Goal: Obtain resource: Obtain resource

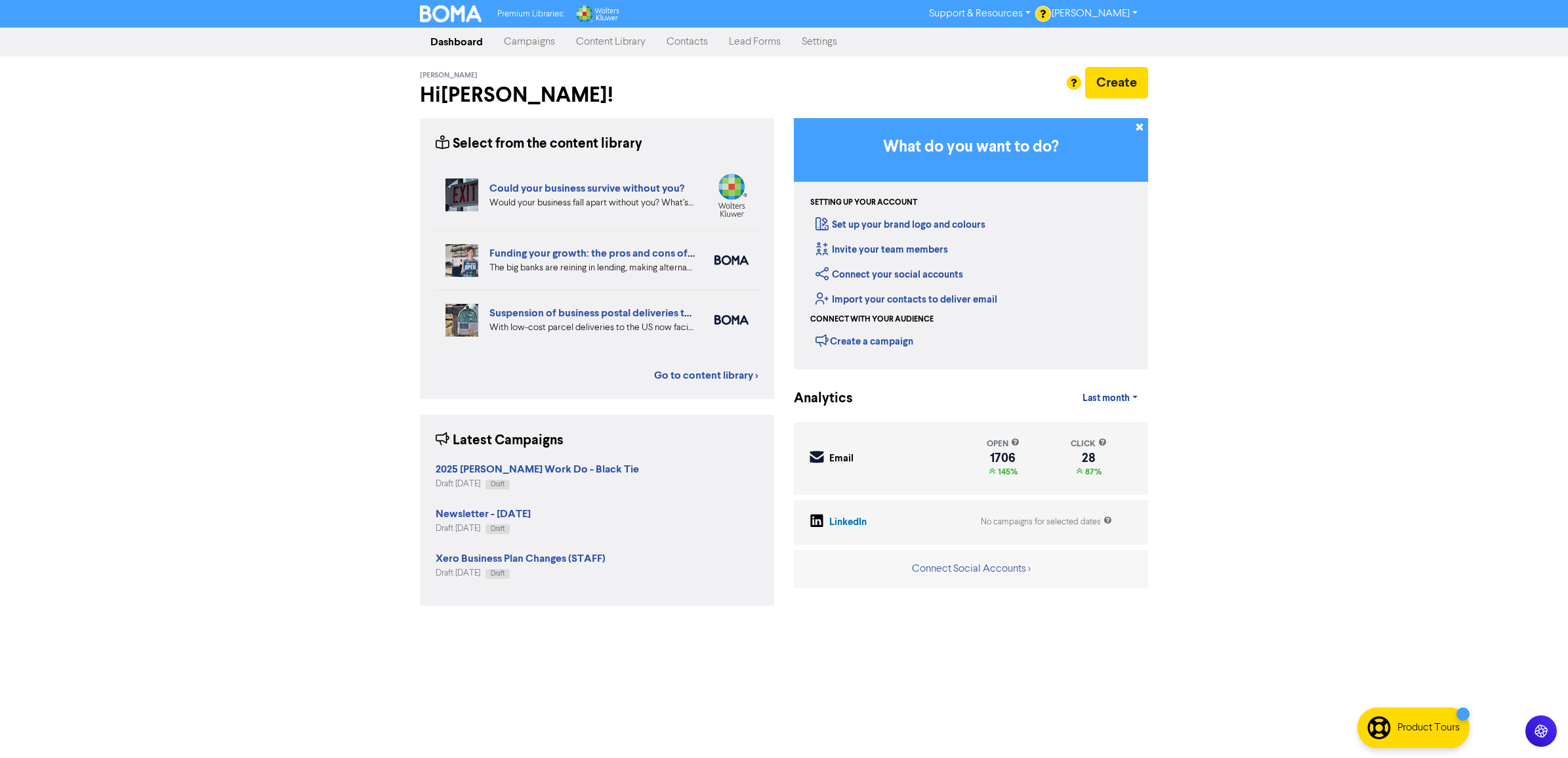
click at [530, 44] on link "Campaigns" at bounding box center [530, 42] width 72 height 26
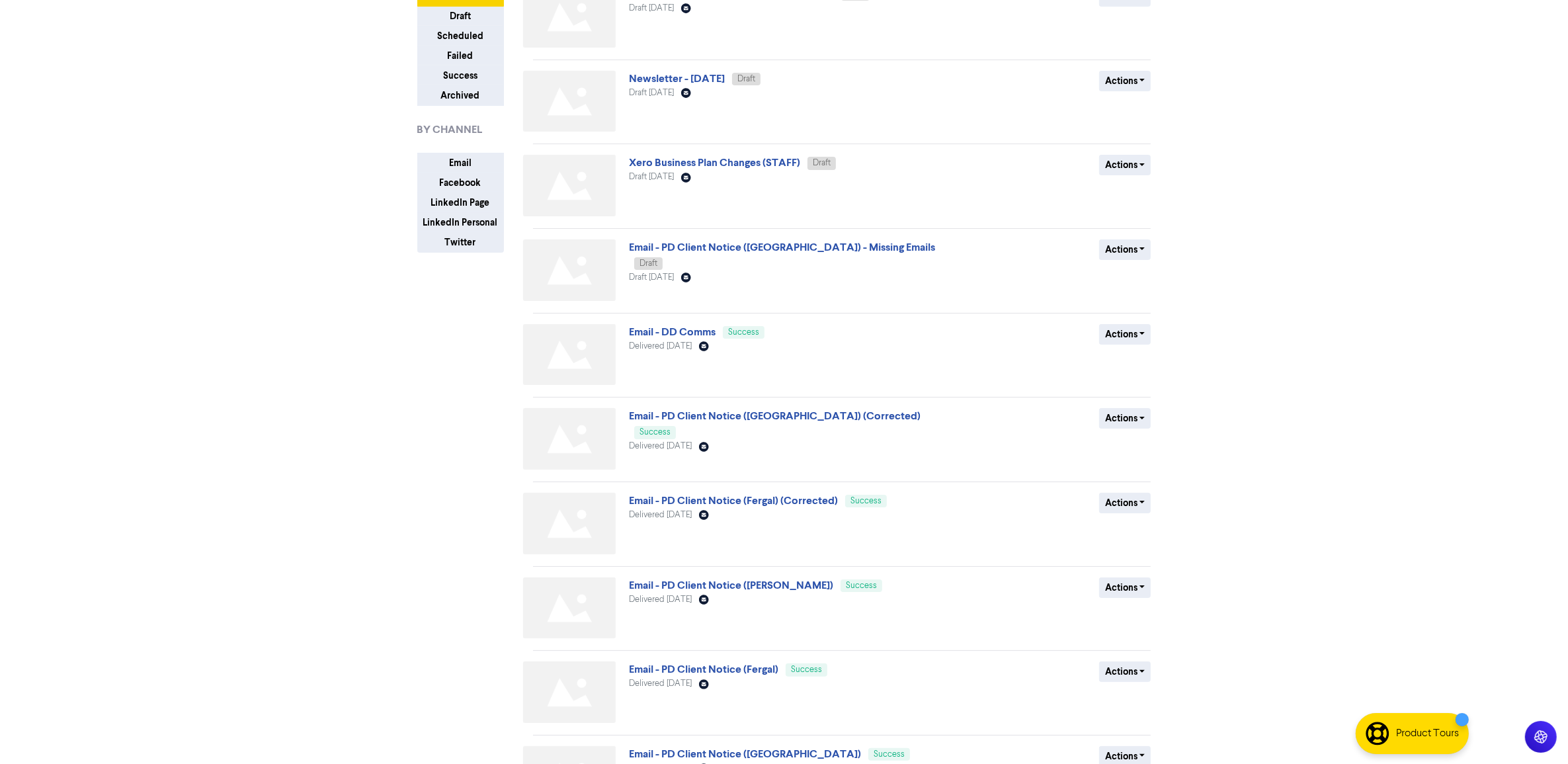
scroll to position [226, 0]
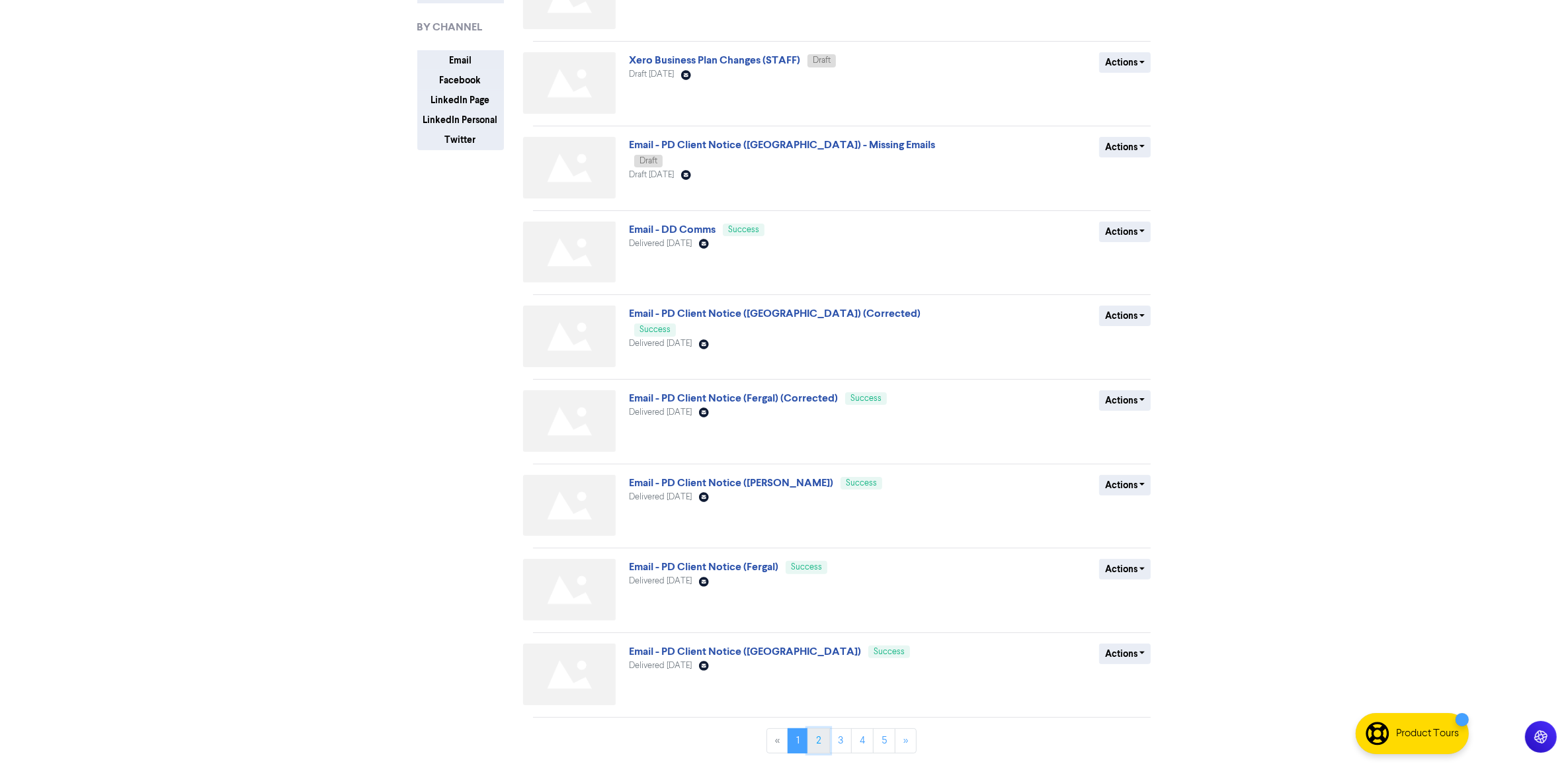
click at [825, 745] on link "2" at bounding box center [818, 741] width 22 height 25
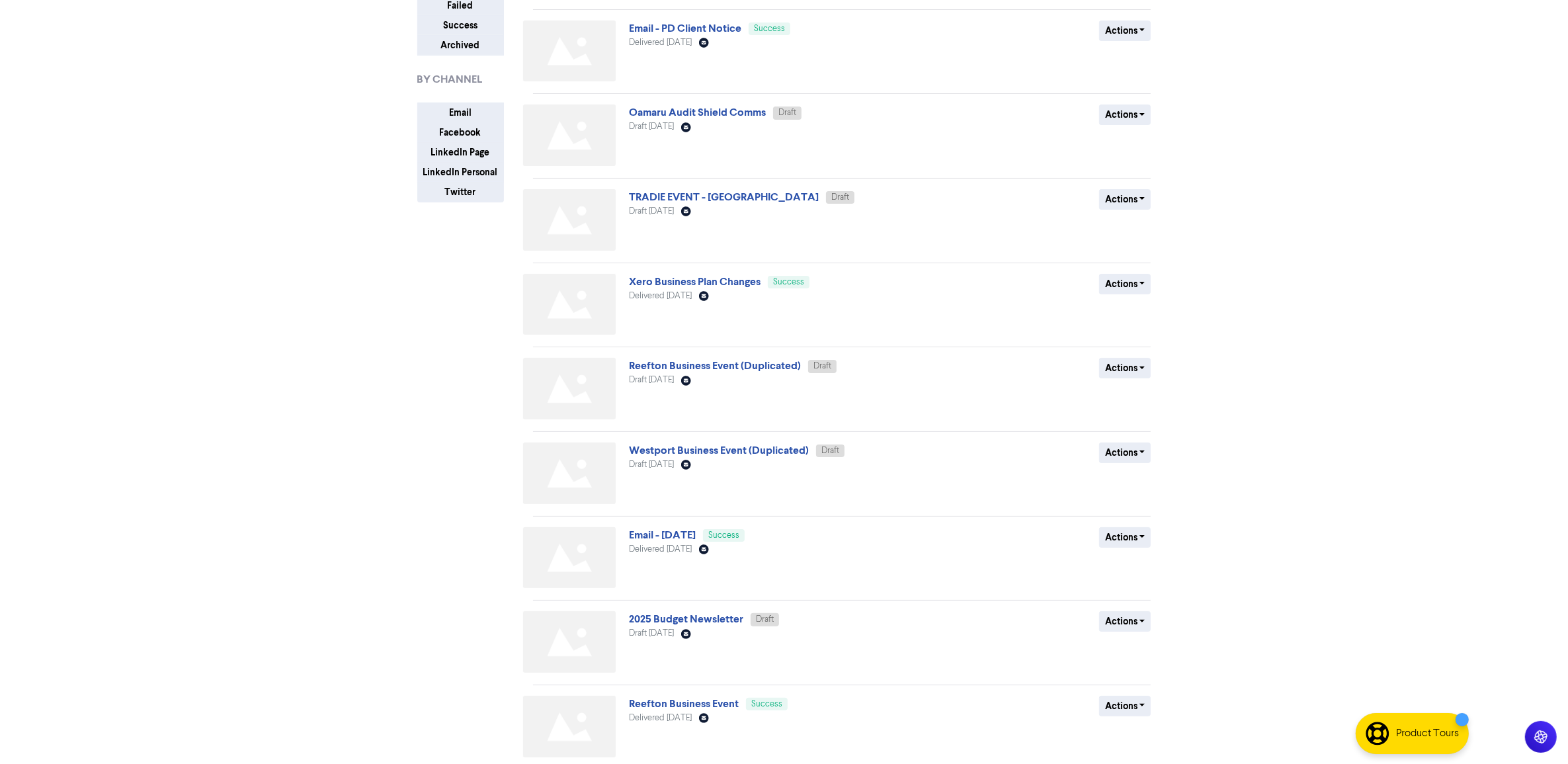
scroll to position [144, 0]
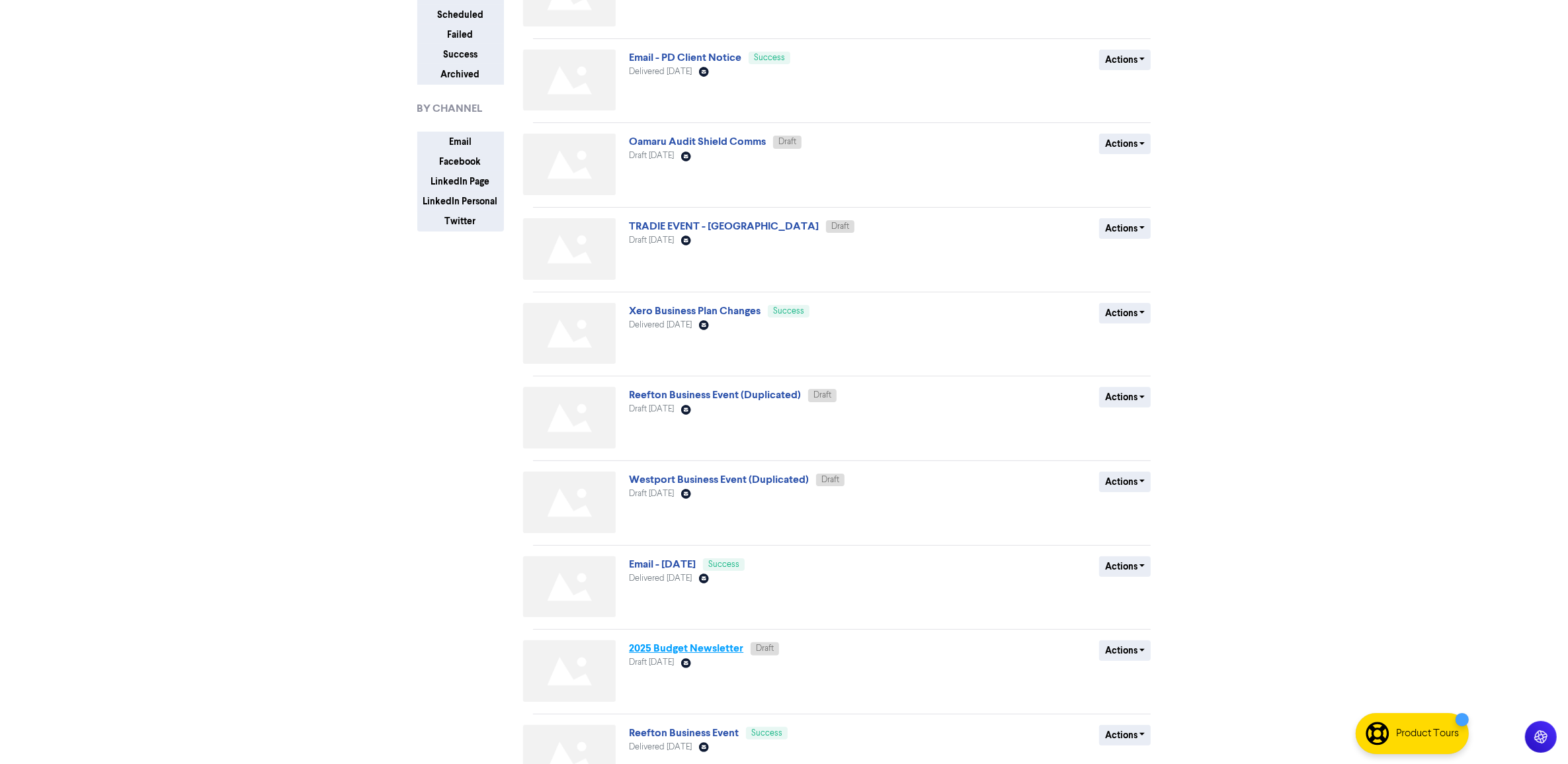
click at [682, 648] on link "2025 Budget Newsletter" at bounding box center [686, 648] width 114 height 13
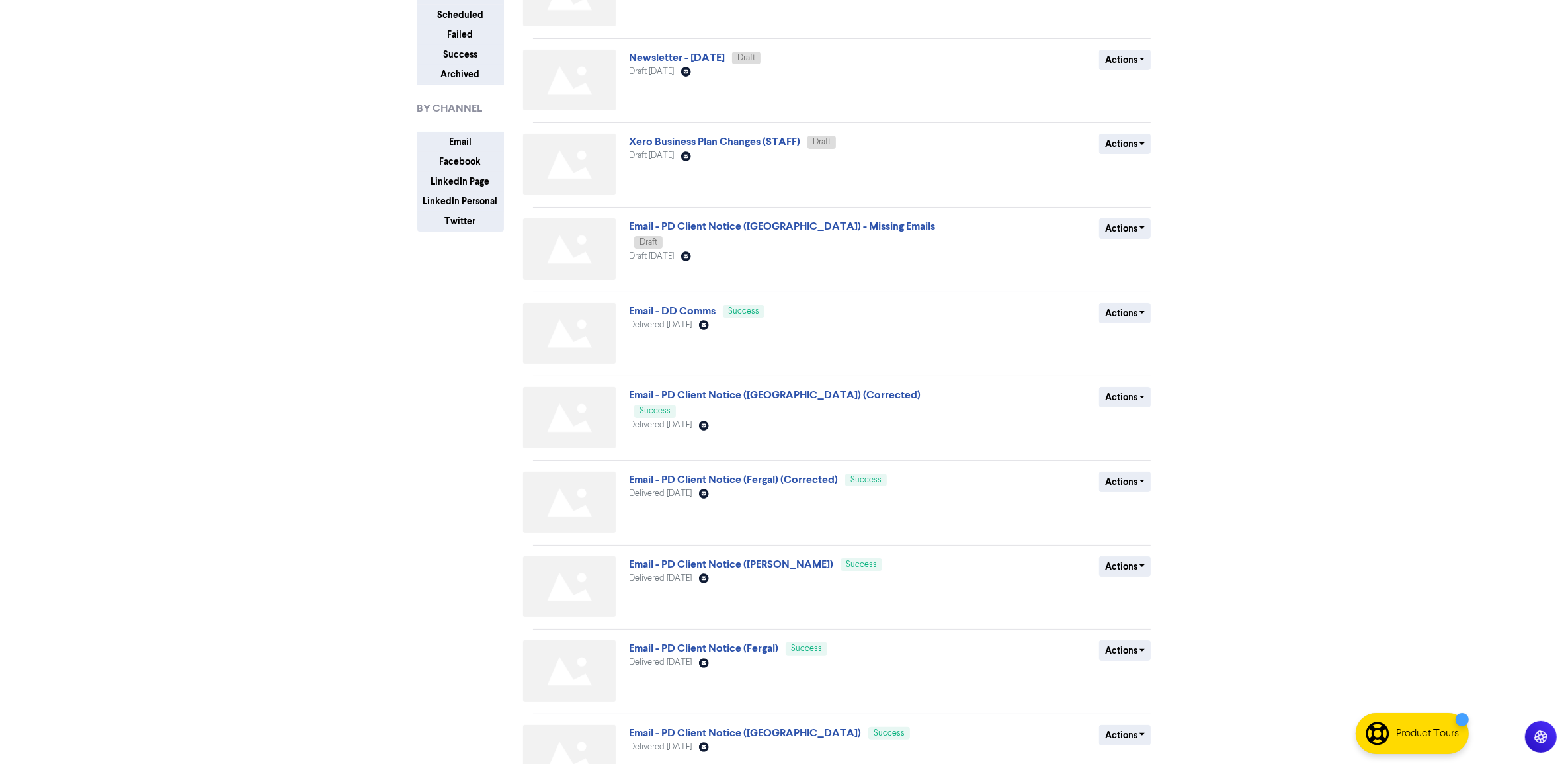
scroll to position [226, 0]
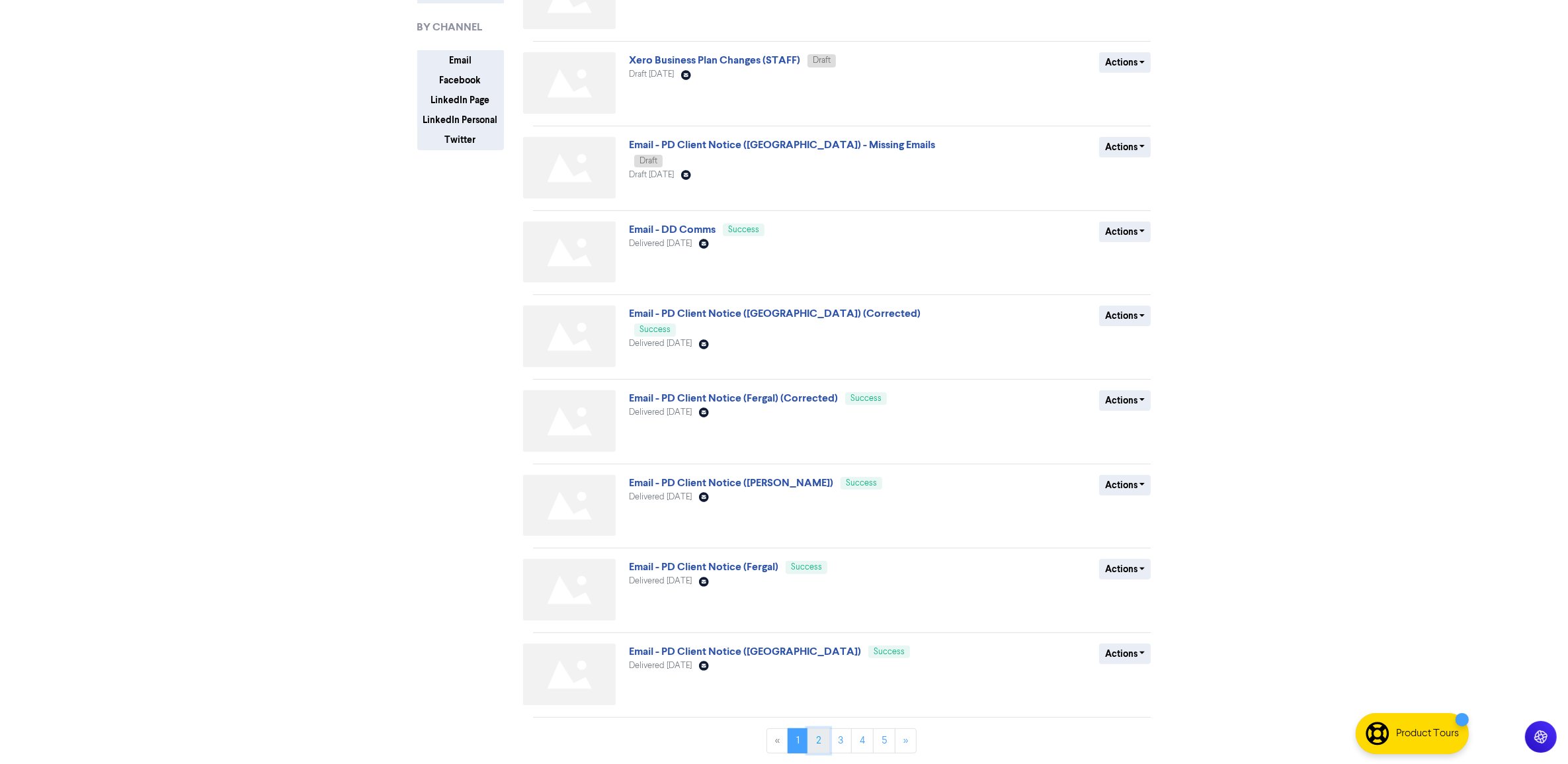
click at [811, 737] on link "2" at bounding box center [818, 741] width 22 height 25
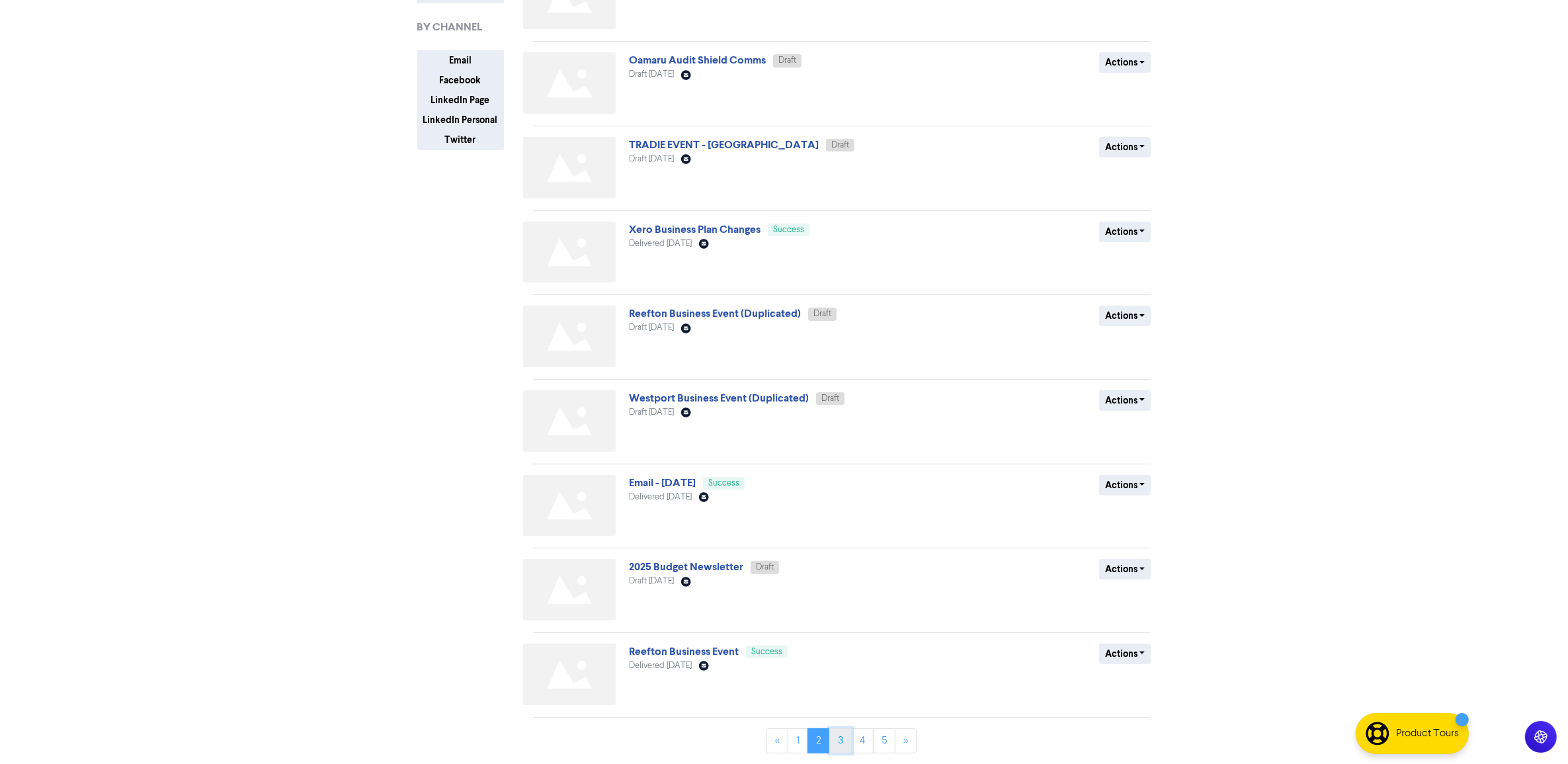
click at [841, 742] on link "3" at bounding box center [841, 741] width 22 height 25
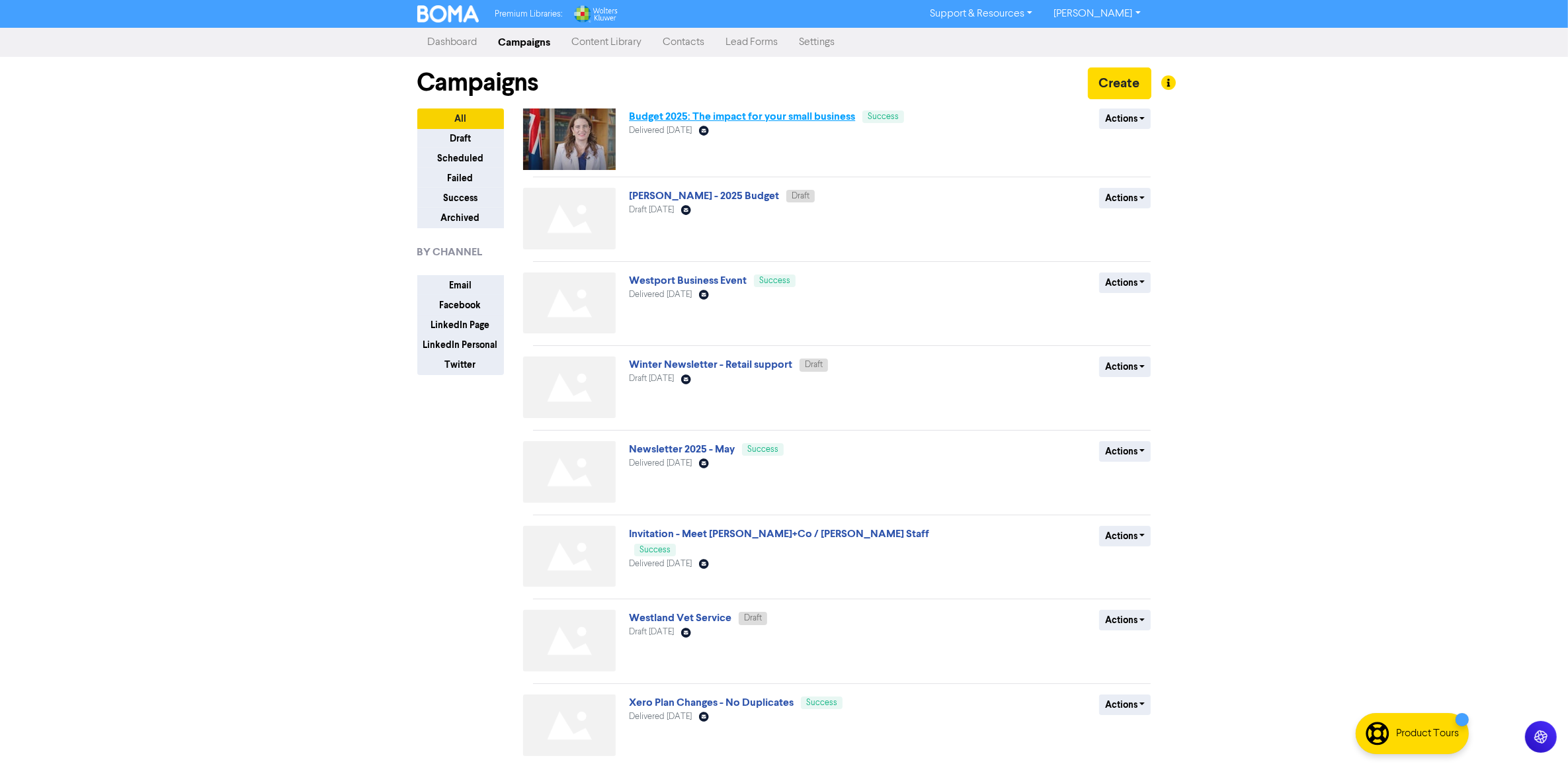
click at [706, 112] on link "Budget 2025: The impact for your small business" at bounding box center [742, 116] width 226 height 13
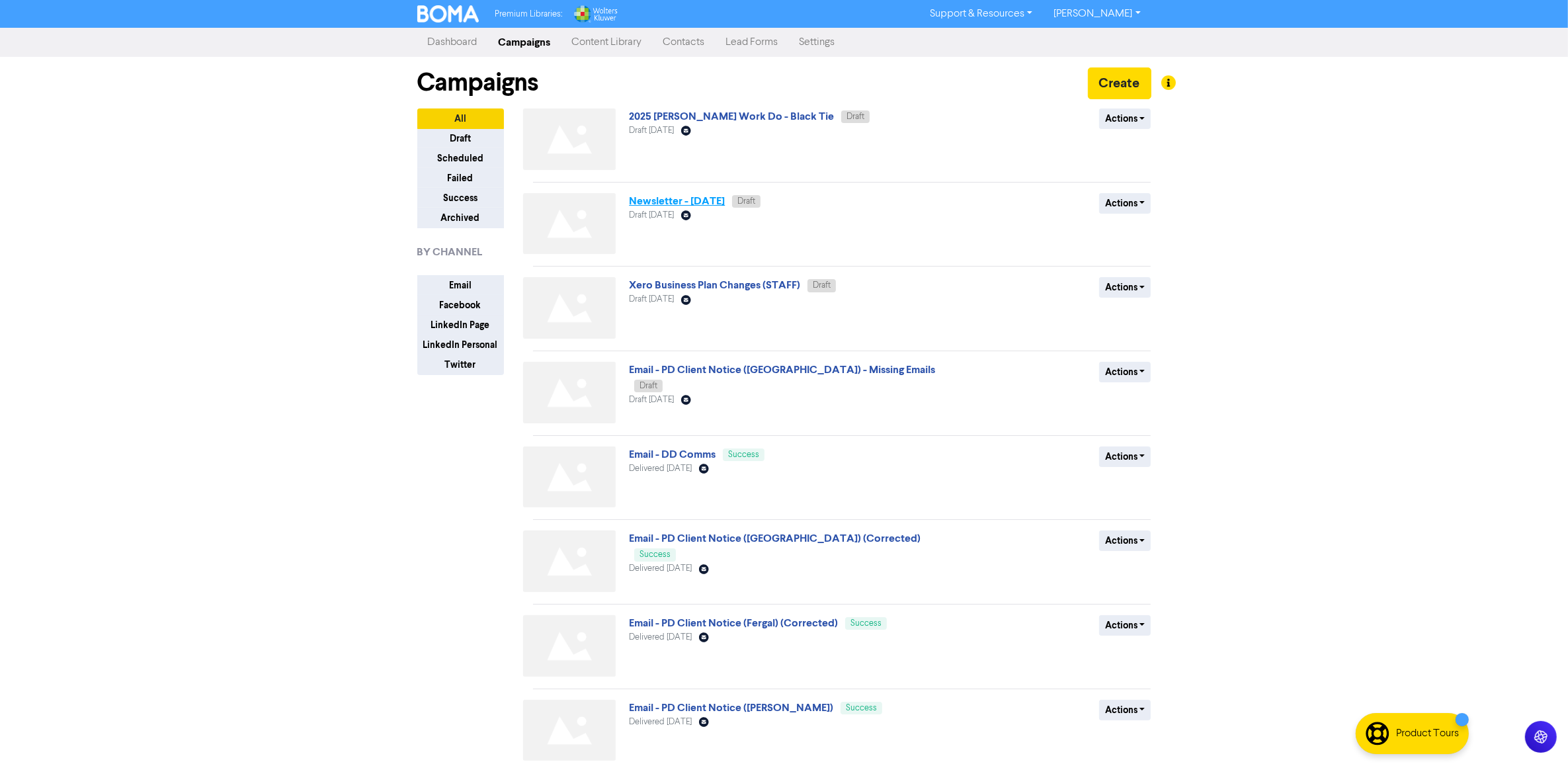
click at [670, 194] on link "Newsletter - September 2025" at bounding box center [677, 200] width 96 height 13
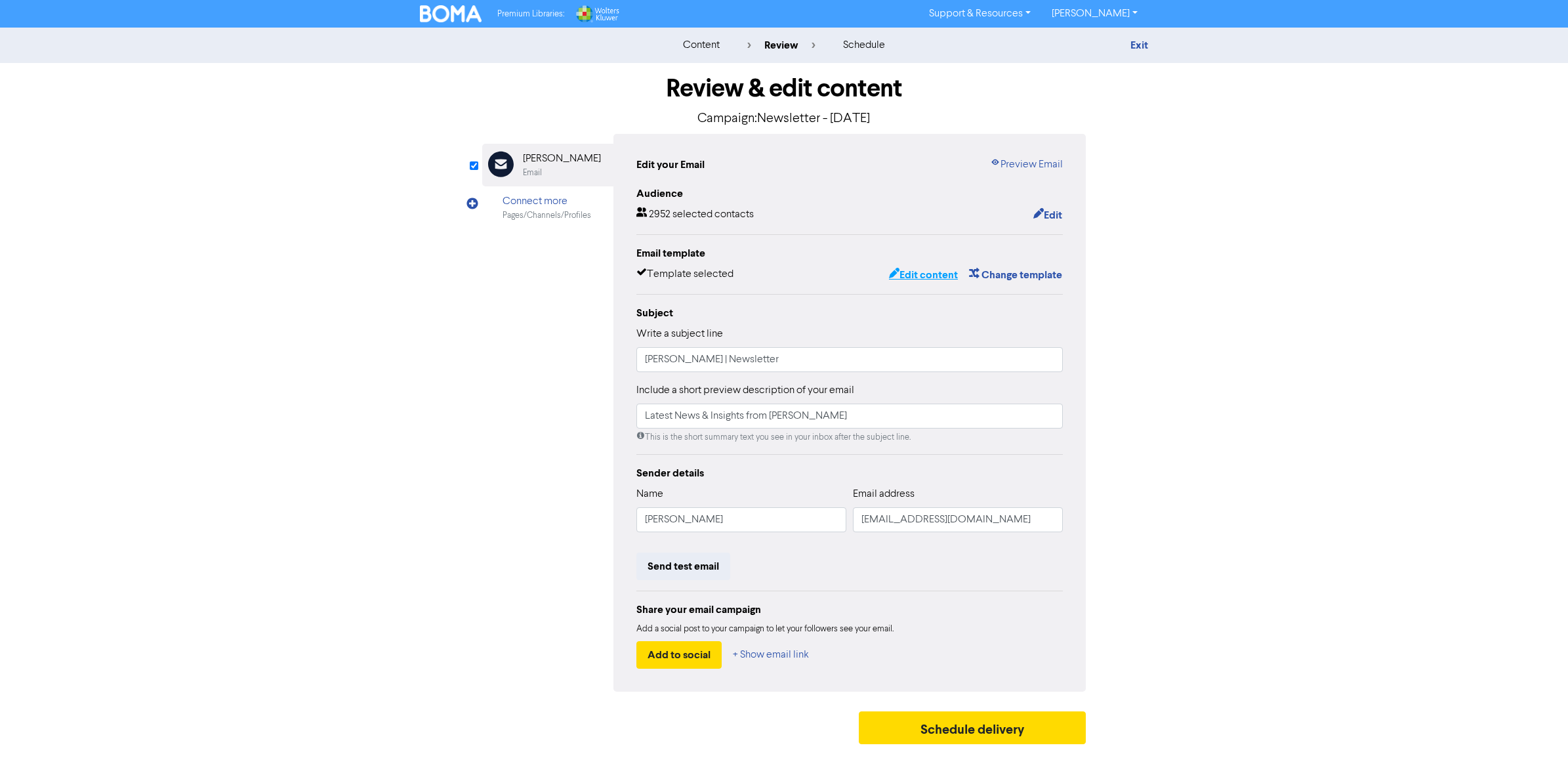
click at [941, 280] on button "Edit content" at bounding box center [923, 275] width 70 height 17
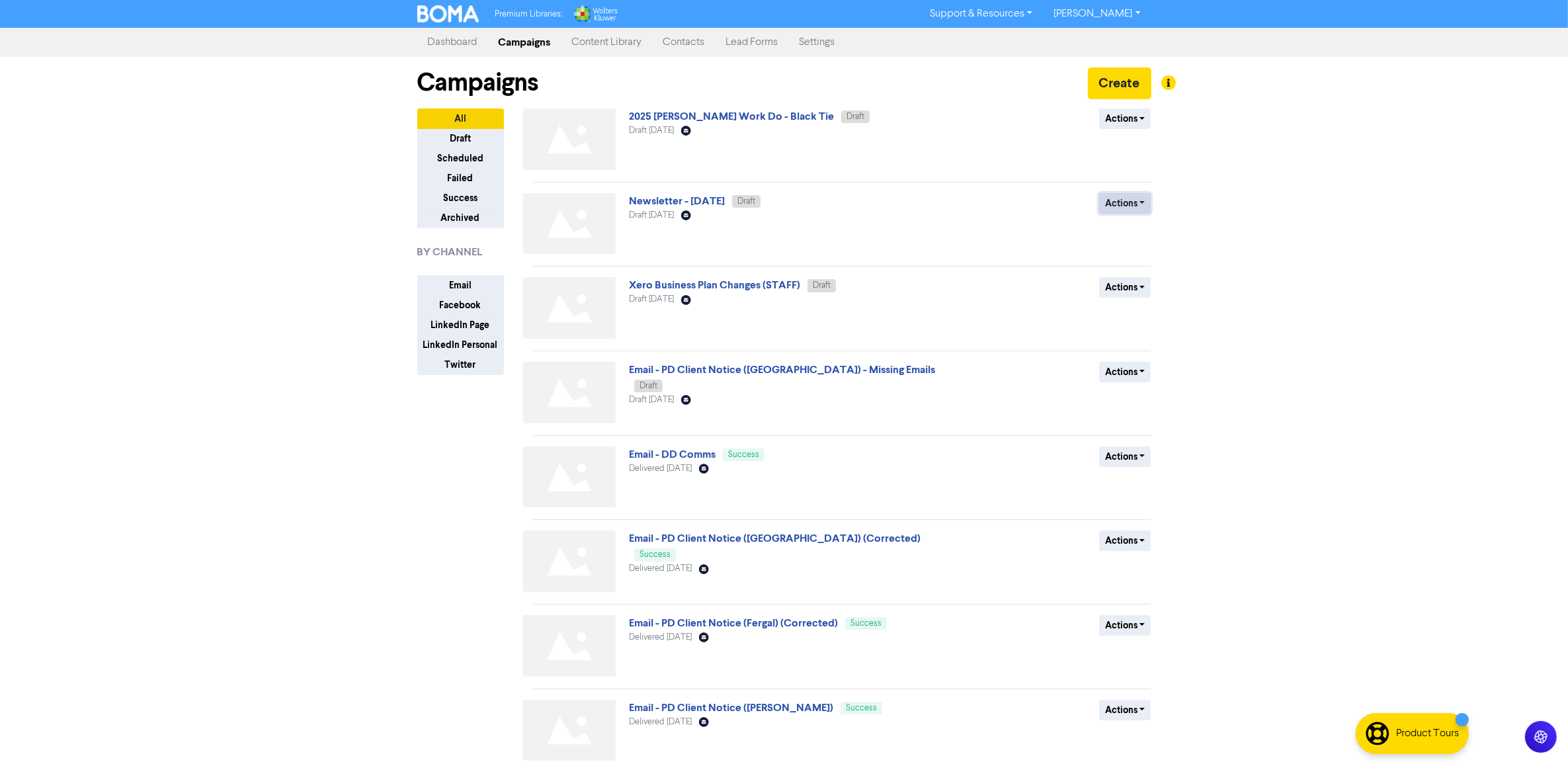
click at [1120, 209] on button "Actions" at bounding box center [1125, 203] width 53 height 20
click at [1133, 250] on button "Duplicate" at bounding box center [1152, 253] width 104 height 21
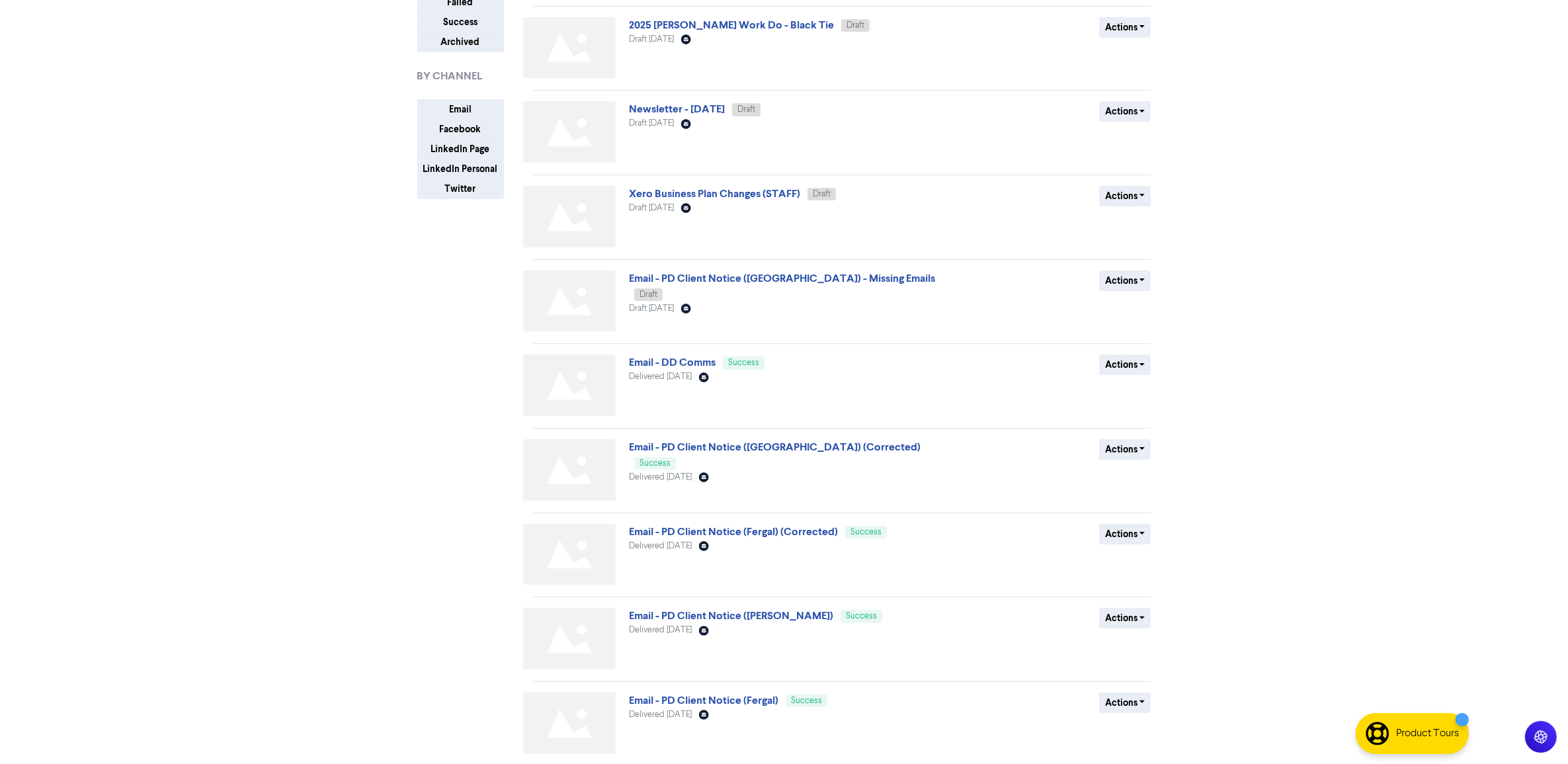
scroll to position [226, 0]
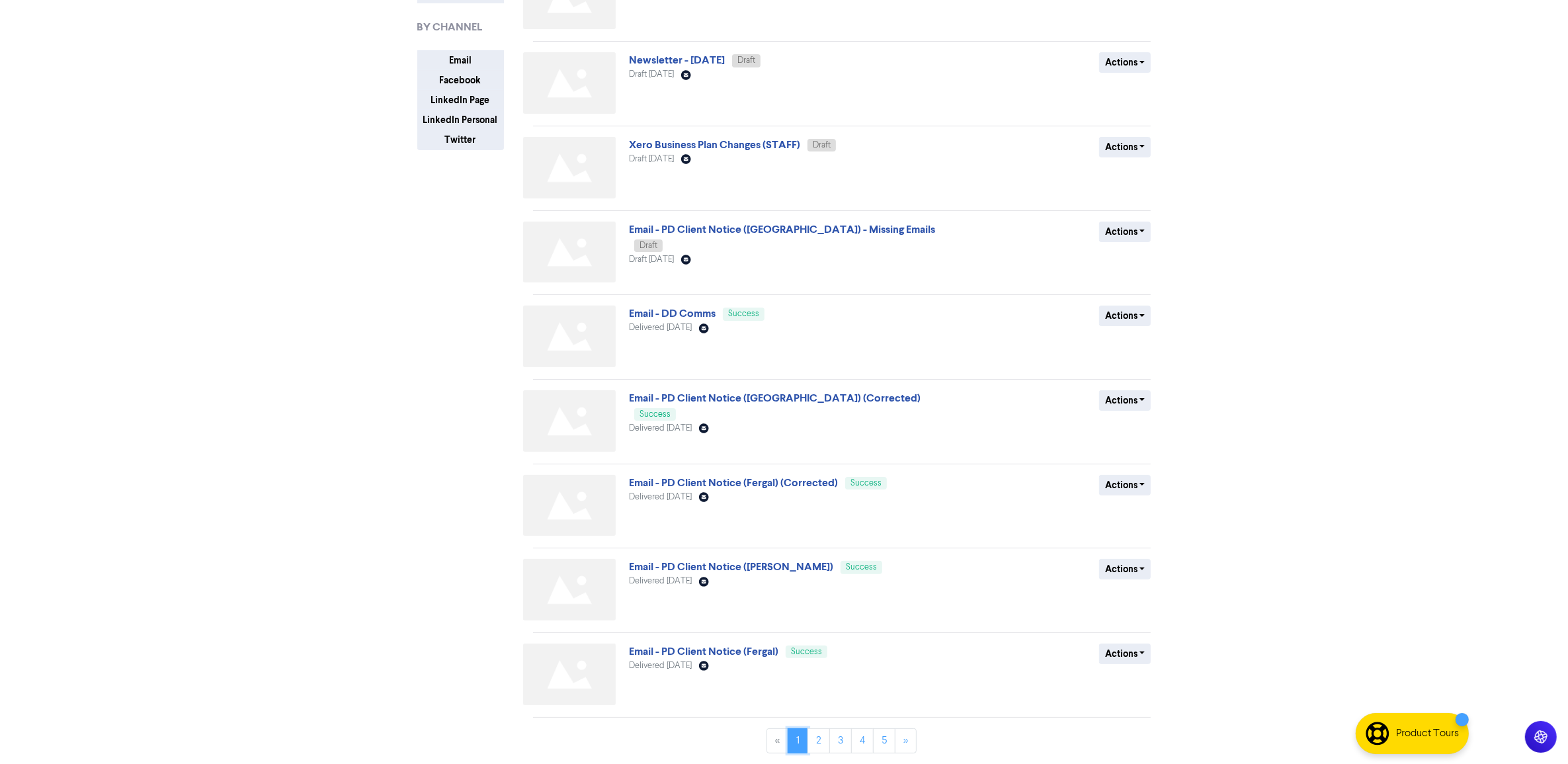
click at [795, 749] on link "1" at bounding box center [797, 741] width 20 height 25
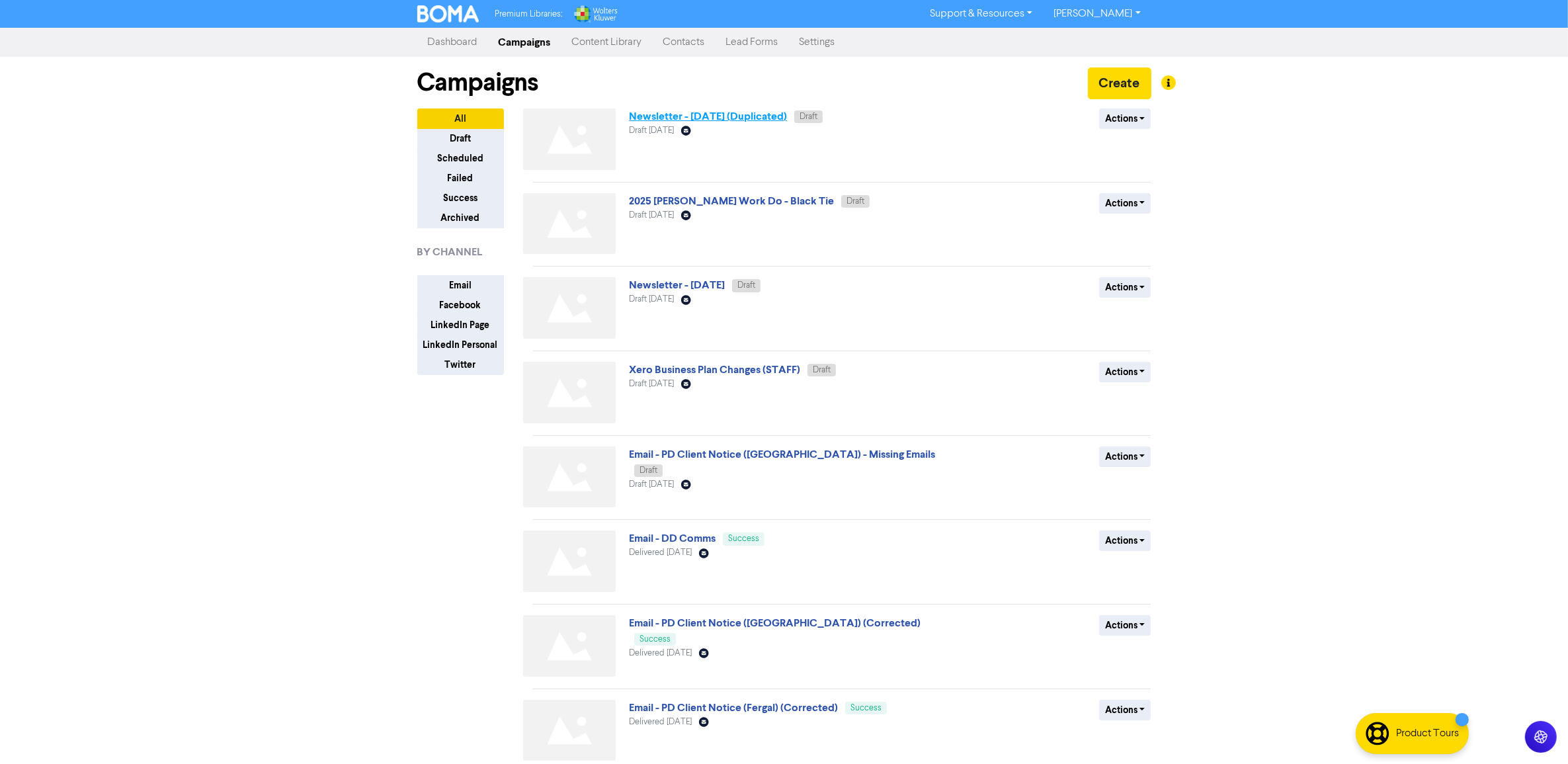
click at [781, 113] on link "Newsletter - September 2025 (Duplicated)" at bounding box center [708, 116] width 158 height 13
click at [1112, 121] on button "Actions" at bounding box center [1125, 118] width 53 height 20
click at [1138, 186] on button "Rename" at bounding box center [1152, 190] width 104 height 21
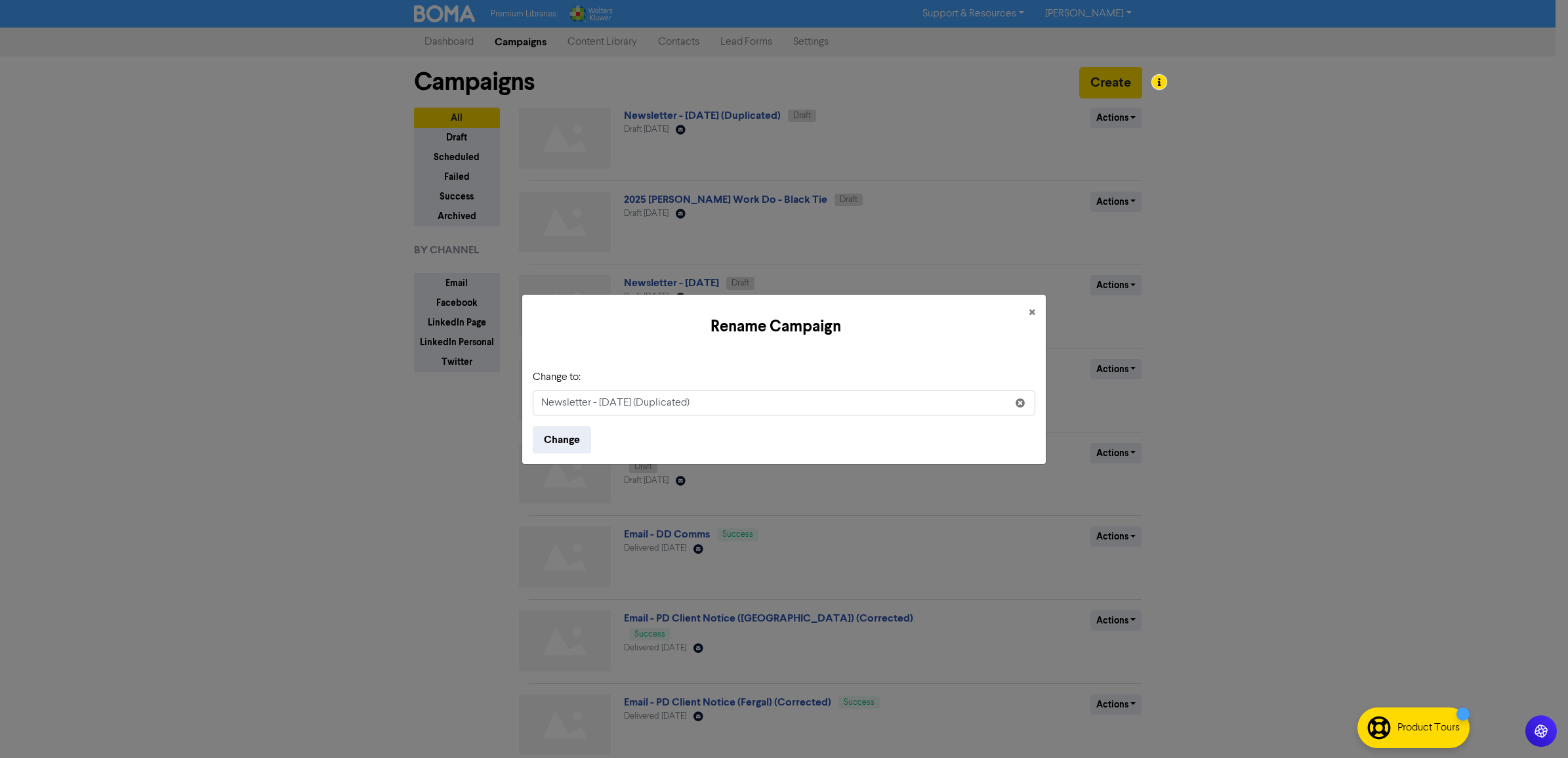
click at [732, 405] on input "Newsletter - September 2025 (Duplicated)" at bounding box center [783, 403] width 503 height 25
drag, startPoint x: 777, startPoint y: 405, endPoint x: 678, endPoint y: 422, distance: 100.4
click at [671, 417] on form "Change to: Newsletter - September 2025 (Duplicated) Change" at bounding box center [783, 411] width 503 height 84
type input "Newsletter - September 2025"
click at [532, 426] on button "Change" at bounding box center [562, 440] width 58 height 28
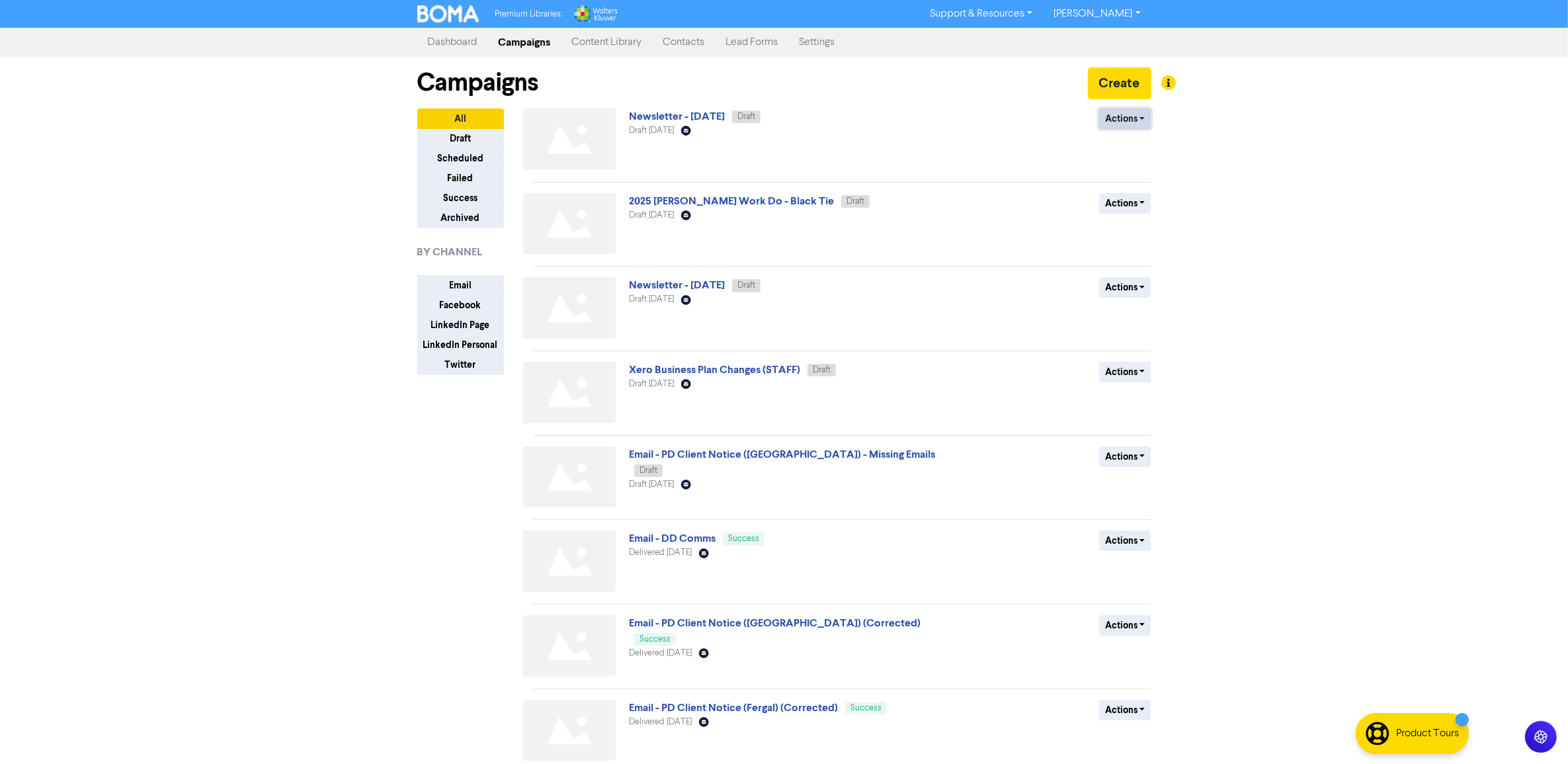
click at [1136, 116] on button "Actions" at bounding box center [1125, 118] width 53 height 20
click at [677, 112] on link "Newsletter - September 2025" at bounding box center [677, 116] width 96 height 13
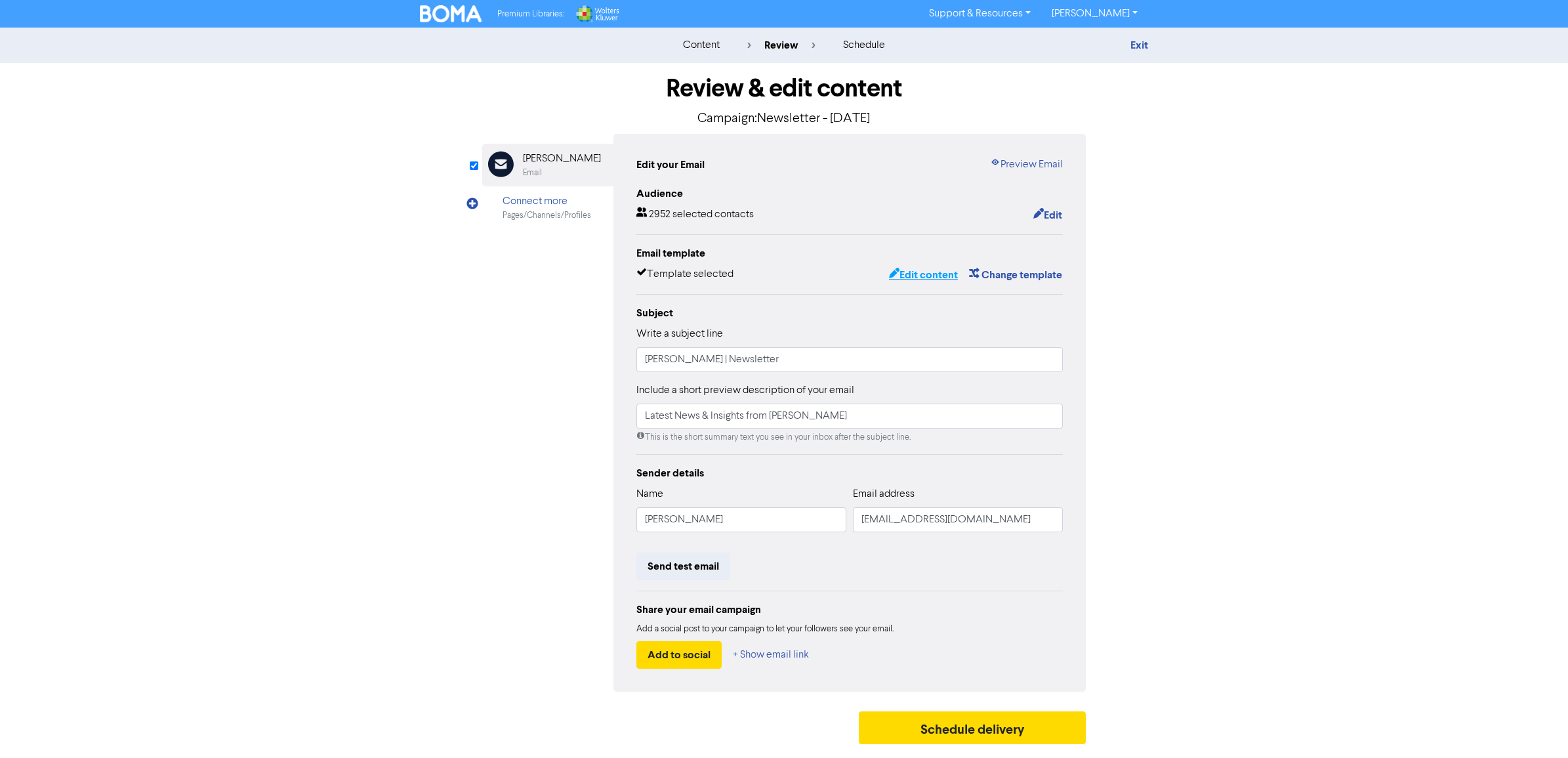
click at [941, 276] on button "Edit content" at bounding box center [923, 275] width 70 height 17
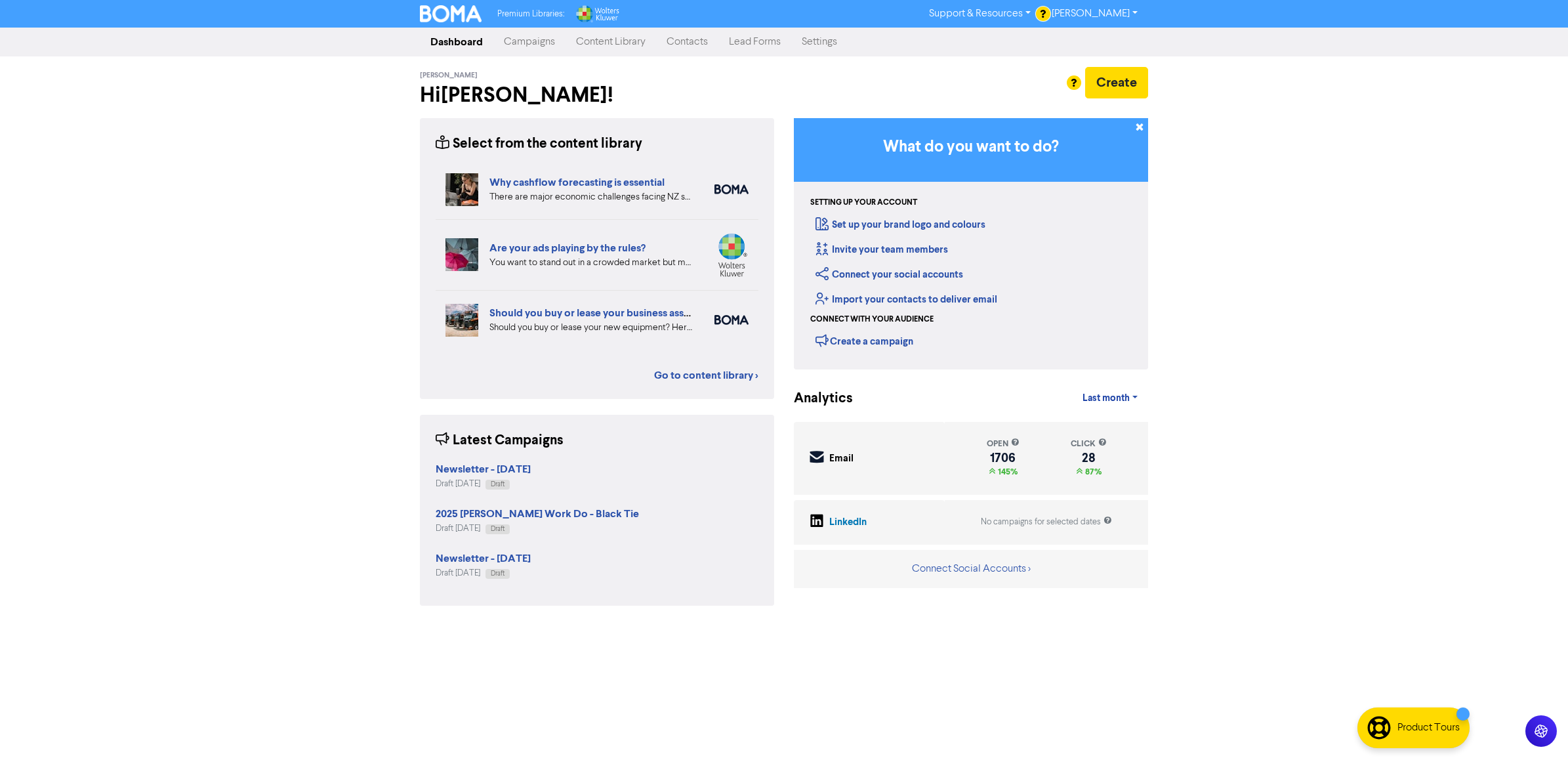
click at [516, 50] on link "Campaigns" at bounding box center [530, 42] width 72 height 26
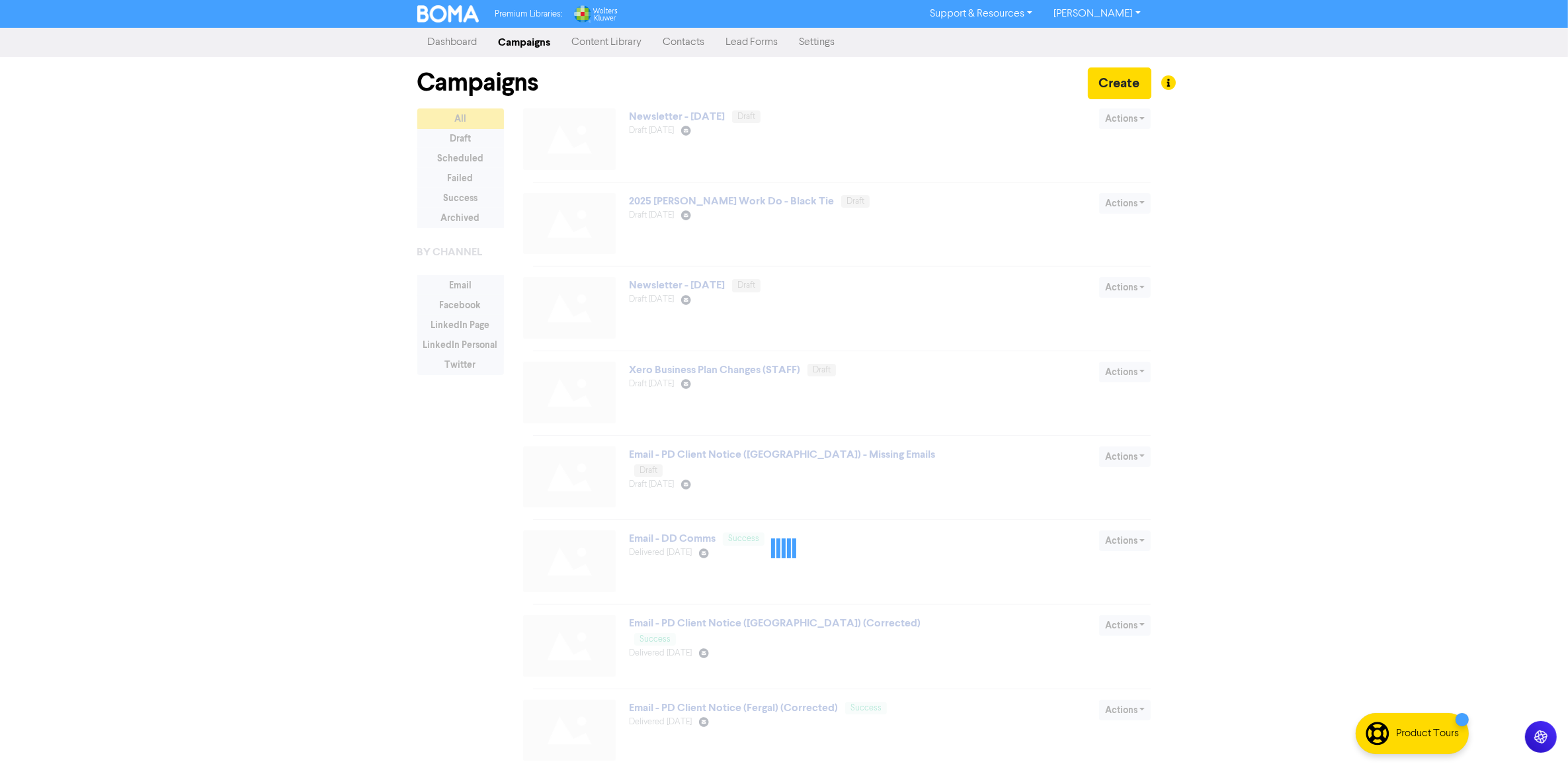
click at [607, 41] on link "Content Library" at bounding box center [607, 43] width 91 height 27
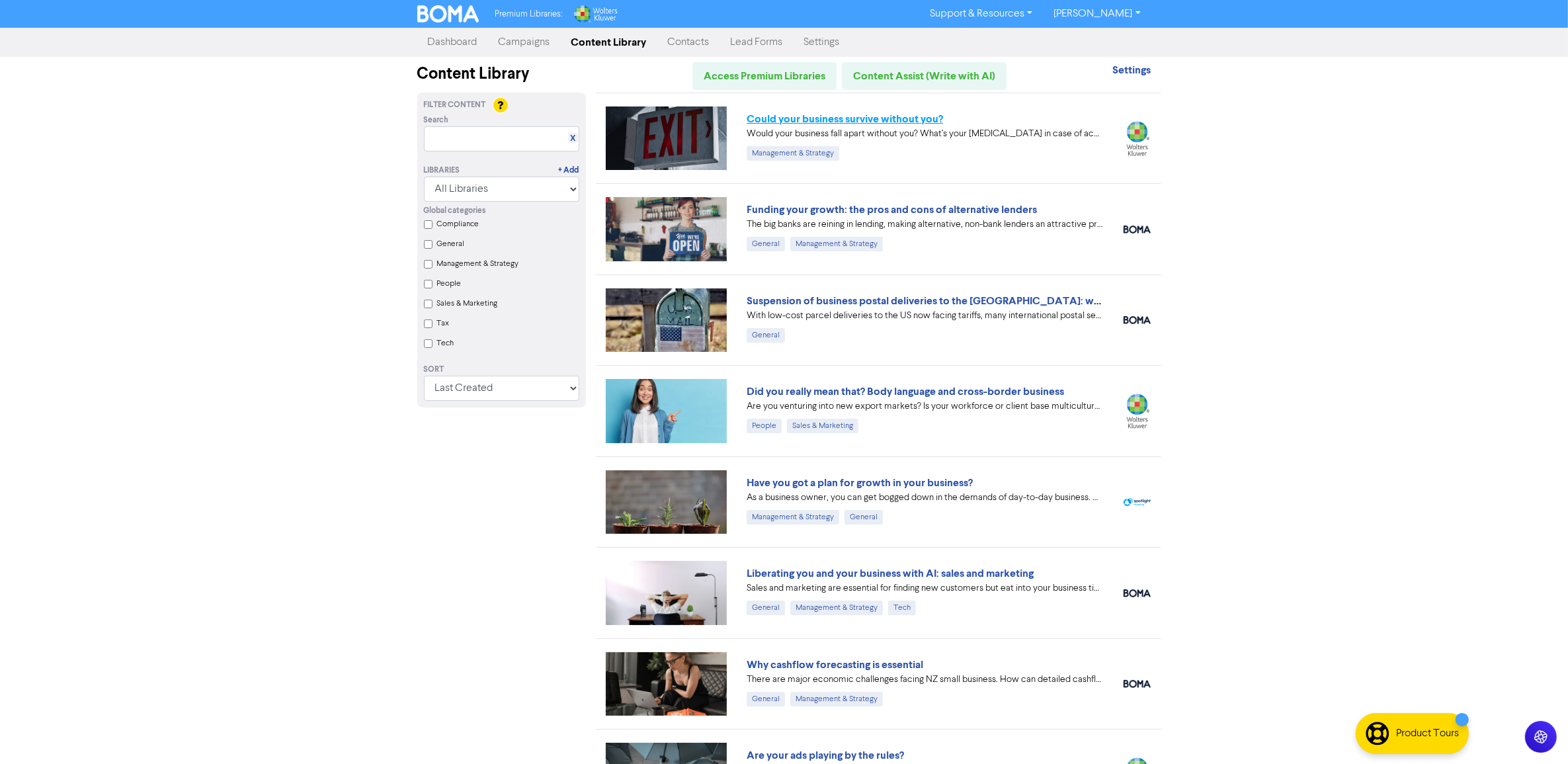
click at [812, 121] on link "Could your business survive without you?" at bounding box center [845, 118] width 196 height 13
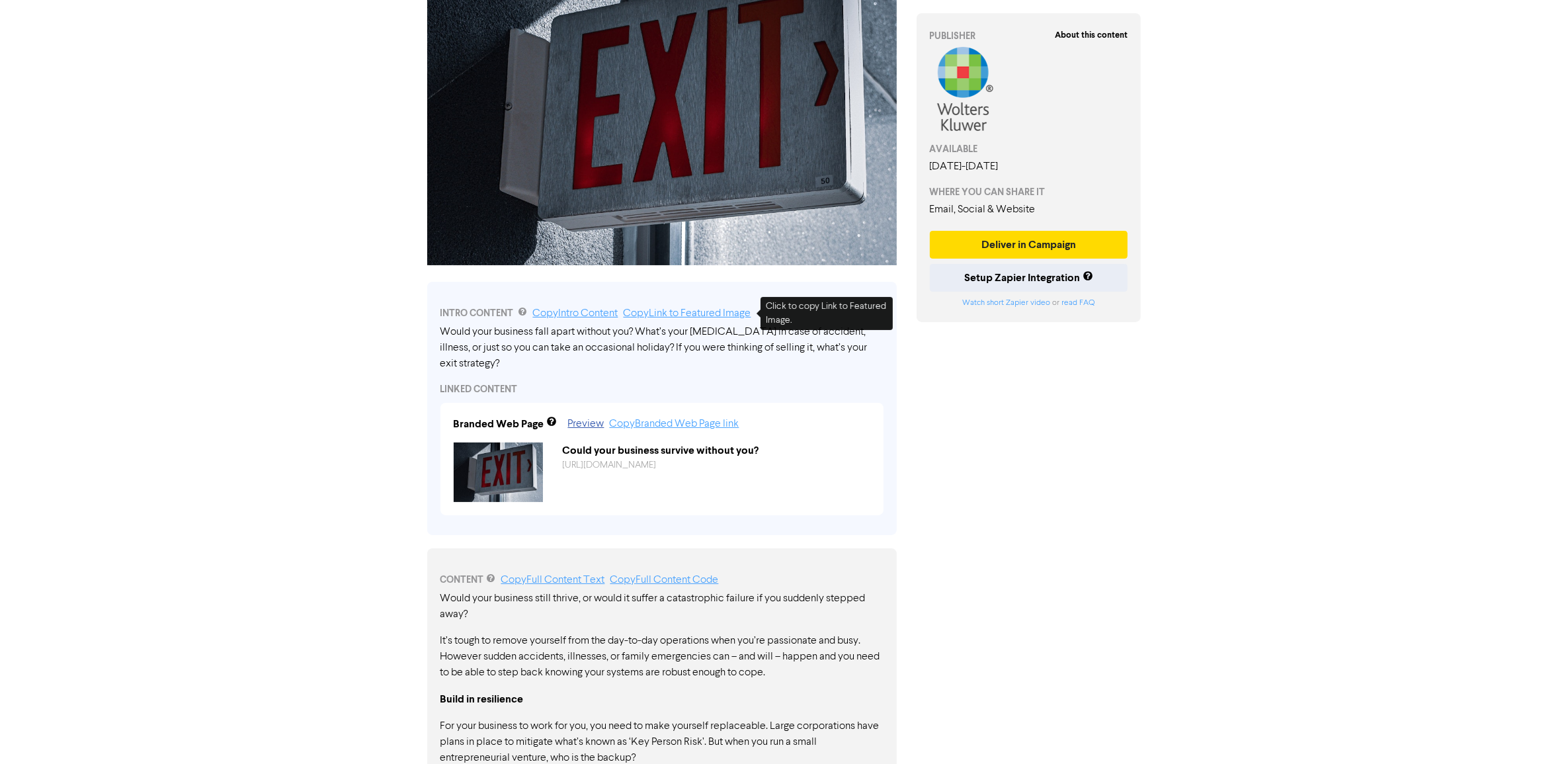
scroll to position [165, 0]
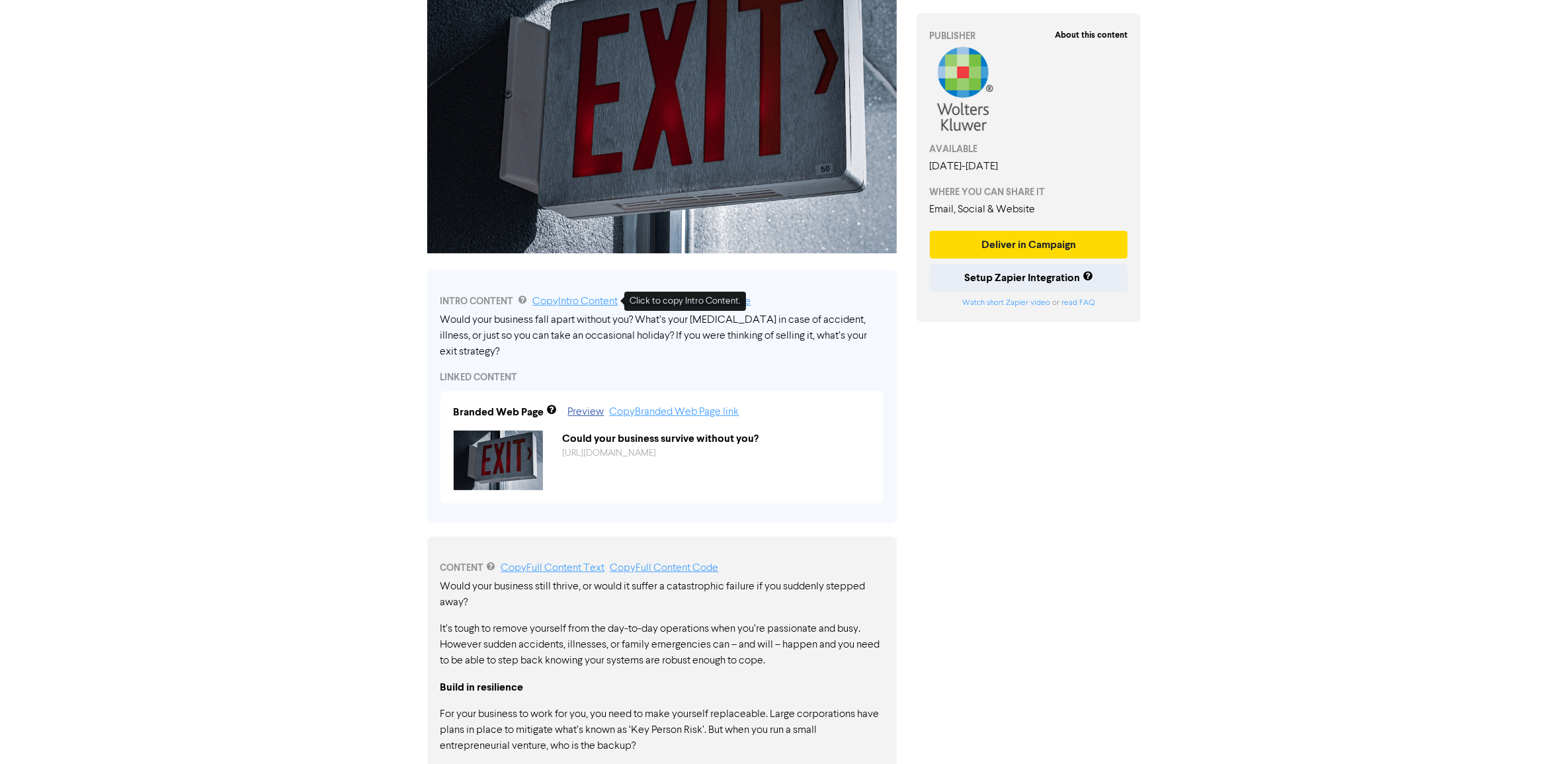
click at [572, 302] on link "Copy Intro Content" at bounding box center [576, 301] width 85 height 11
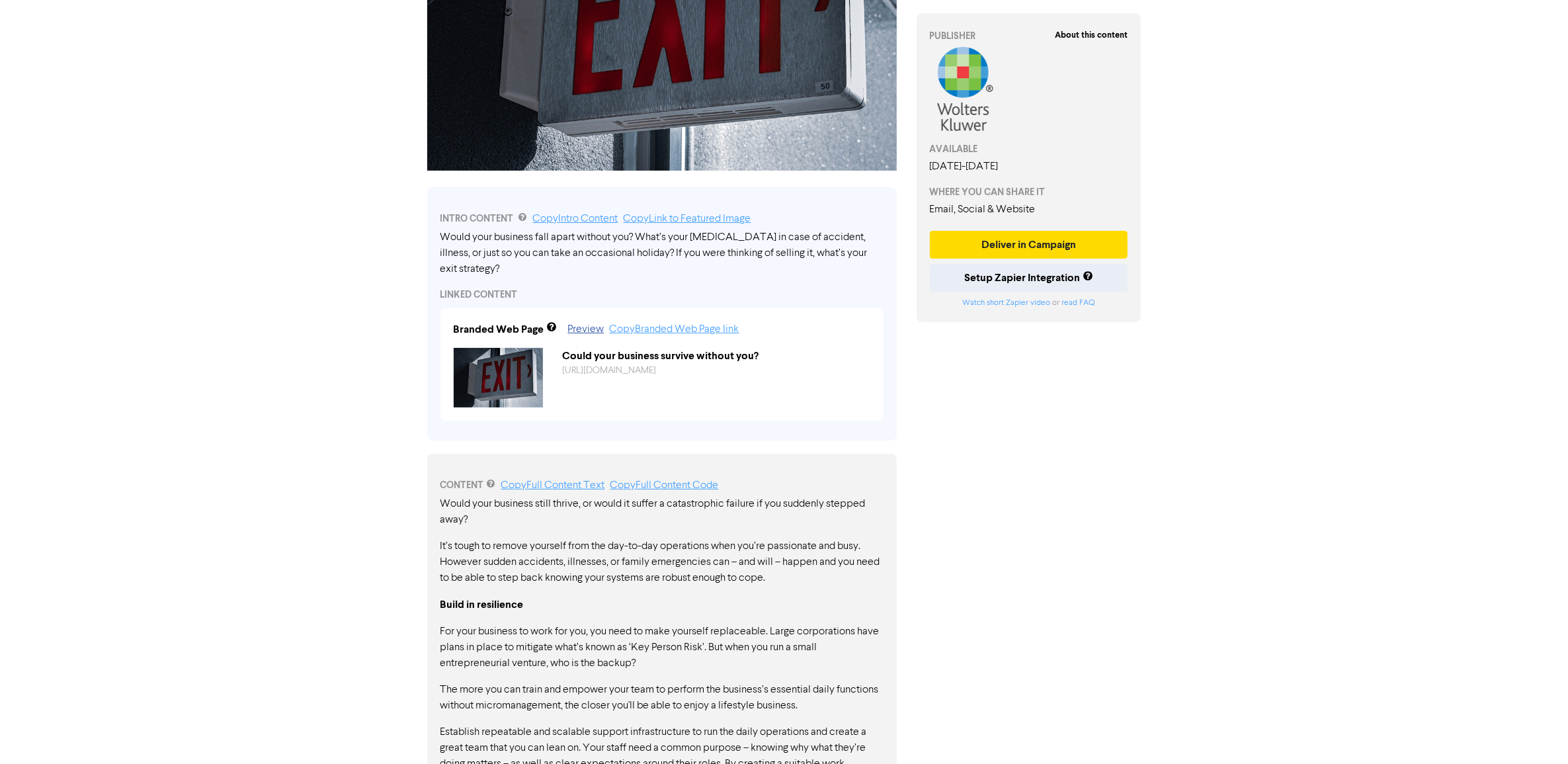
scroll to position [496, 0]
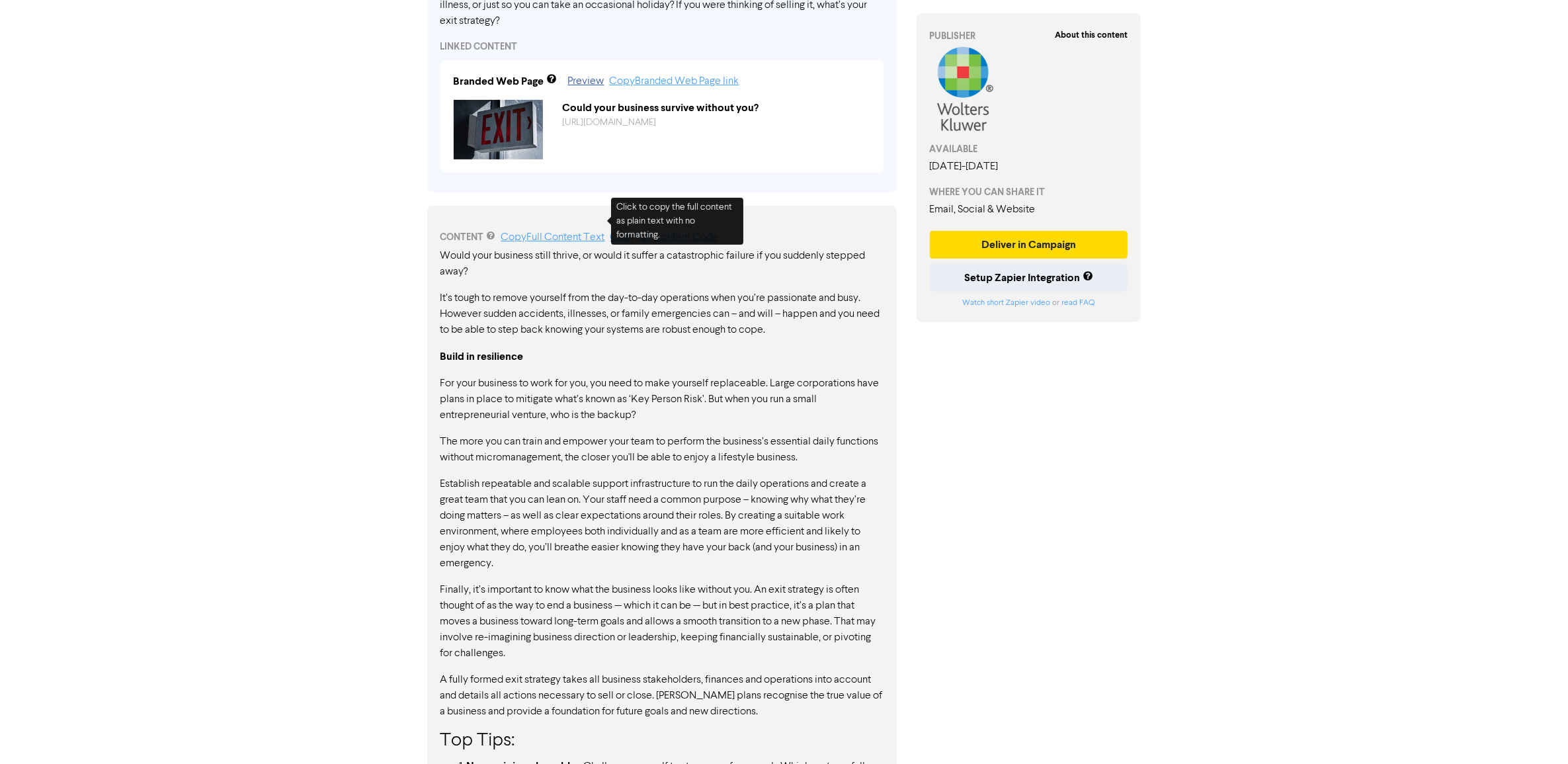
click at [547, 232] on link "Copy Full Content Text" at bounding box center [553, 237] width 104 height 11
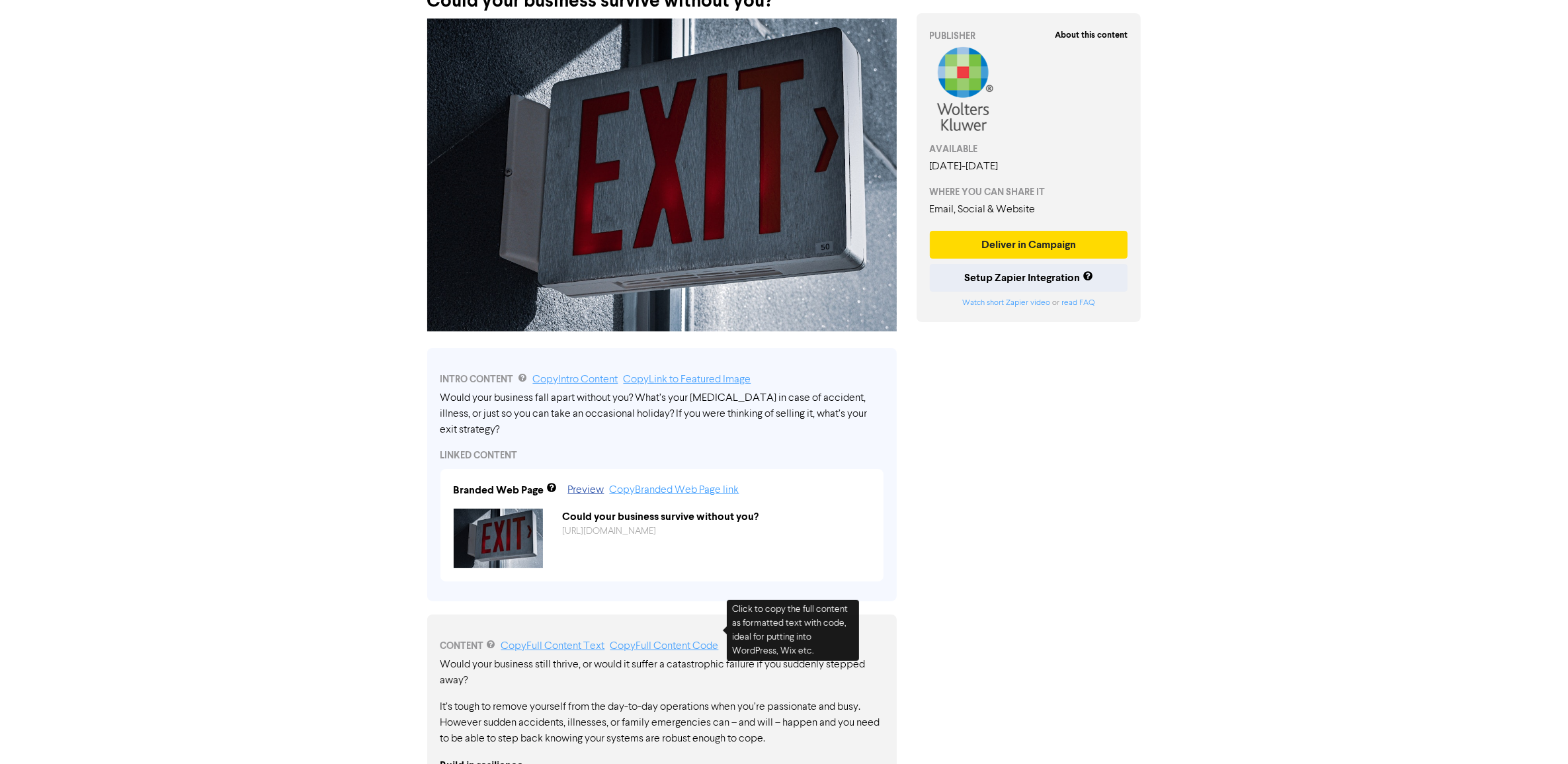
scroll to position [83, 0]
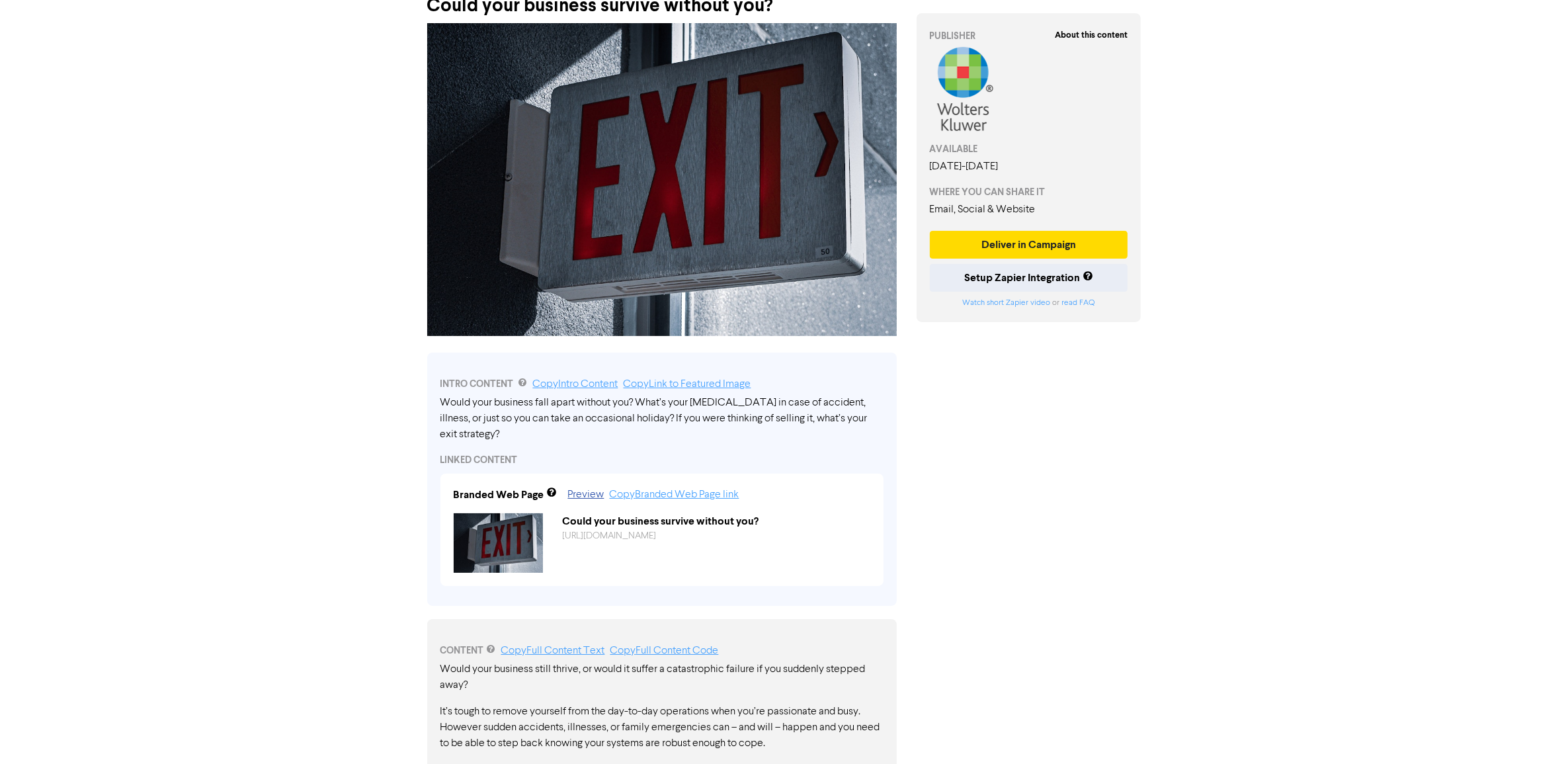
click at [498, 520] on img at bounding box center [497, 543] width 89 height 60
click at [671, 217] on img at bounding box center [662, 179] width 469 height 313
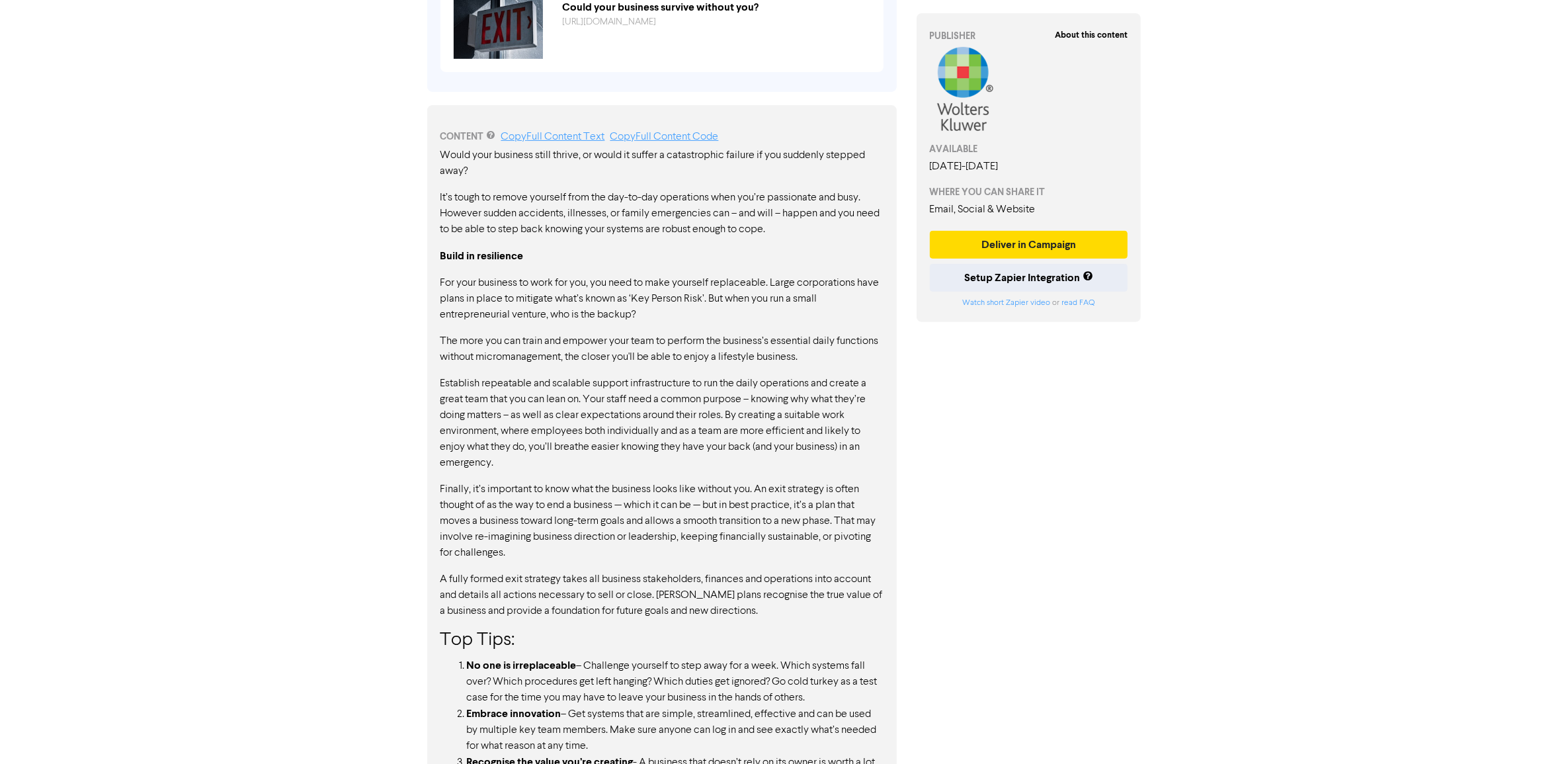
scroll to position [655, 0]
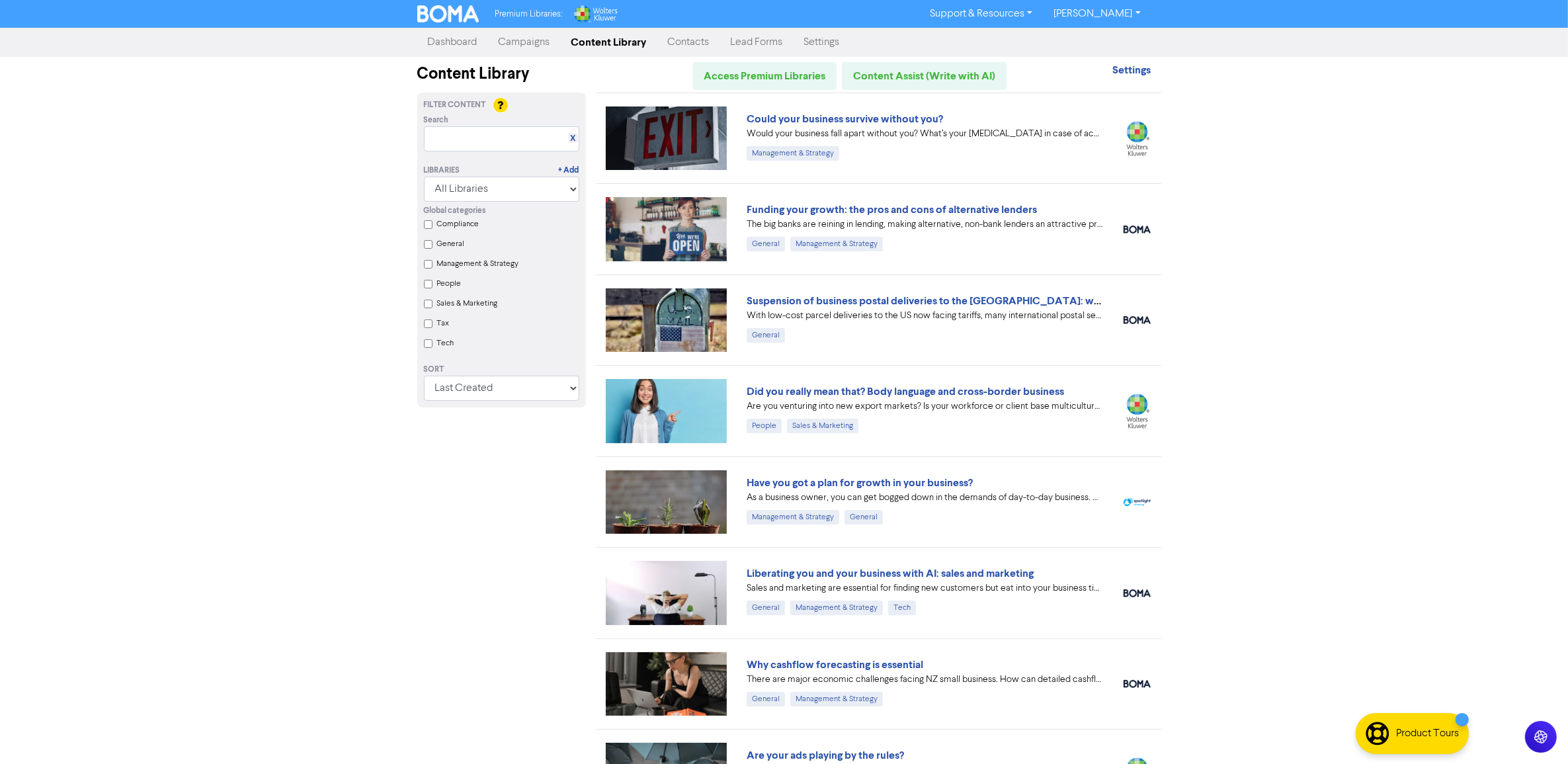
click at [434, 327] on div "Global categories Compliance General Management & Strategy People Sales & Marke…" at bounding box center [502, 279] width 175 height 154
click at [428, 325] on input "Tax" at bounding box center [428, 324] width 8 height 8
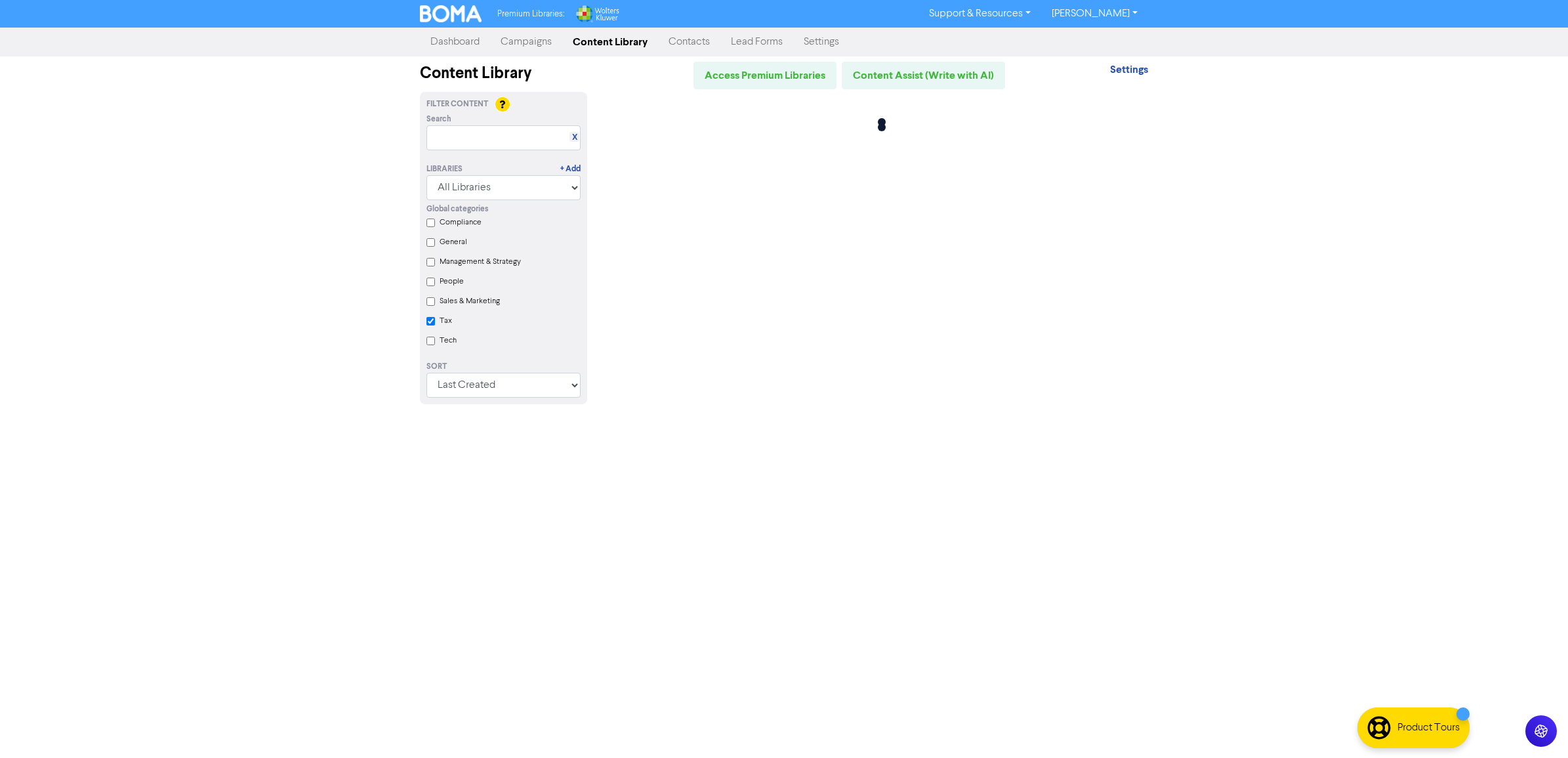
checkbox input "true"
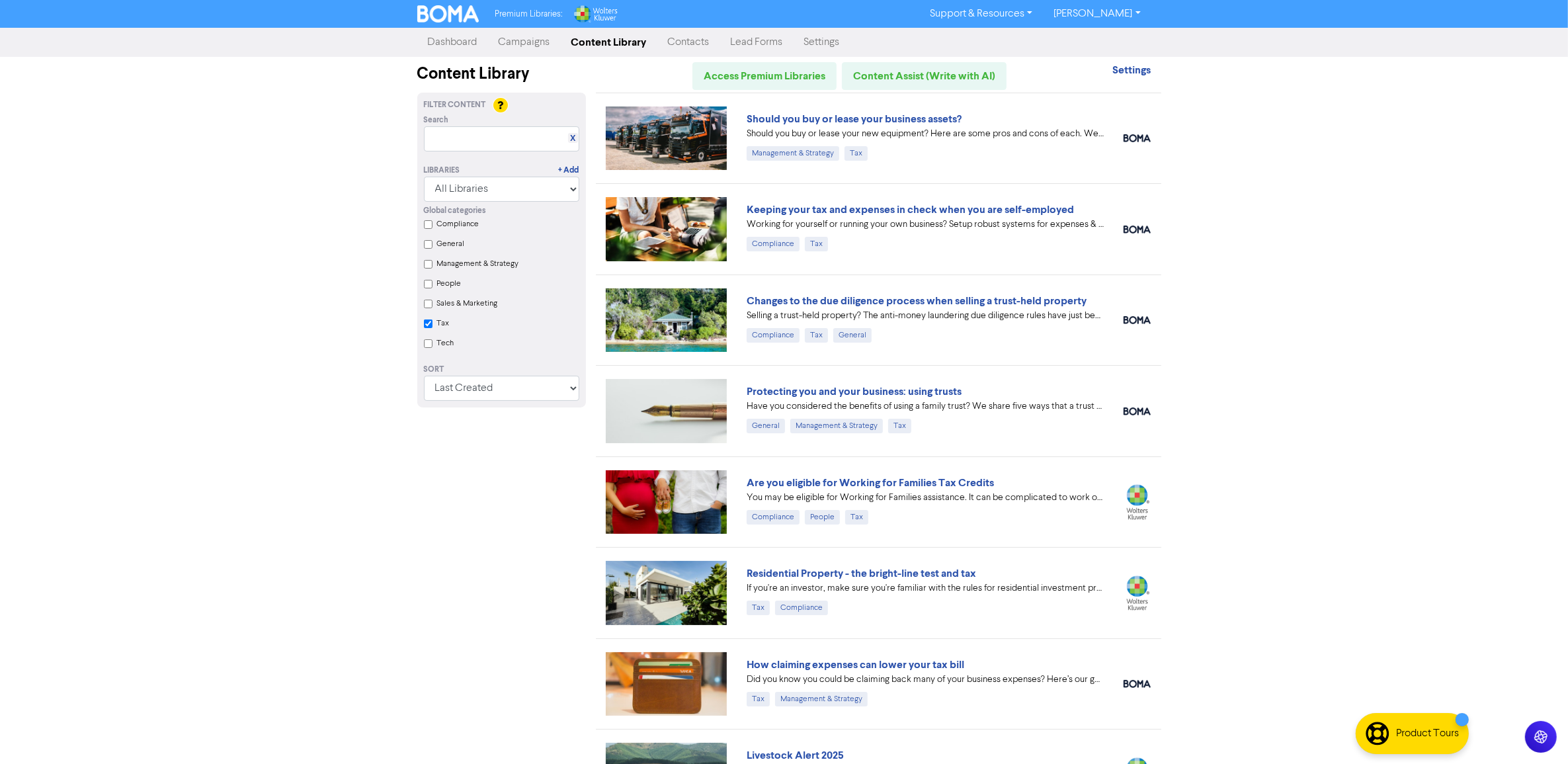
click at [843, 207] on link "Keeping your tax and expenses in check when you are self-employed" at bounding box center [910, 210] width 327 height 13
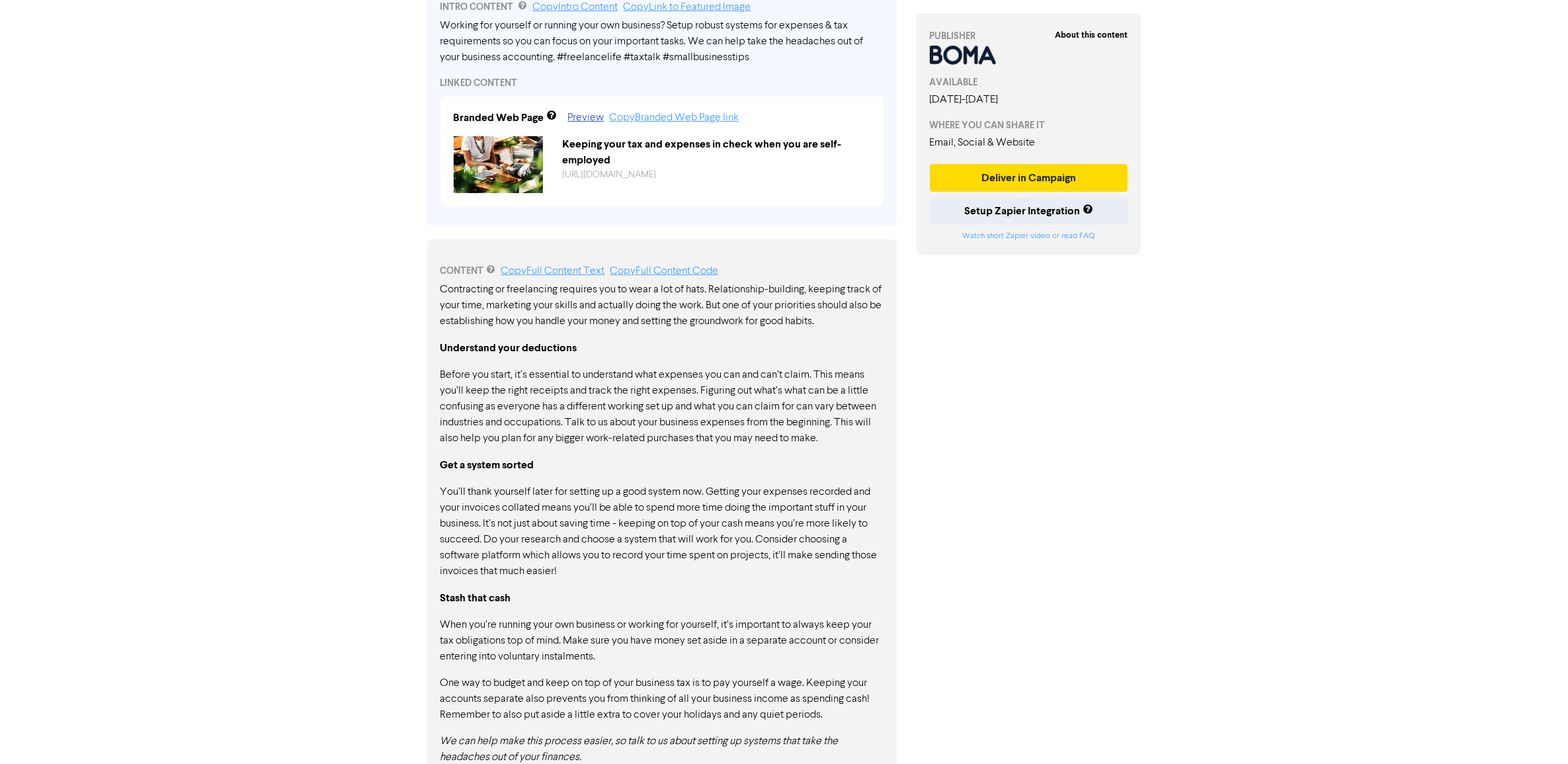
scroll to position [493, 0]
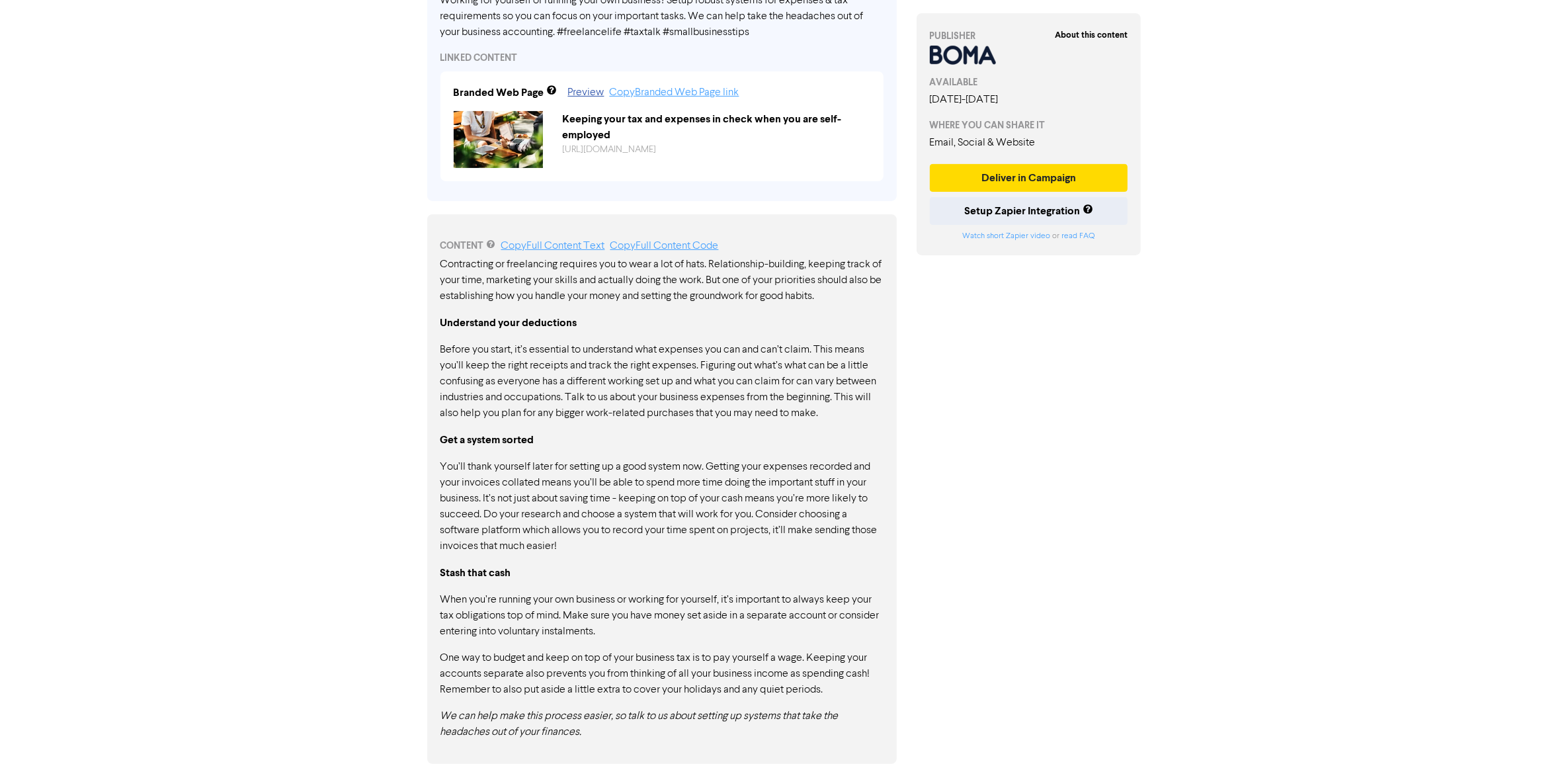
drag, startPoint x: 504, startPoint y: 332, endPoint x: 727, endPoint y: 648, distance: 386.8
click at [727, 648] on div "Contracting or freelancing requires you to wear a lot of hats. Relationship-bui…" at bounding box center [662, 498] width 443 height 484
click at [710, 650] on p "One way to budget and keep on top of your business tax is to pay yourself a wag…" at bounding box center [662, 674] width 443 height 48
click at [553, 243] on link "Copy Full Content Text" at bounding box center [553, 246] width 104 height 11
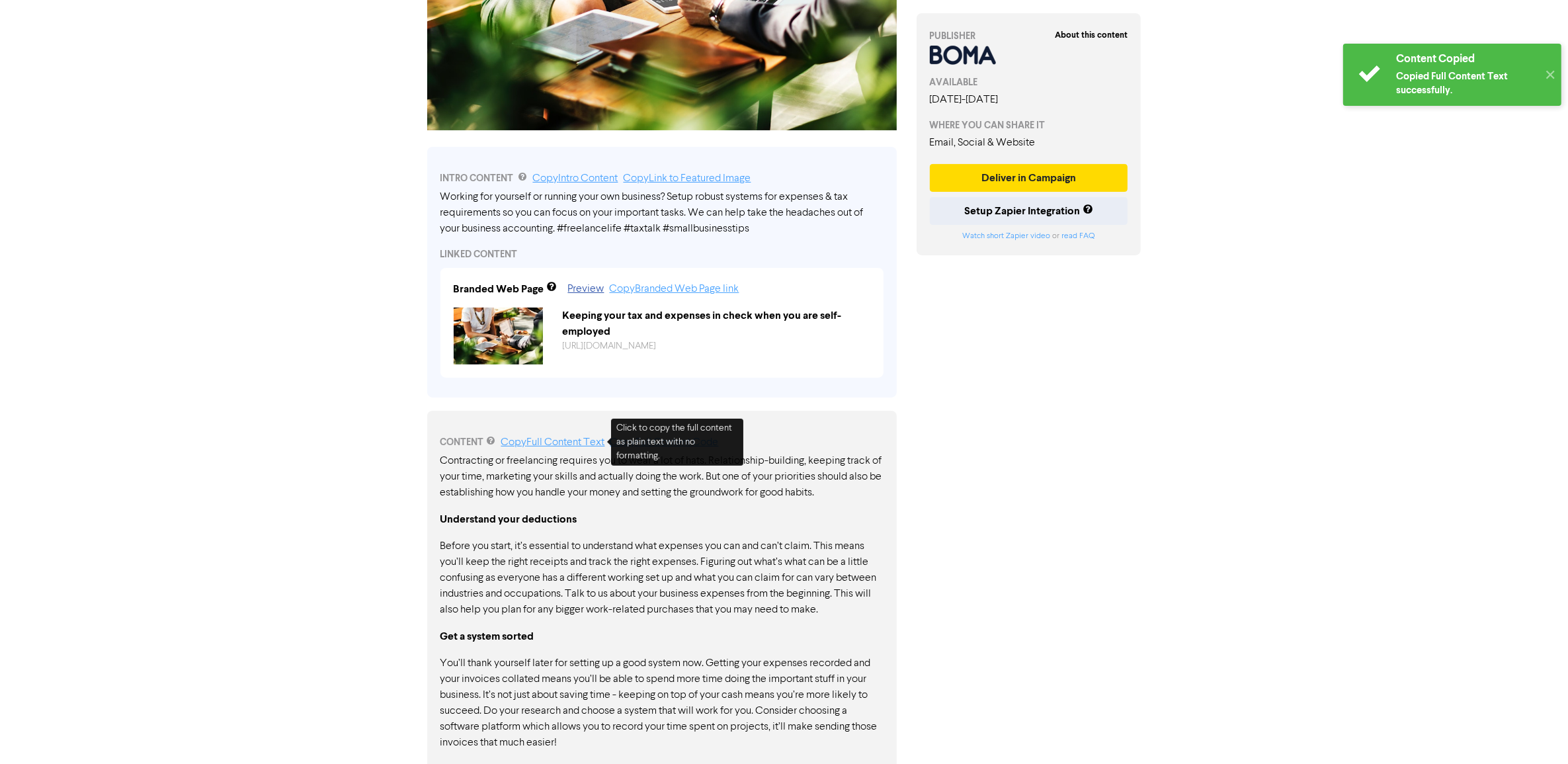
scroll to position [410, 0]
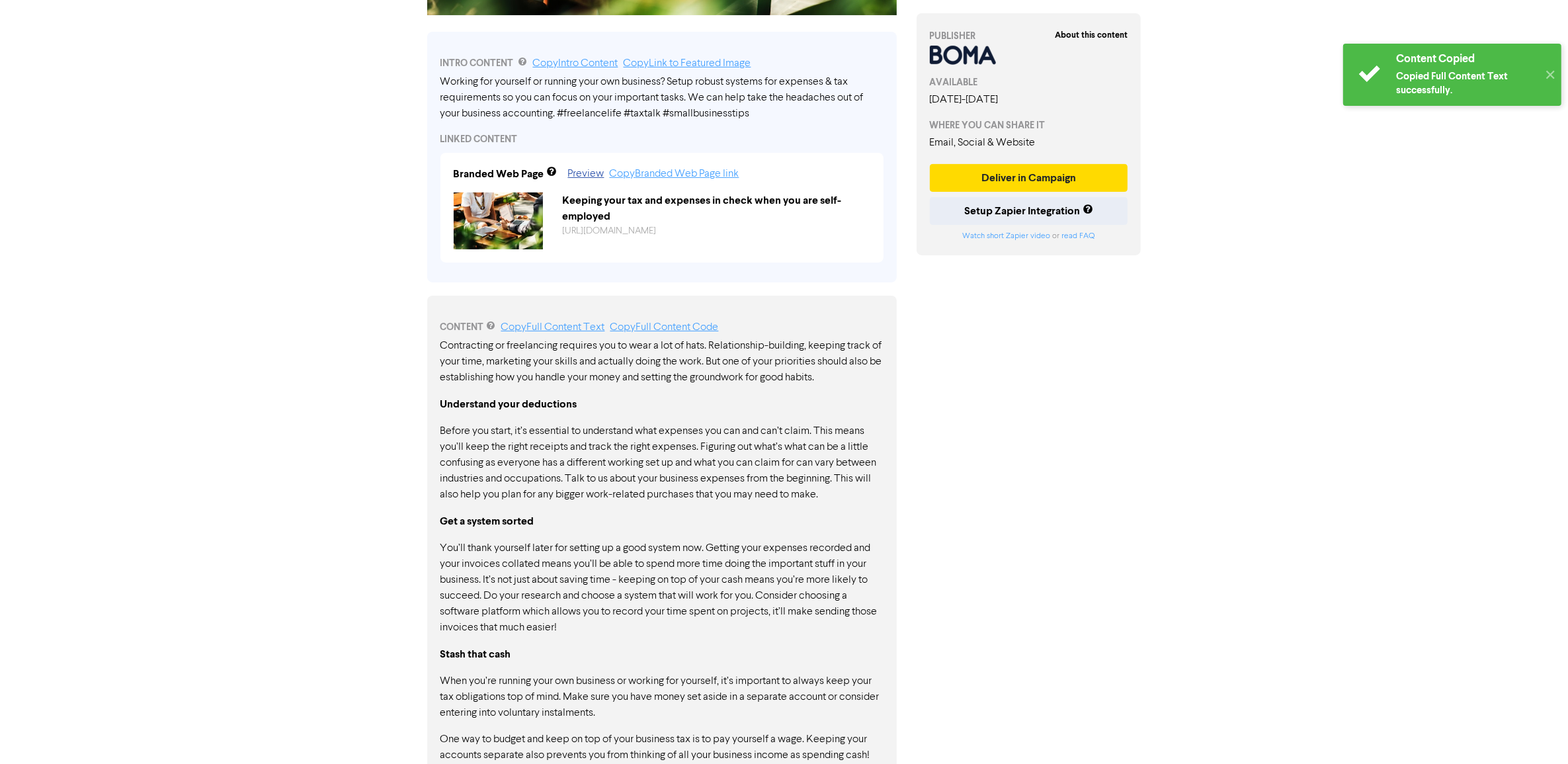
drag, startPoint x: 629, startPoint y: 458, endPoint x: 815, endPoint y: 680, distance: 289.6
click at [817, 678] on div "Contracting or freelancing requires you to wear a lot of hats. Relationship-bui…" at bounding box center [662, 580] width 443 height 484
drag, startPoint x: 785, startPoint y: 663, endPoint x: 766, endPoint y: 655, distance: 20.6
click at [784, 662] on p "Stash that cash" at bounding box center [662, 655] width 443 height 17
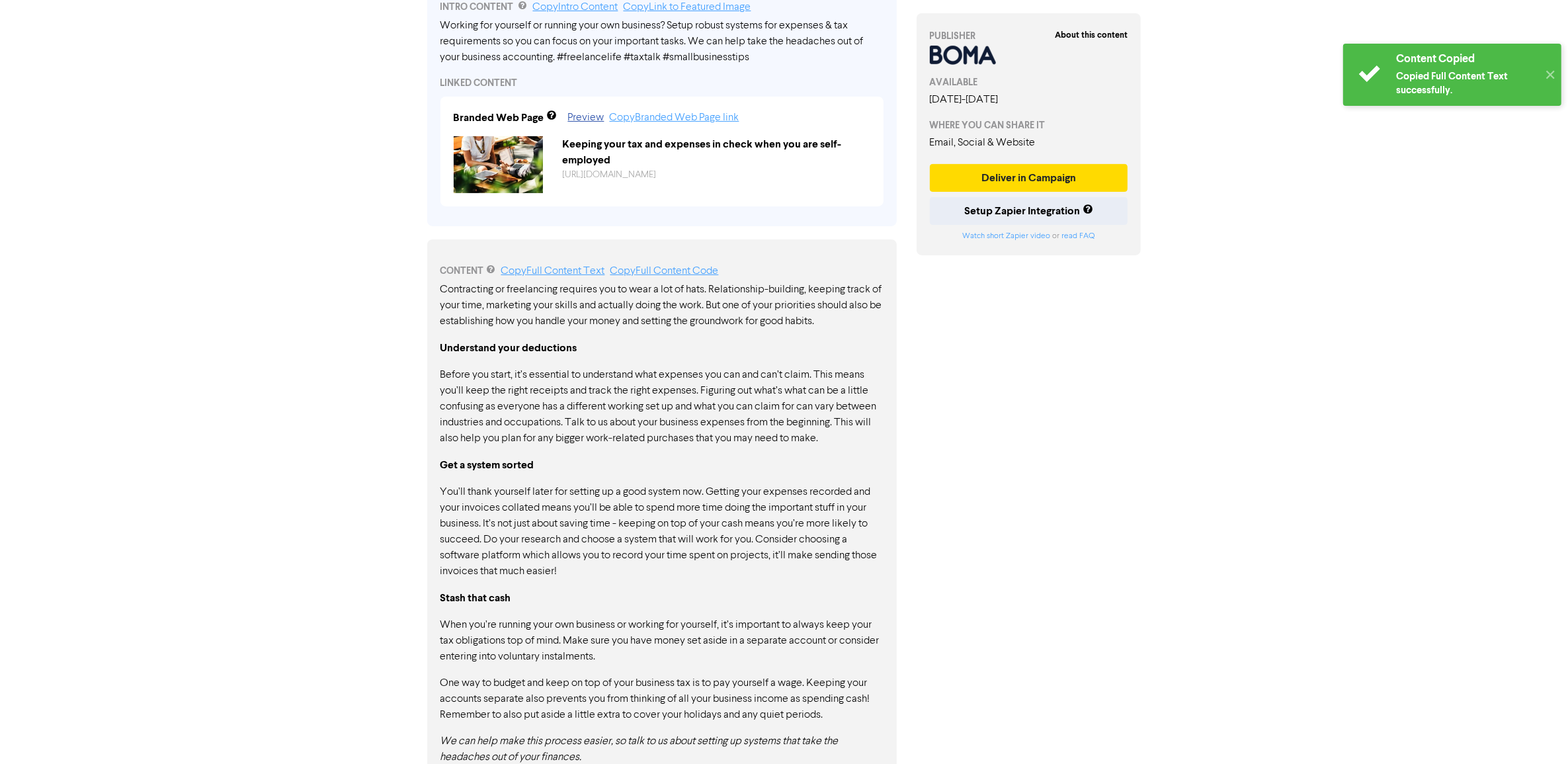
scroll to position [493, 0]
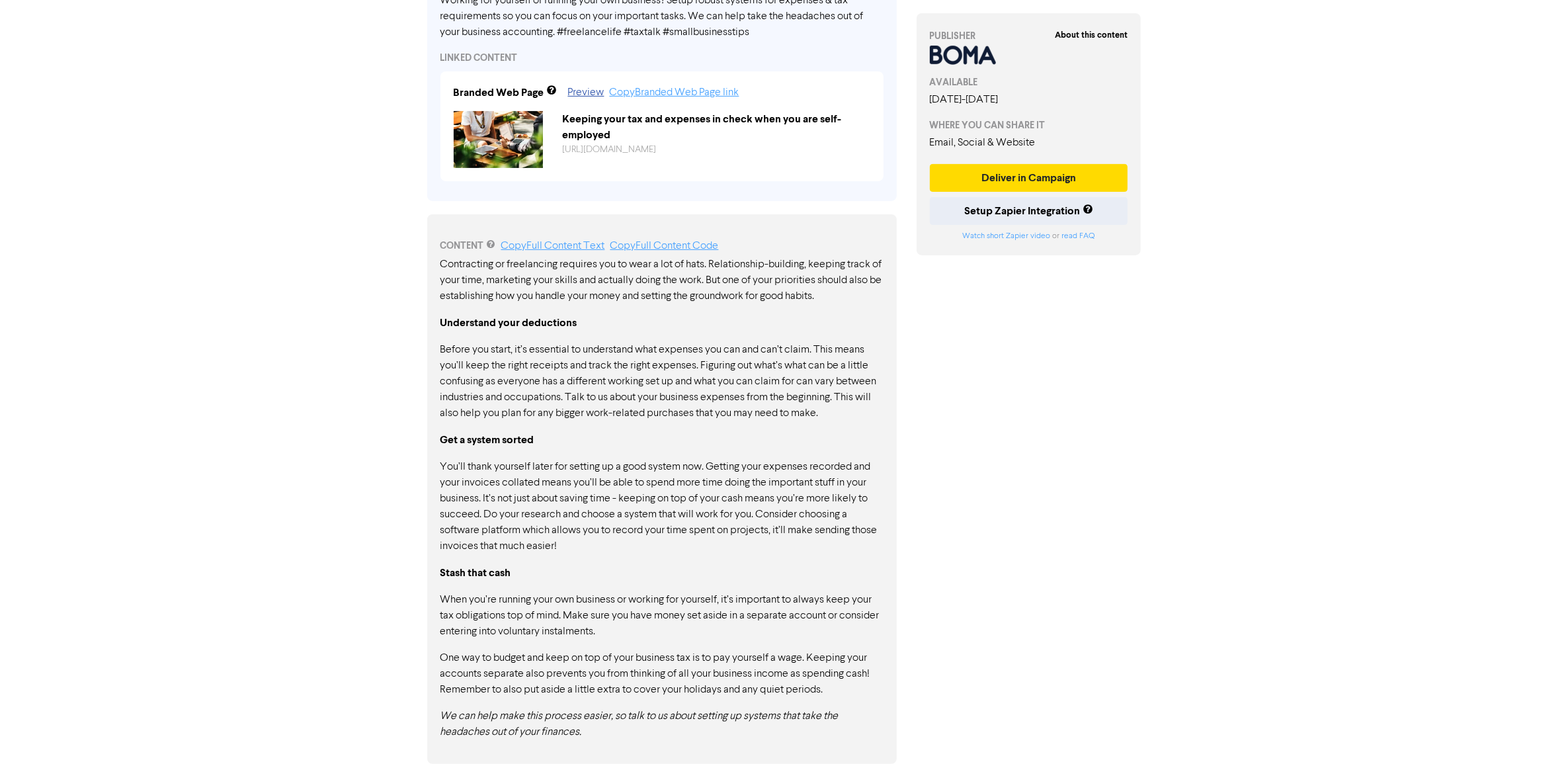
drag, startPoint x: 495, startPoint y: 596, endPoint x: 821, endPoint y: 759, distance: 364.5
click at [881, 695] on div "Contracting or freelancing requires you to wear a lot of hats. Relationship-bui…" at bounding box center [662, 498] width 443 height 484
drag, startPoint x: 532, startPoint y: 660, endPoint x: 825, endPoint y: 721, distance: 299.3
click at [818, 723] on div "Contracting or freelancing requires you to wear a lot of hats. Relationship-bui…" at bounding box center [662, 498] width 443 height 484
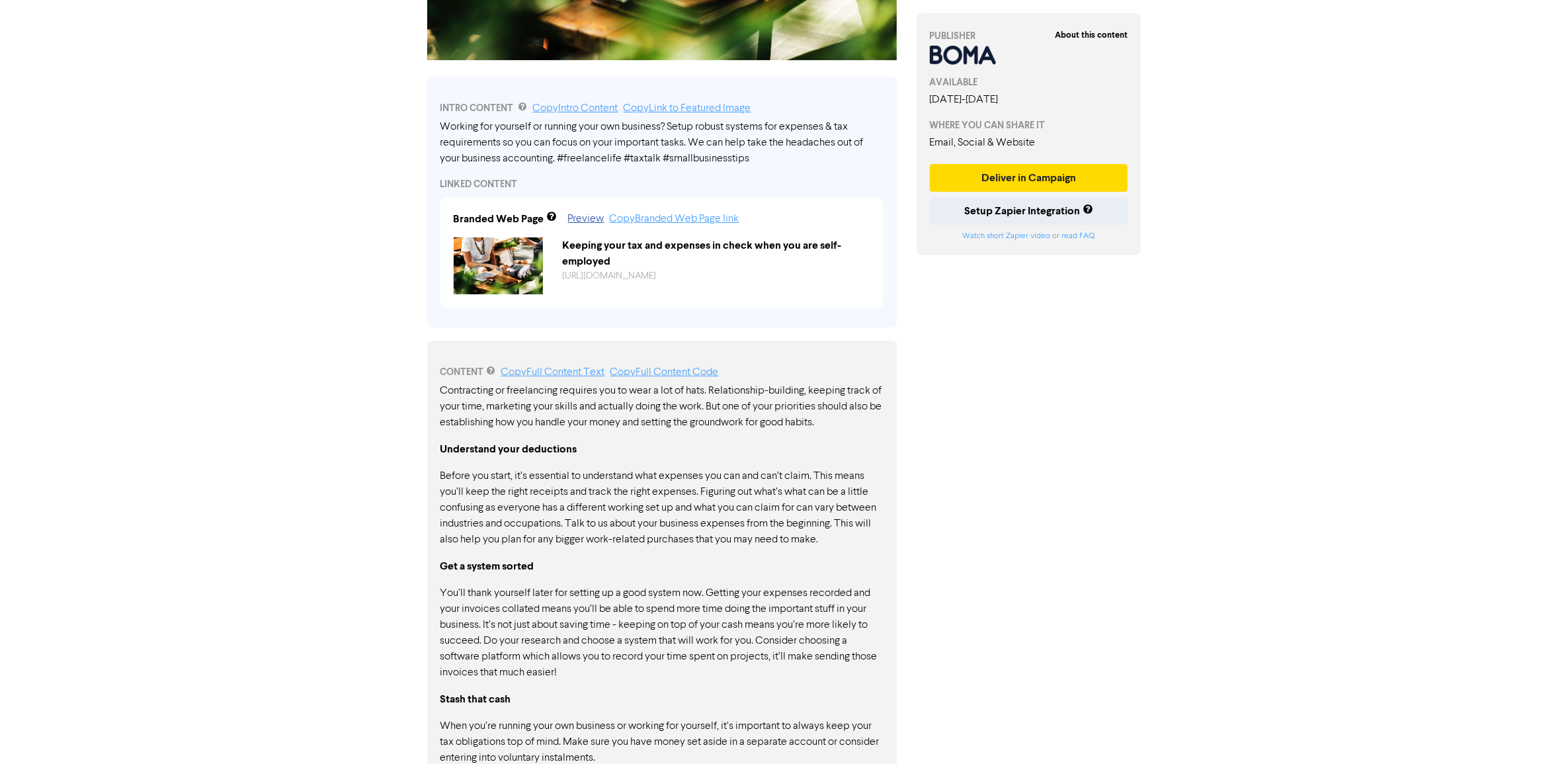
scroll to position [162, 0]
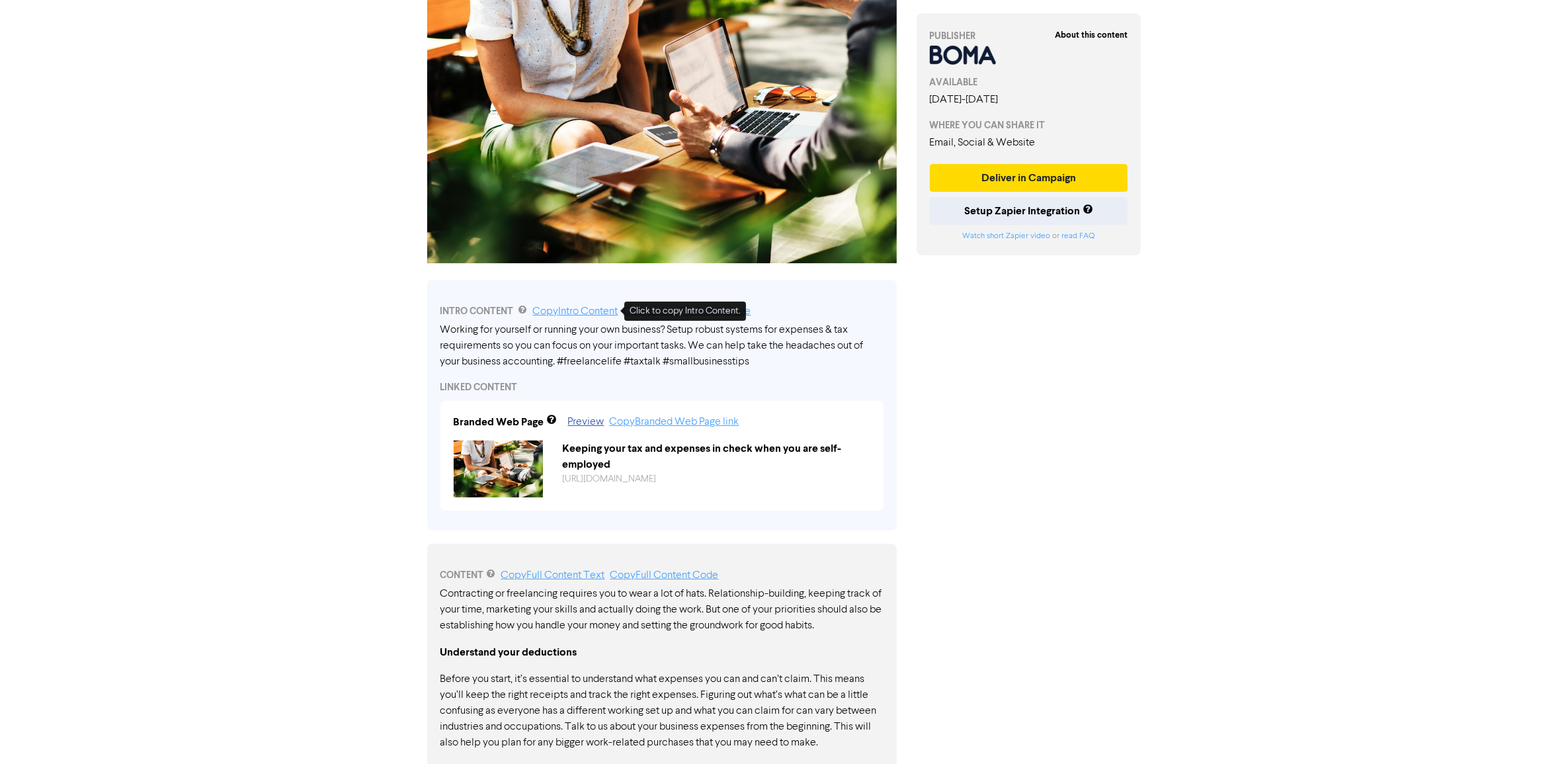
click at [596, 313] on link "Copy Intro Content" at bounding box center [576, 311] width 85 height 11
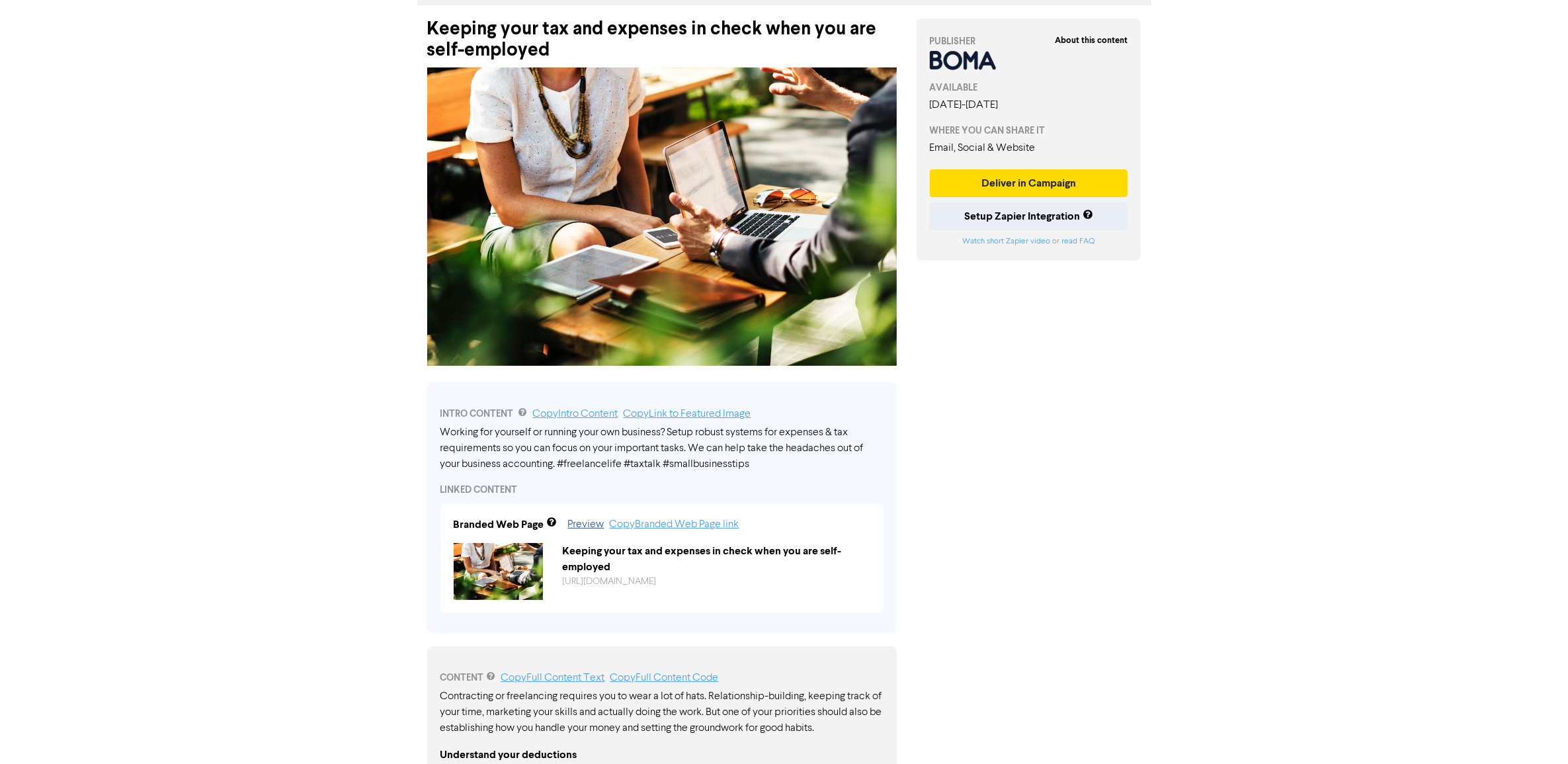
scroll to position [0, 0]
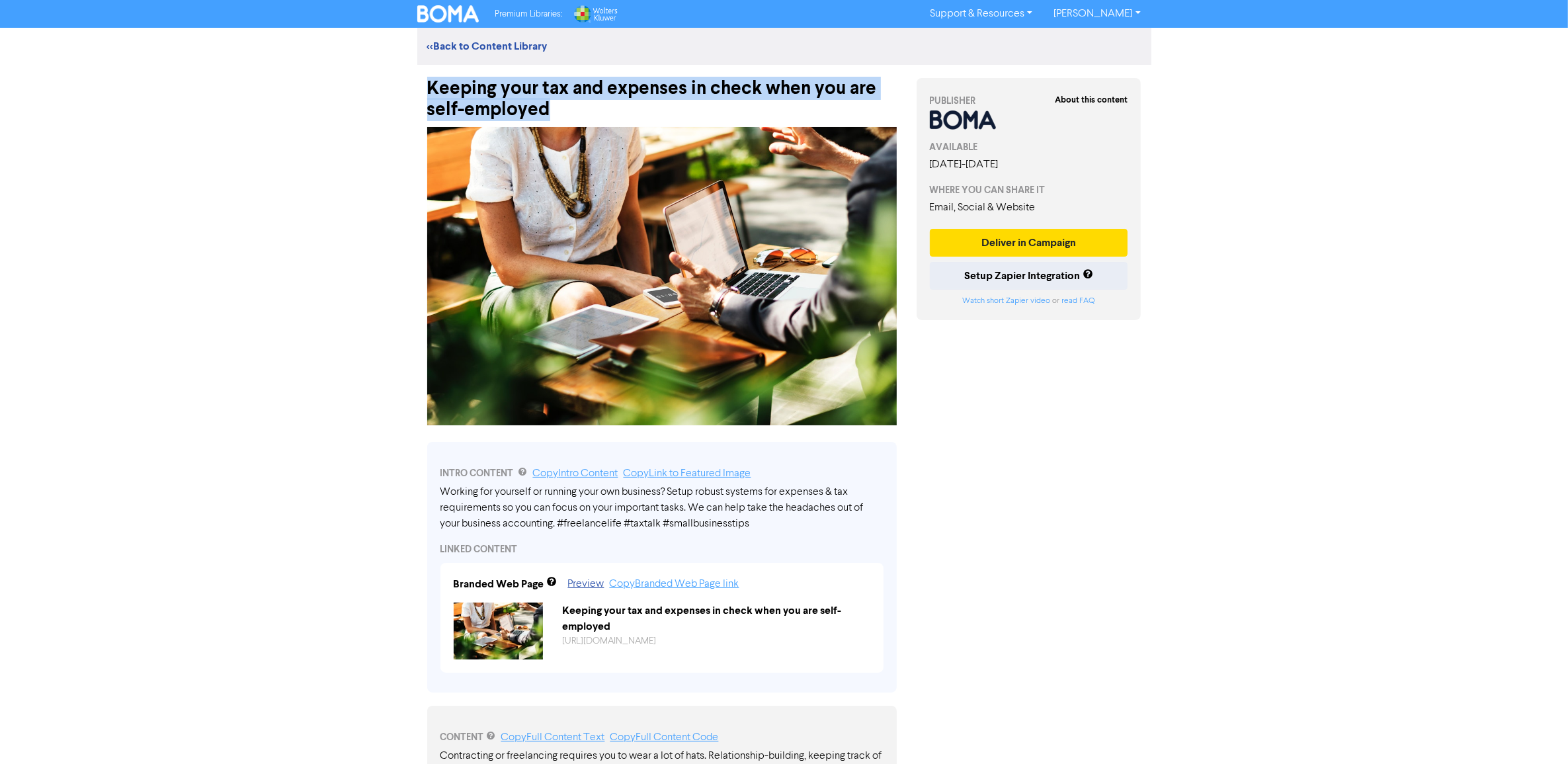
drag, startPoint x: 584, startPoint y: 116, endPoint x: 425, endPoint y: 89, distance: 161.3
click at [425, 89] on div "Keeping your tax and expenses in check when you are self-employed" at bounding box center [662, 92] width 489 height 55
drag, startPoint x: 425, startPoint y: 89, endPoint x: 477, endPoint y: 94, distance: 52.2
copy div "Keeping your tax and expenses in check when you are self-employed"
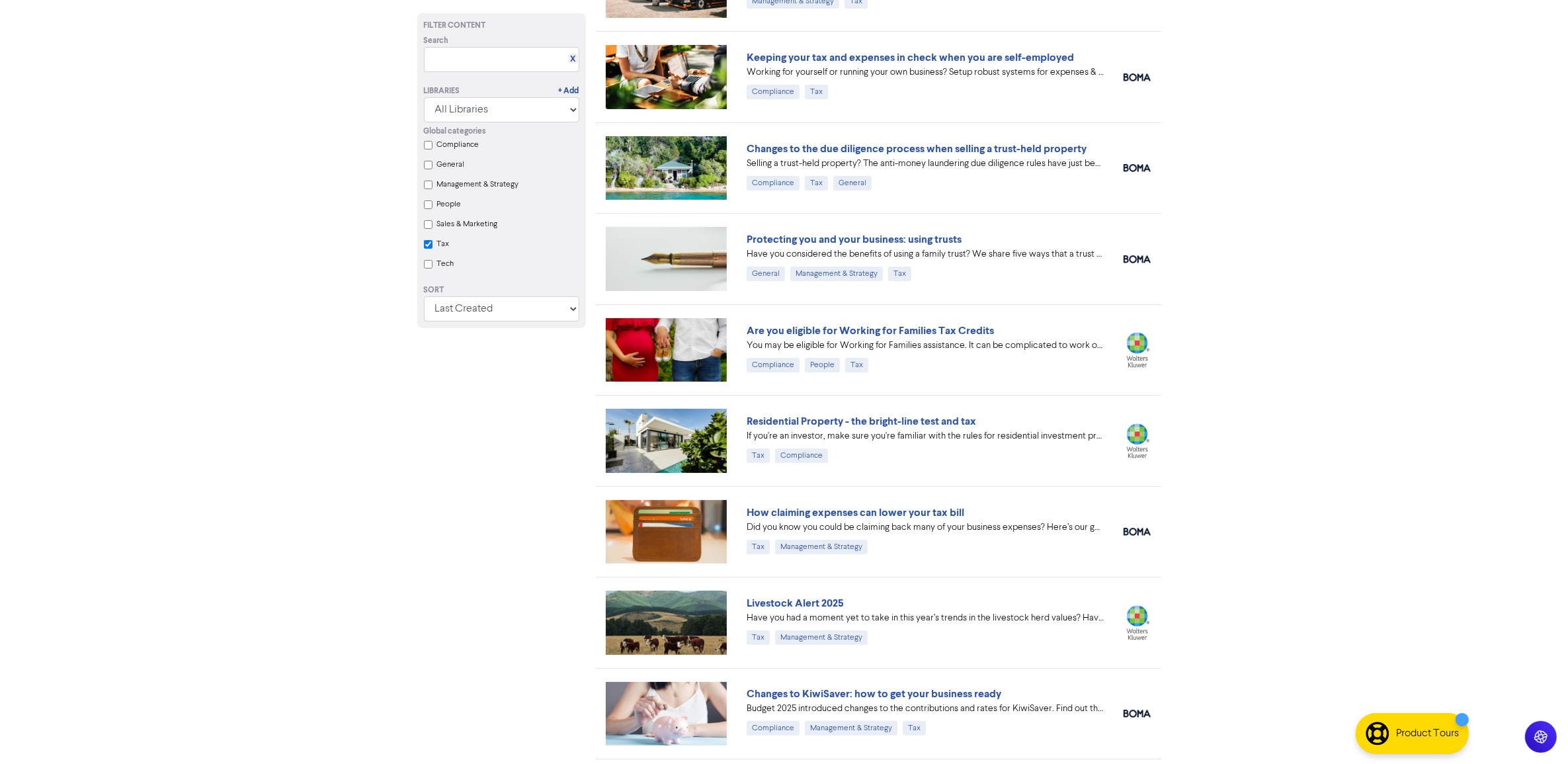
scroll to position [165, 0]
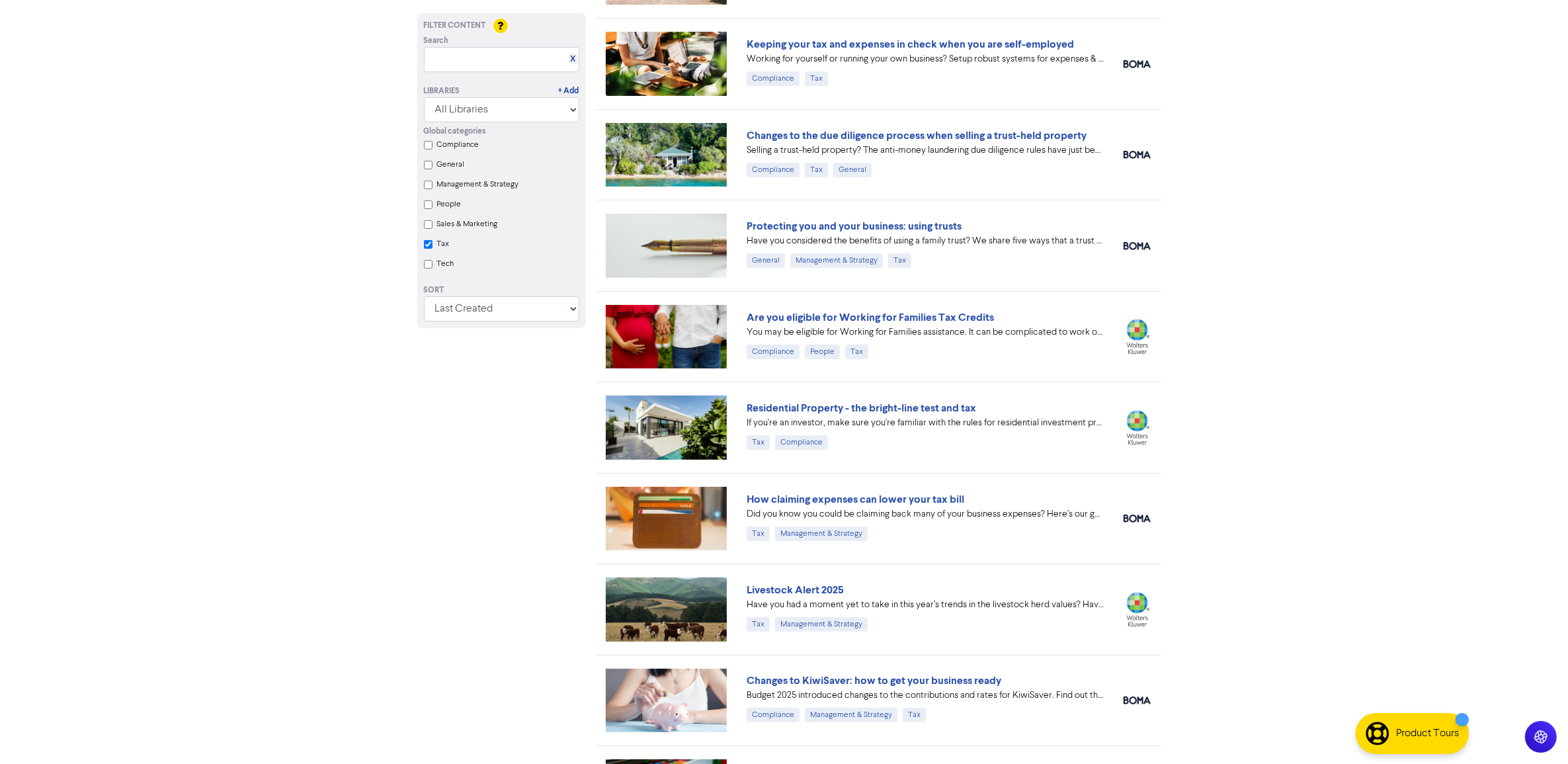
click at [934, 411] on link "Residential Property - the bright-line test and tax" at bounding box center [862, 408] width 230 height 13
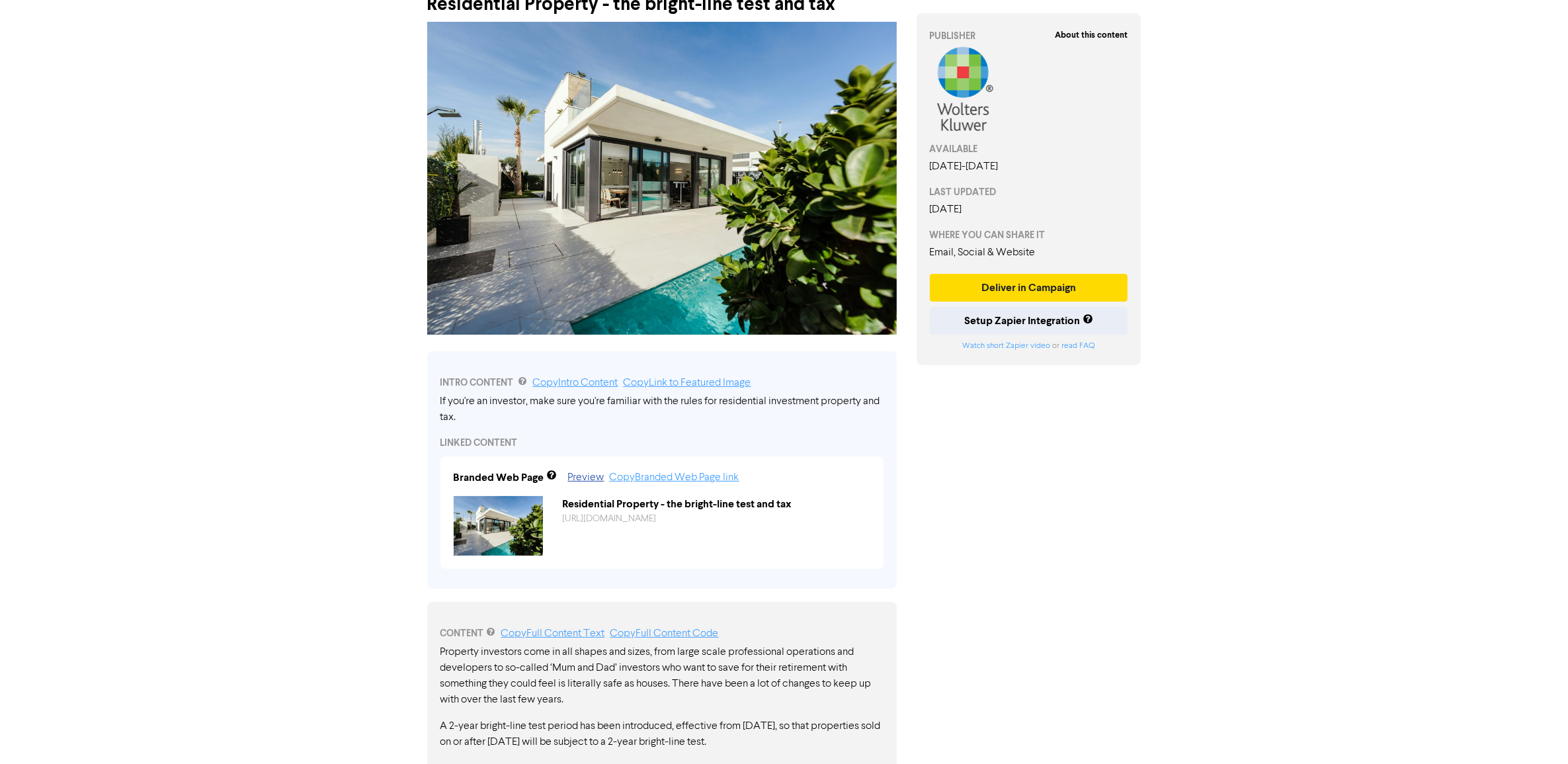
scroll to position [237, 0]
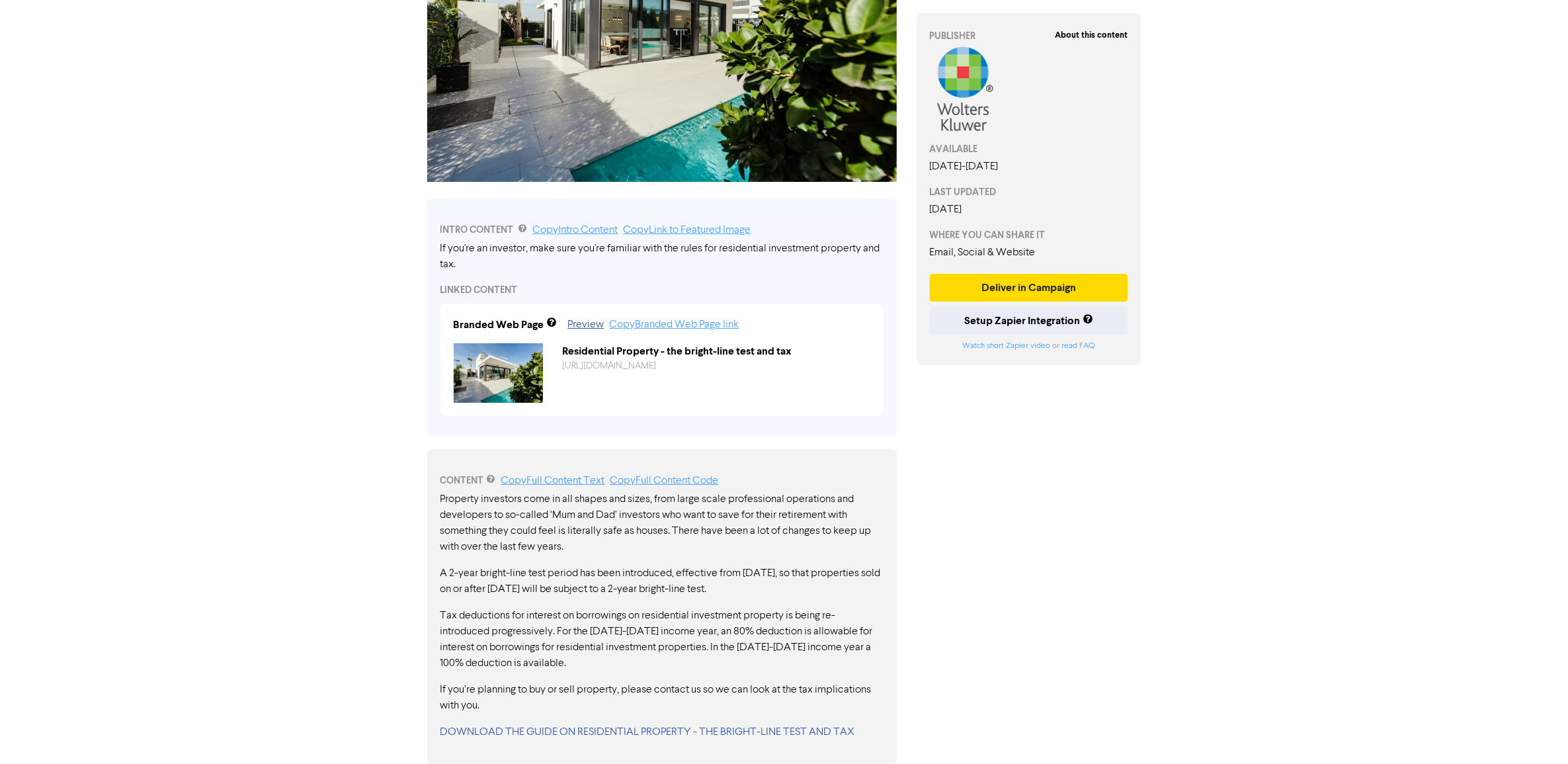
drag, startPoint x: 580, startPoint y: 580, endPoint x: 809, endPoint y: 691, distance: 254.5
click at [807, 692] on div "Property investors come in all shapes and sizes, from large scale professional …" at bounding box center [662, 615] width 443 height 249
drag, startPoint x: 493, startPoint y: 519, endPoint x: 713, endPoint y: 683, distance: 274.4
click at [713, 683] on div "Property investors come in all shapes and sizes, from large scale professional …" at bounding box center [662, 615] width 443 height 249
drag, startPoint x: 568, startPoint y: 676, endPoint x: 567, endPoint y: 557, distance: 119.0
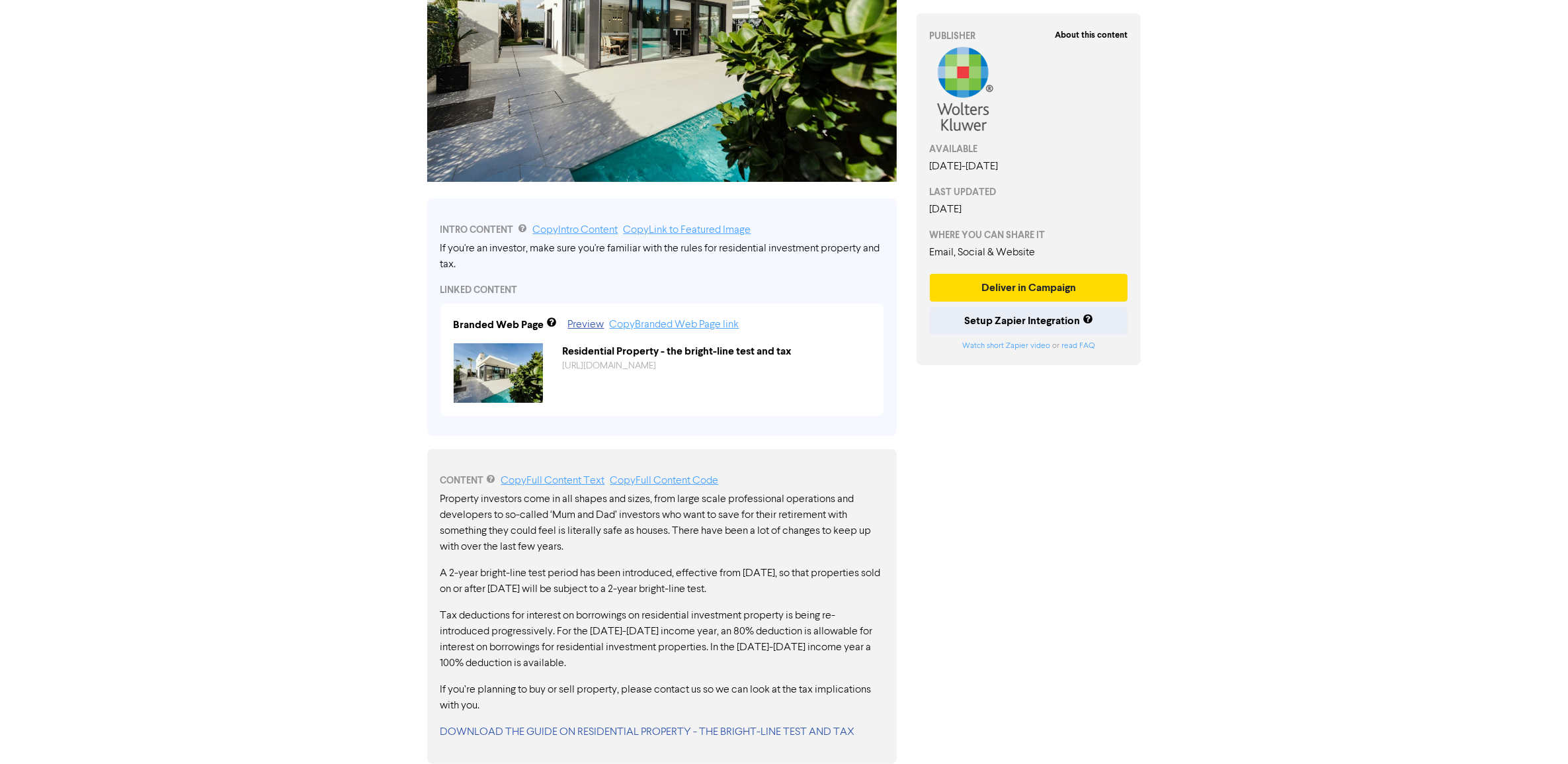
click at [535, 556] on div "Property investors come in all shapes and sizes, from large scale professional …" at bounding box center [662, 615] width 443 height 249
click at [645, 571] on p "A 2-year bright-line test period has been introduced, effective from July 2024,…" at bounding box center [662, 581] width 443 height 32
drag, startPoint x: 878, startPoint y: 679, endPoint x: 682, endPoint y: 577, distance: 221.0
click at [675, 571] on div "Property investors come in all shapes and sizes, from large scale professional …" at bounding box center [662, 615] width 443 height 249
click at [699, 596] on div "Property investors come in all shapes and sizes, from large scale professional …" at bounding box center [662, 615] width 443 height 249
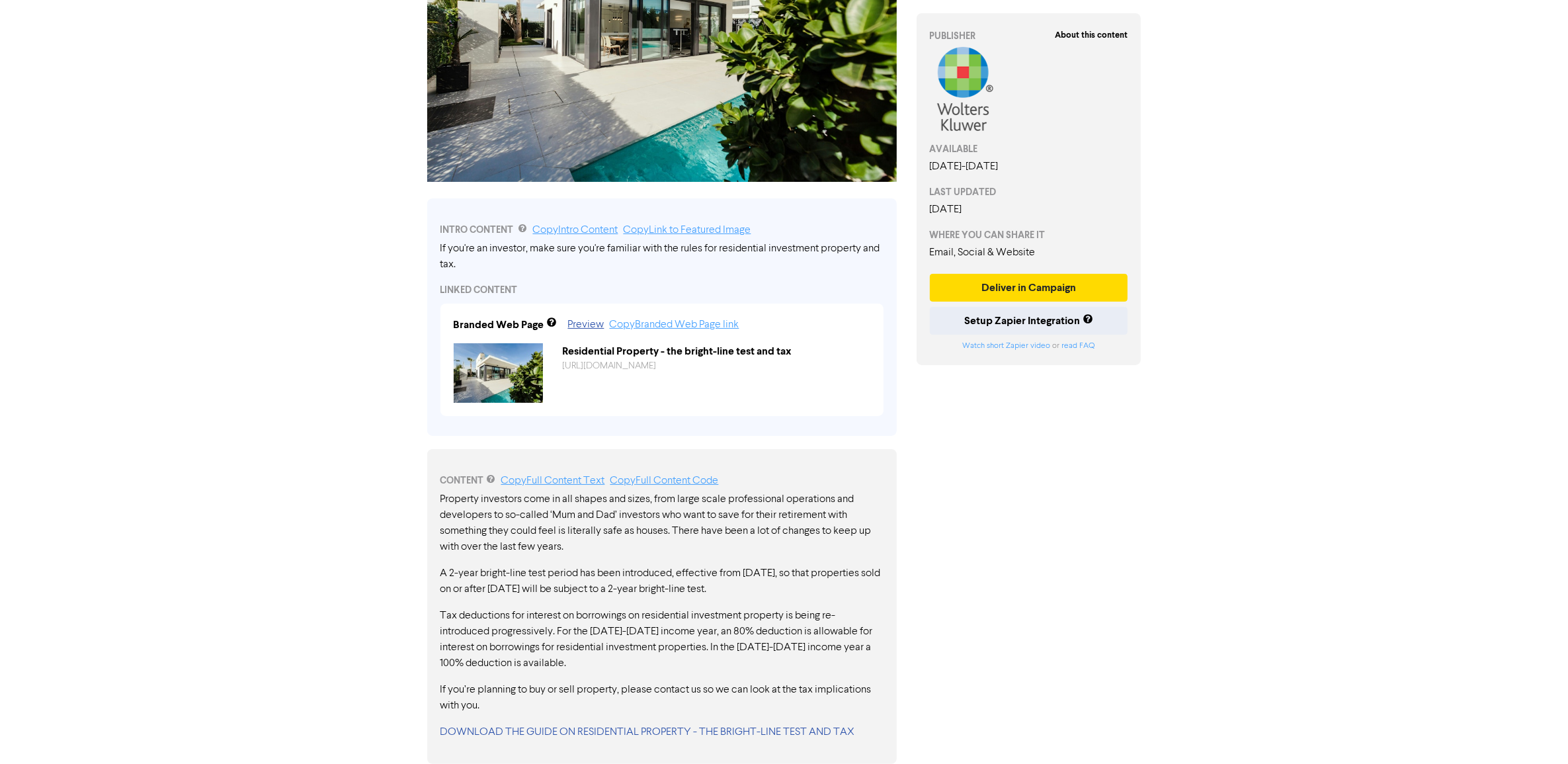
drag, startPoint x: 559, startPoint y: 613, endPoint x: 85, endPoint y: -45, distance: 811.0
click at [85, 0] on html "Premium Libraries: Support & Resources Video Tutorials FAQ & Guides Marketing E…" at bounding box center [784, 145] width 1568 height 764
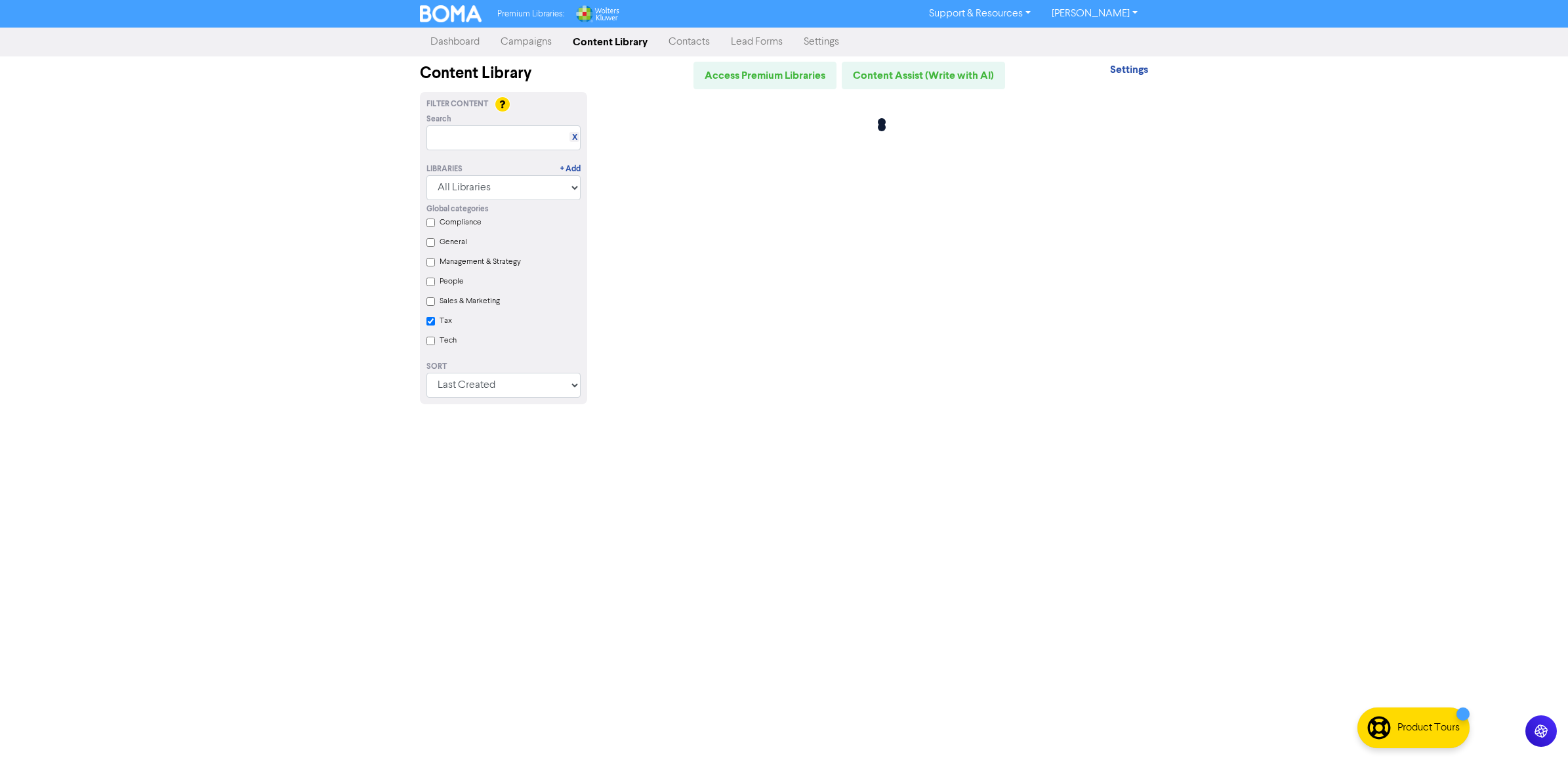
checkbox input "true"
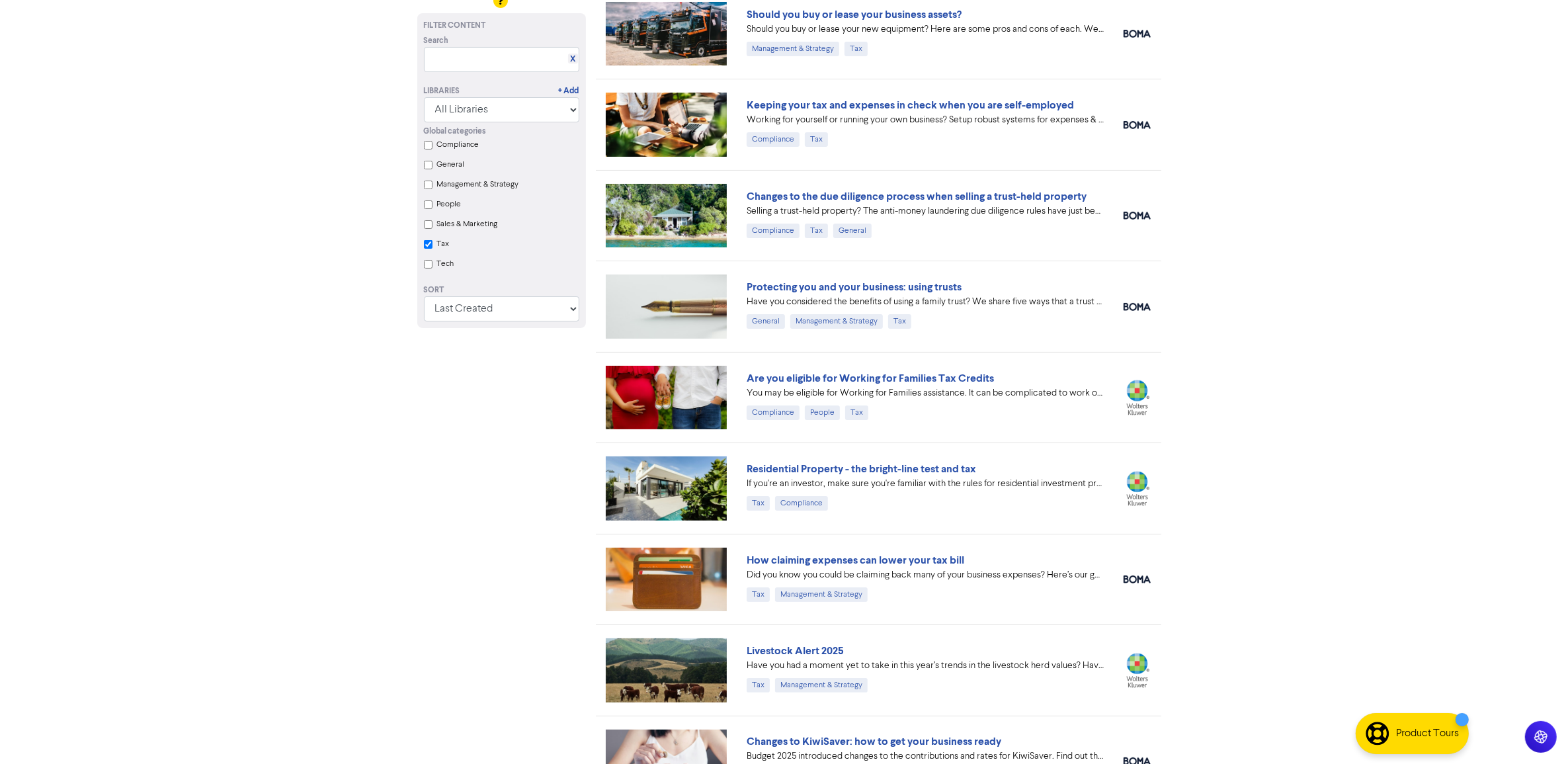
scroll to position [331, 0]
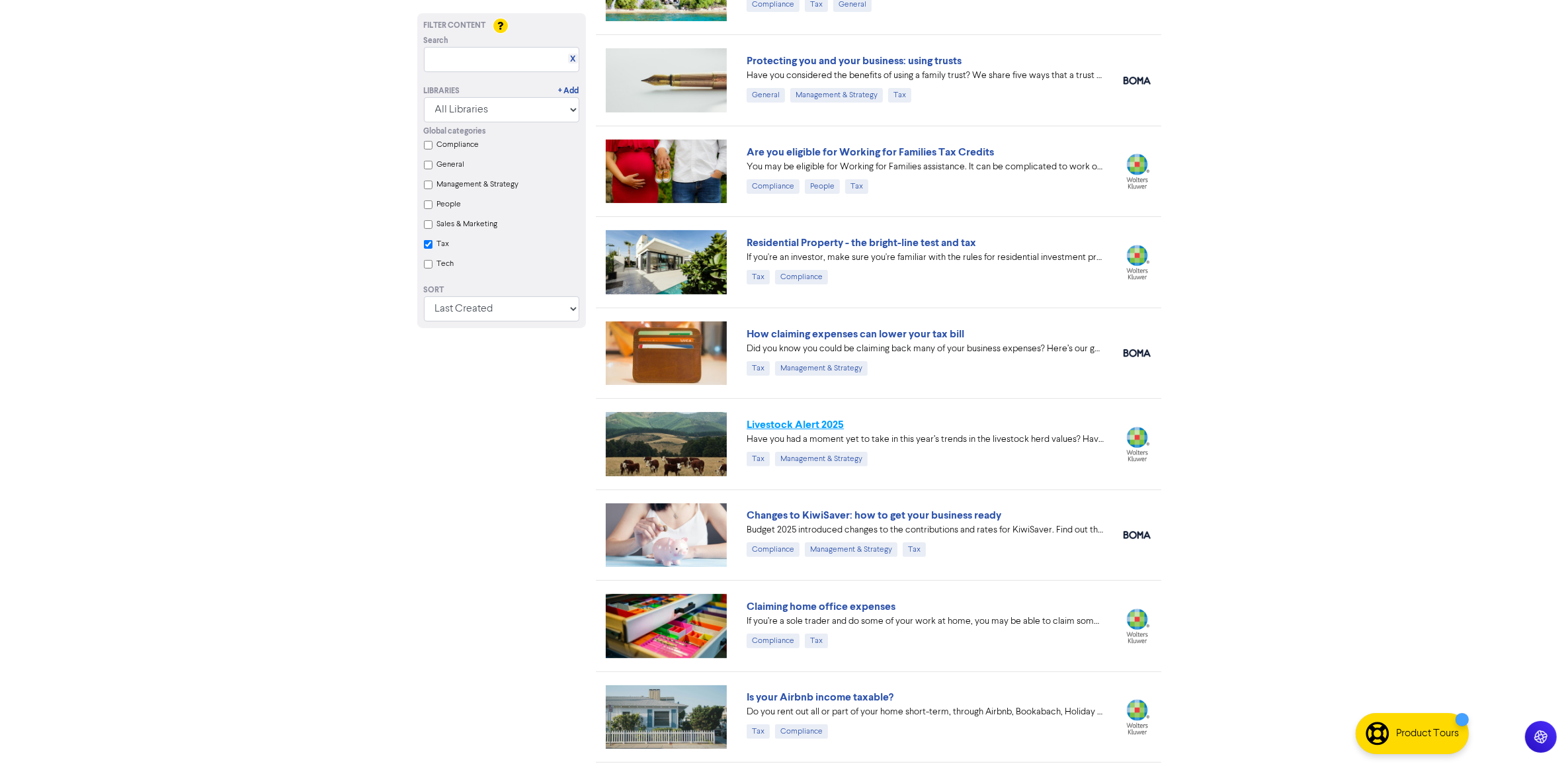
click at [795, 424] on link "Livestock Alert 2025" at bounding box center [795, 425] width 97 height 13
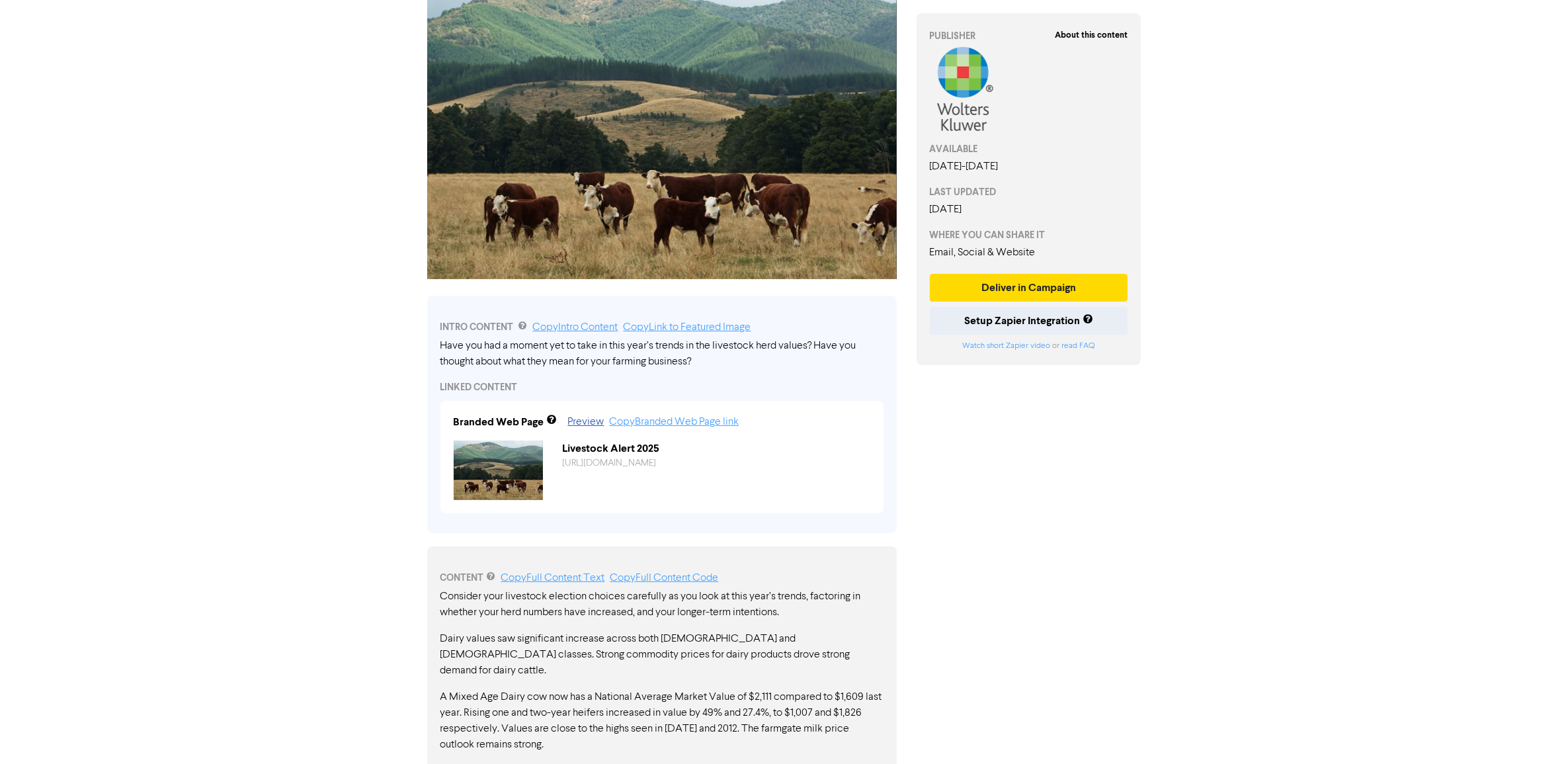
scroll to position [165, 0]
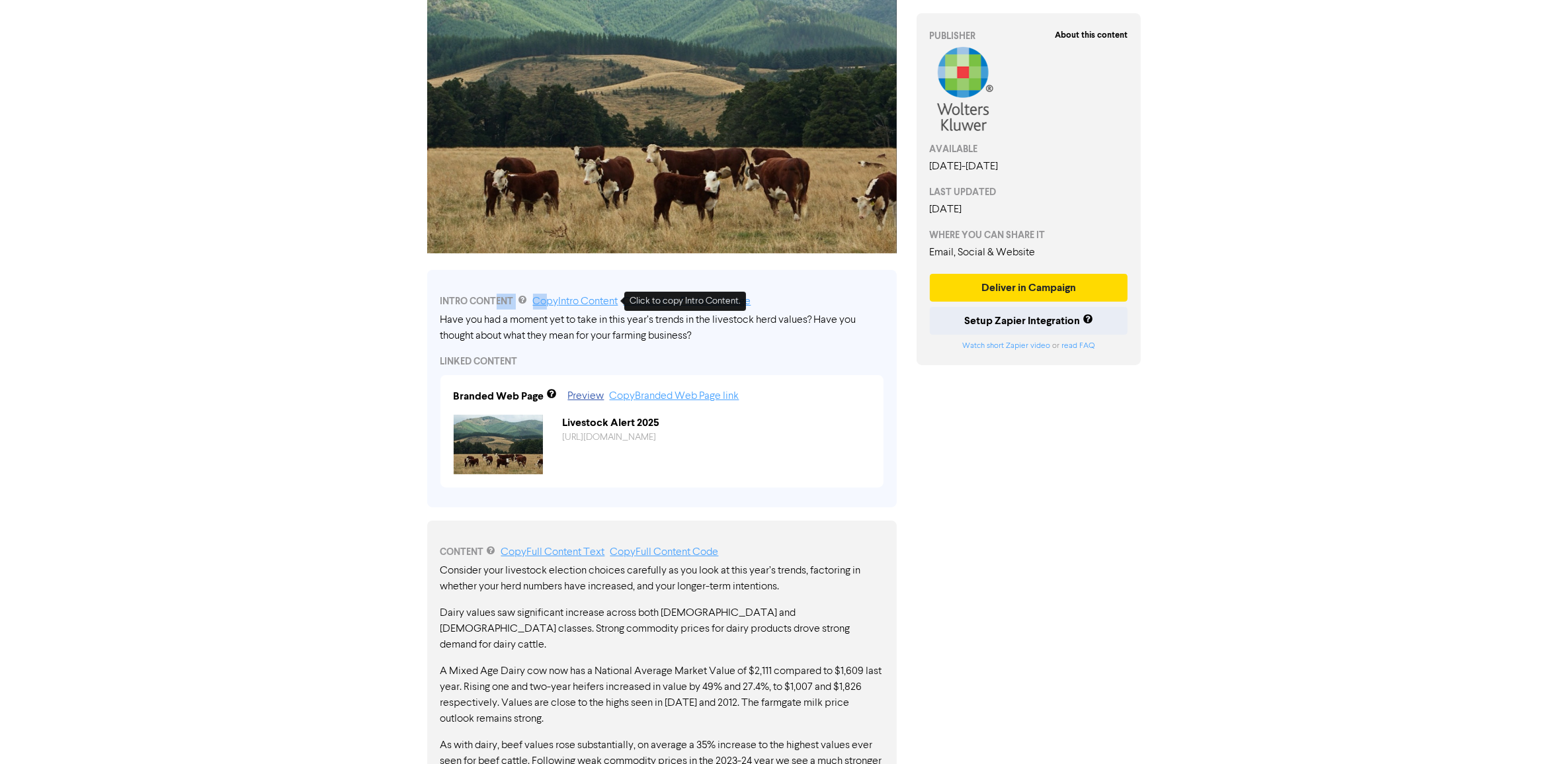
drag, startPoint x: 497, startPoint y: 301, endPoint x: 556, endPoint y: 300, distance: 59.0
click at [556, 300] on div "INTRO CONTENT Copy Intro Content Copy Link to Featured Image" at bounding box center [662, 301] width 443 height 16
click at [1066, 540] on div "About this content PUBLISHER AVAILABLE July 14th, 2025 - May 1st, 2026 LAST UPD…" at bounding box center [1029, 529] width 245 height 1259
drag, startPoint x: 688, startPoint y: 313, endPoint x: 807, endPoint y: 332, distance: 120.5
click at [801, 332] on div "Have you had a moment yet to take in this year’s trends in the livestock herd v…" at bounding box center [662, 328] width 443 height 32
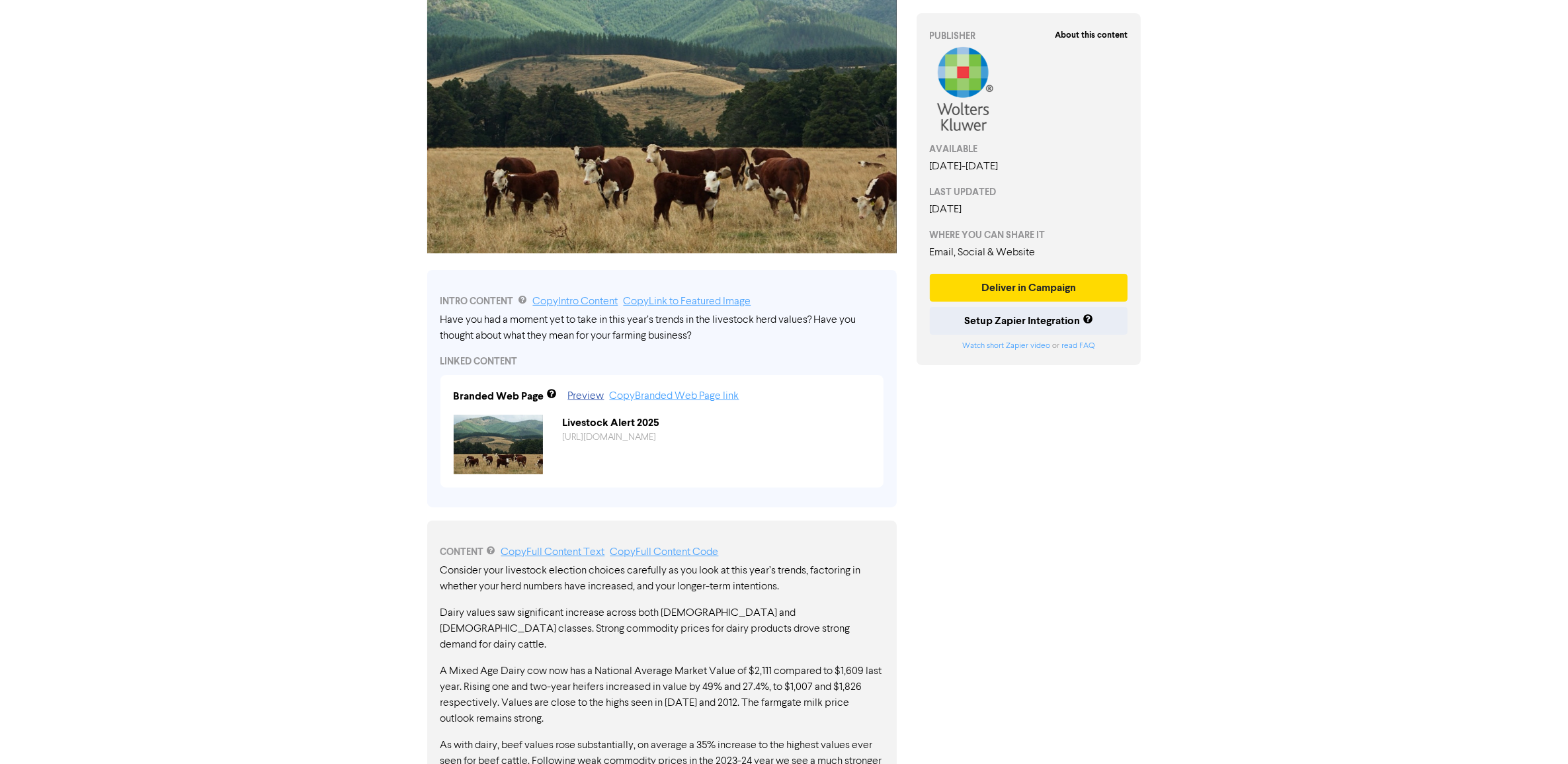
drag, startPoint x: 814, startPoint y: 344, endPoint x: 804, endPoint y: 345, distance: 10.0
click at [805, 344] on div "Have you had a moment yet to take in this year’s trends in the livestock herd v…" at bounding box center [662, 328] width 443 height 32
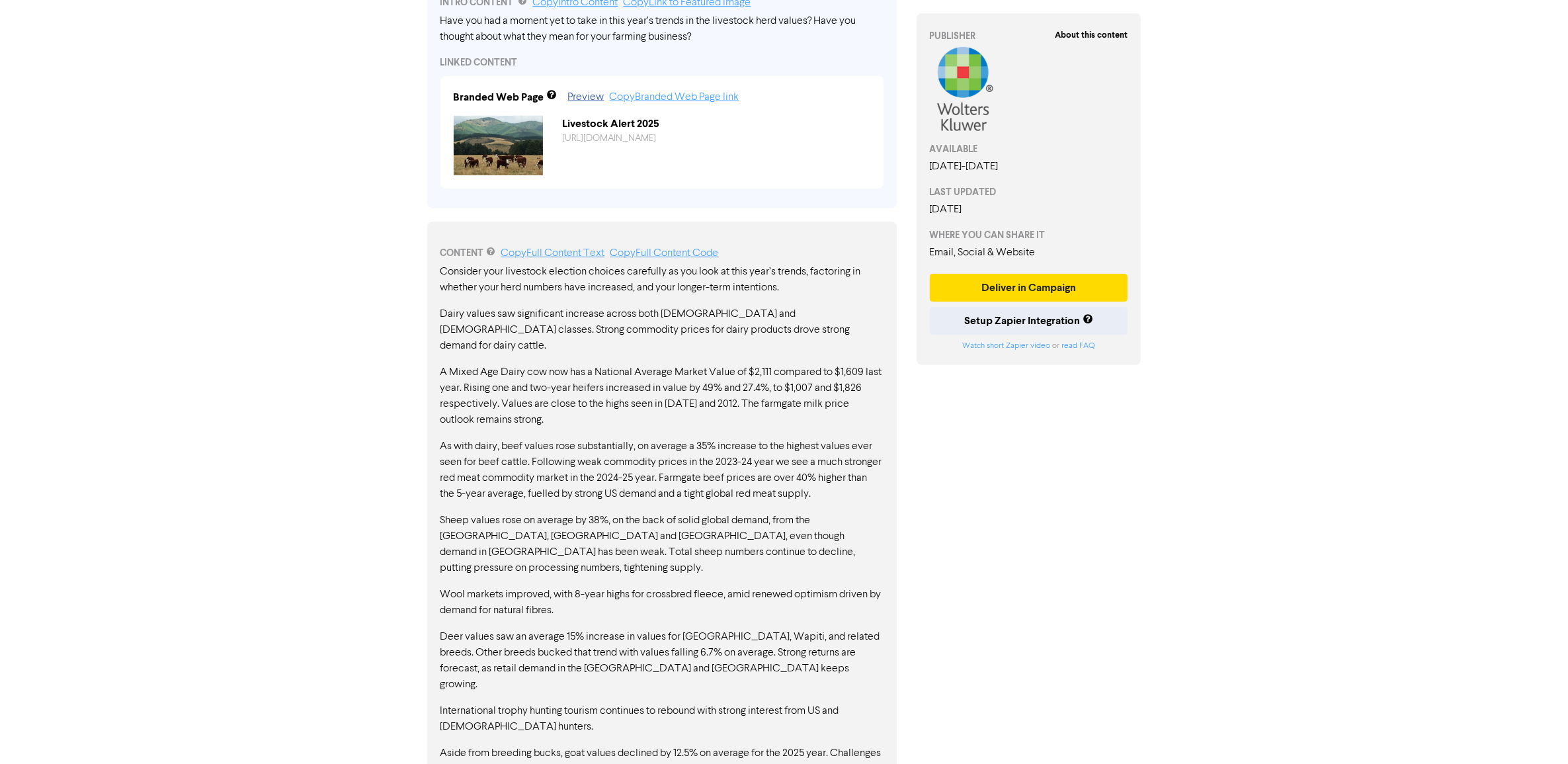
scroll to position [496, 0]
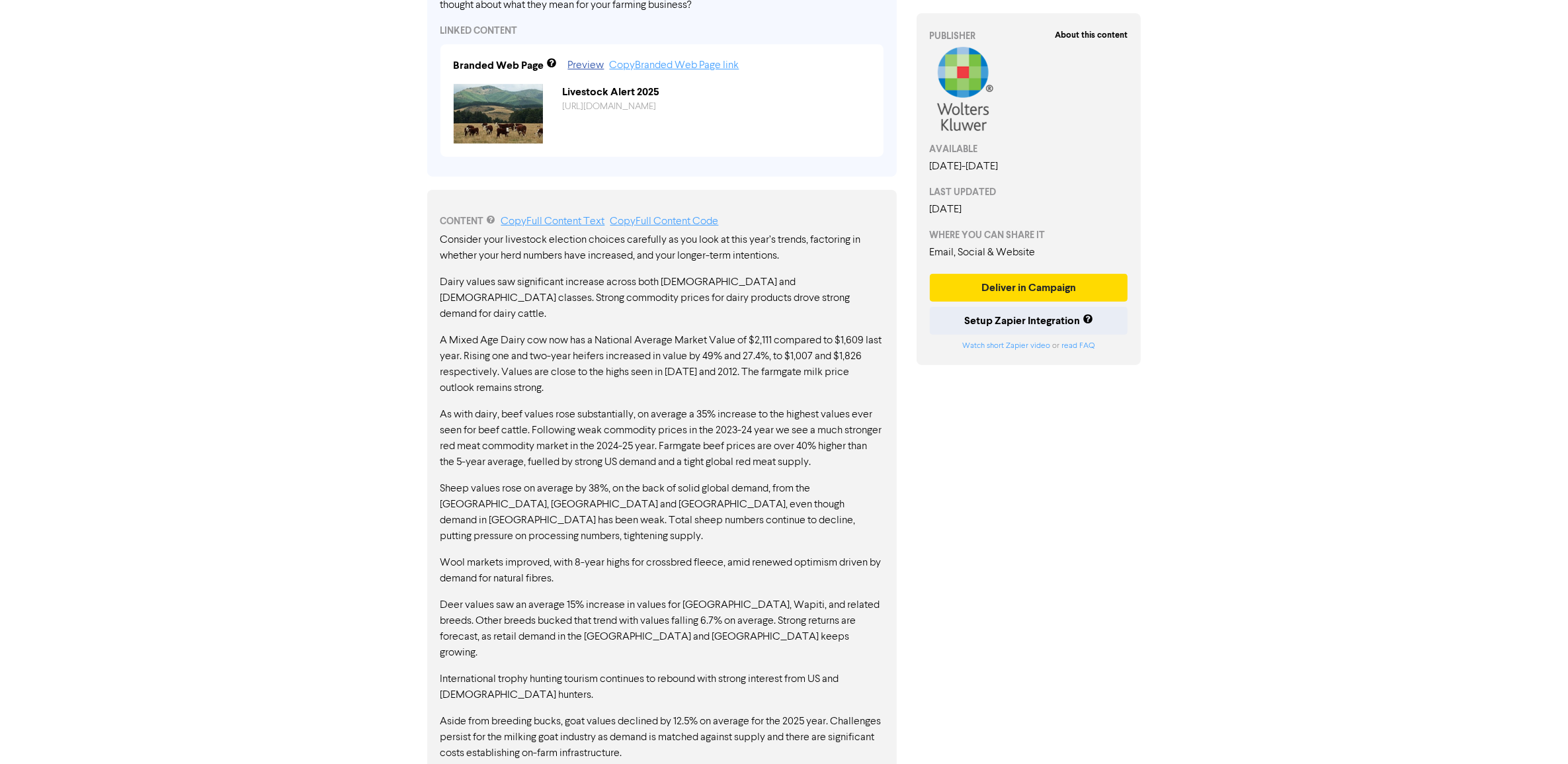
drag, startPoint x: 489, startPoint y: 247, endPoint x: 787, endPoint y: 639, distance: 492.4
click at [814, 539] on div "Consider your livestock election choices carefully as you look at this year’s t…" at bounding box center [662, 518] width 443 height 572
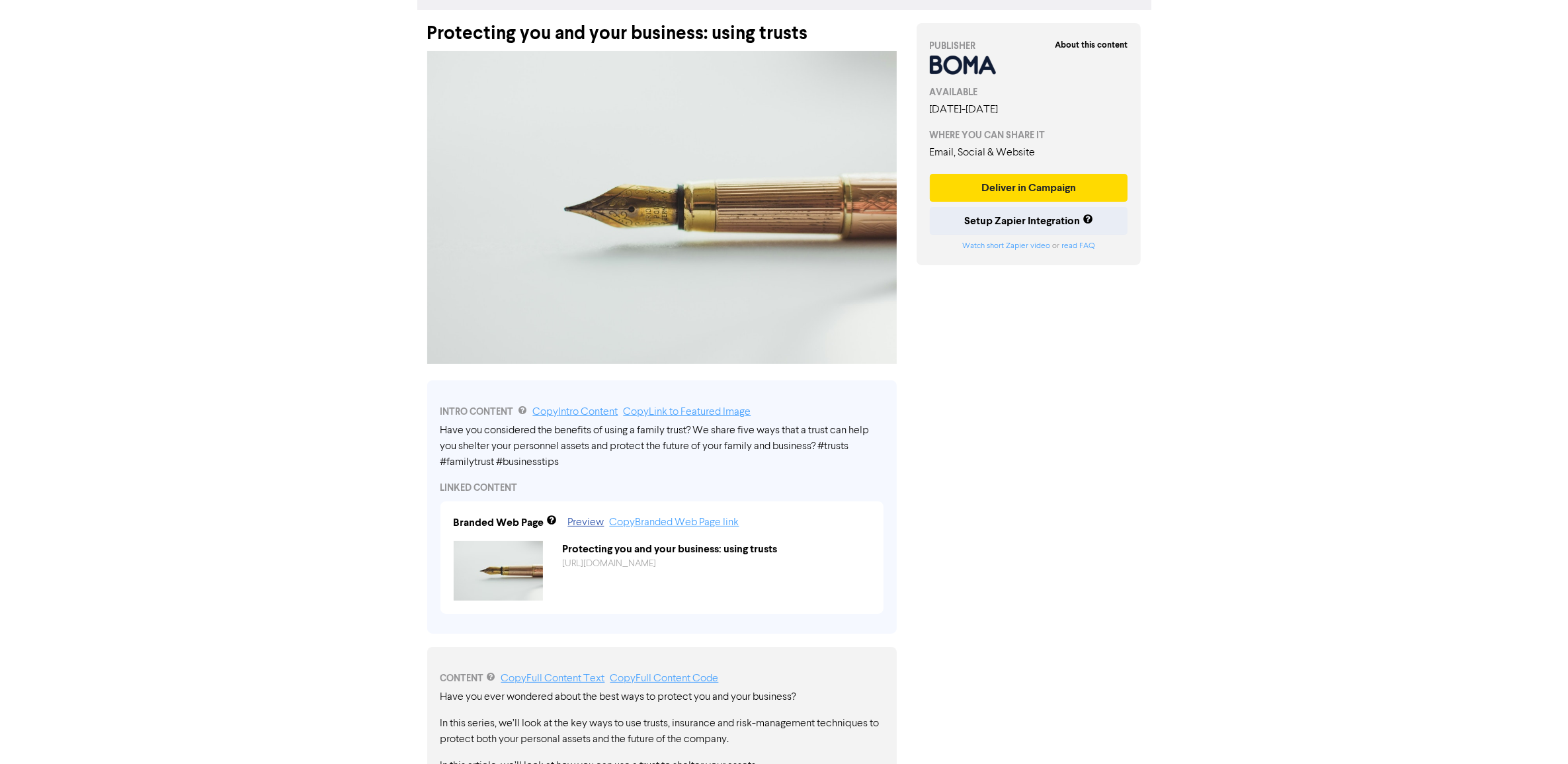
scroll to position [165, 0]
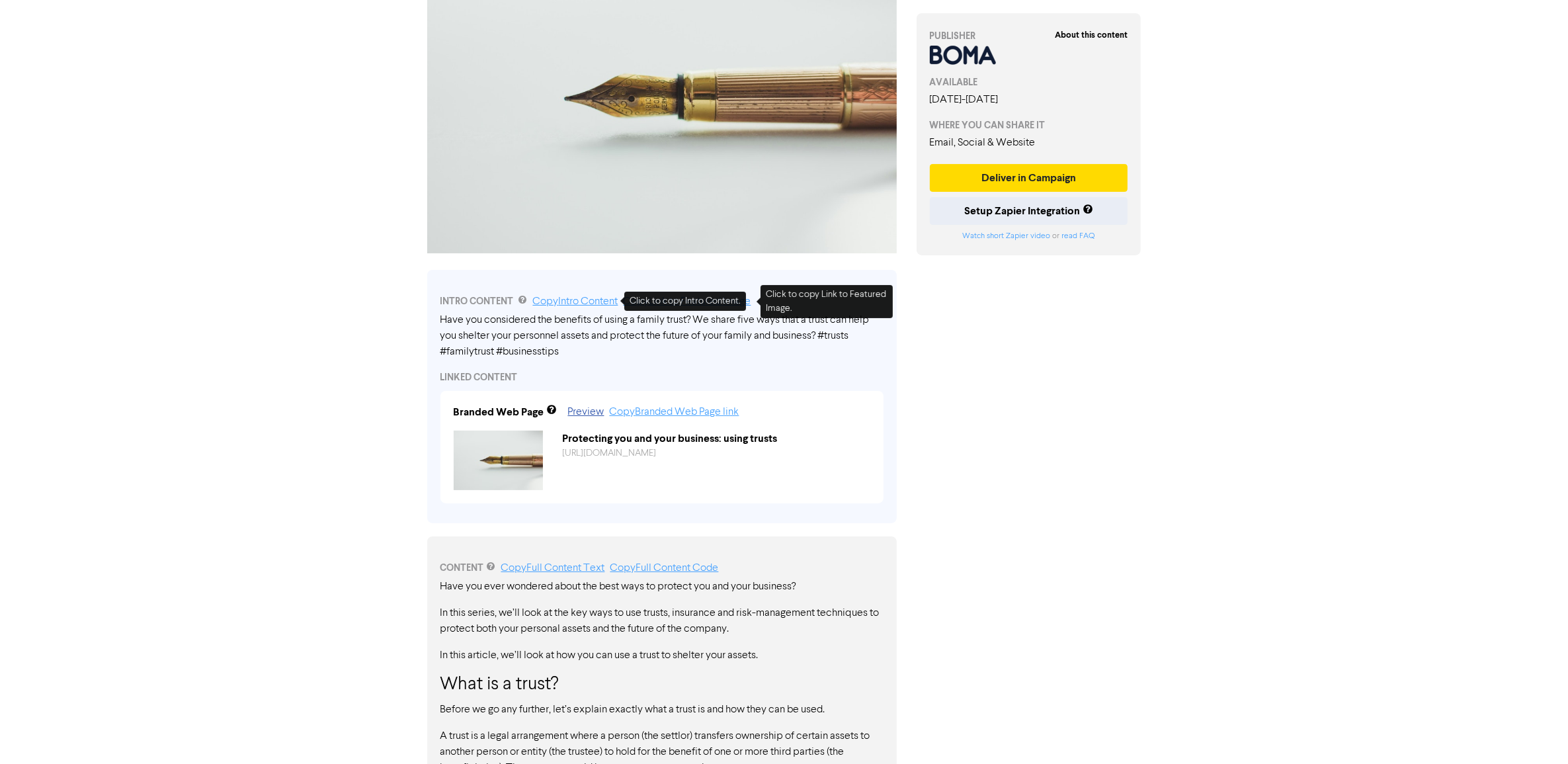
click at [579, 301] on link "Copy Intro Content" at bounding box center [576, 301] width 85 height 11
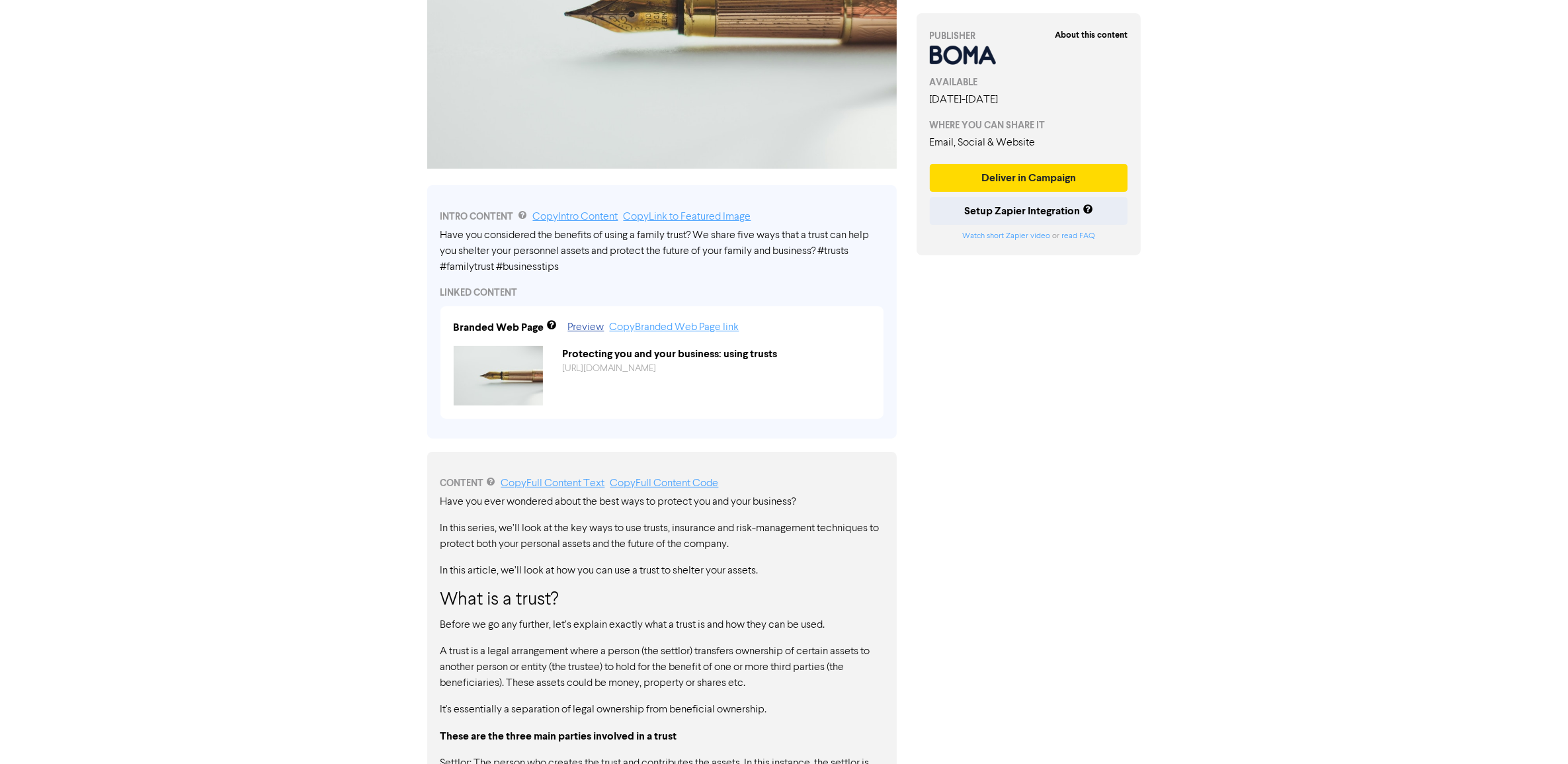
scroll to position [414, 0]
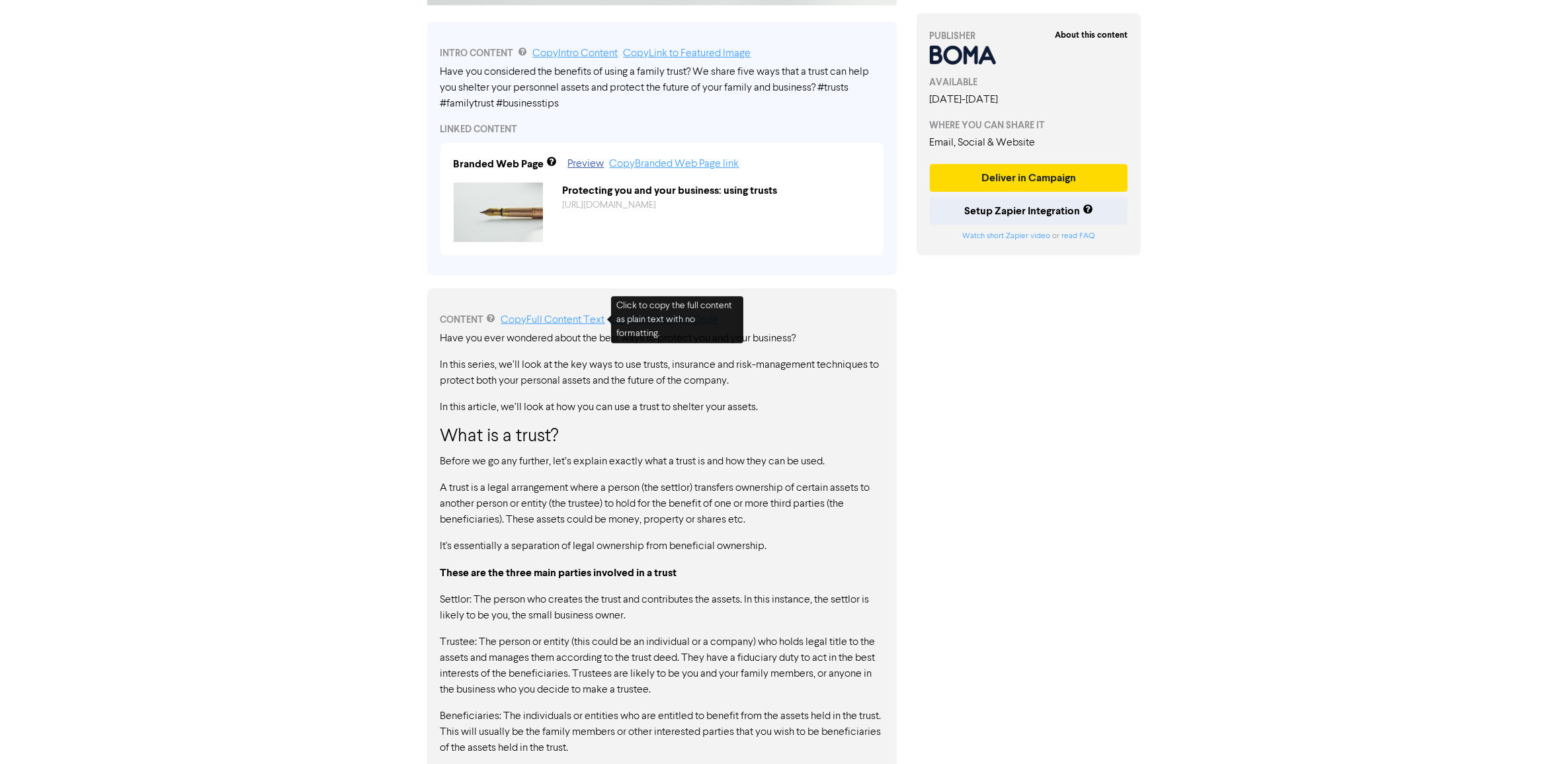
click at [556, 323] on link "Copy Full Content Text" at bounding box center [553, 320] width 104 height 11
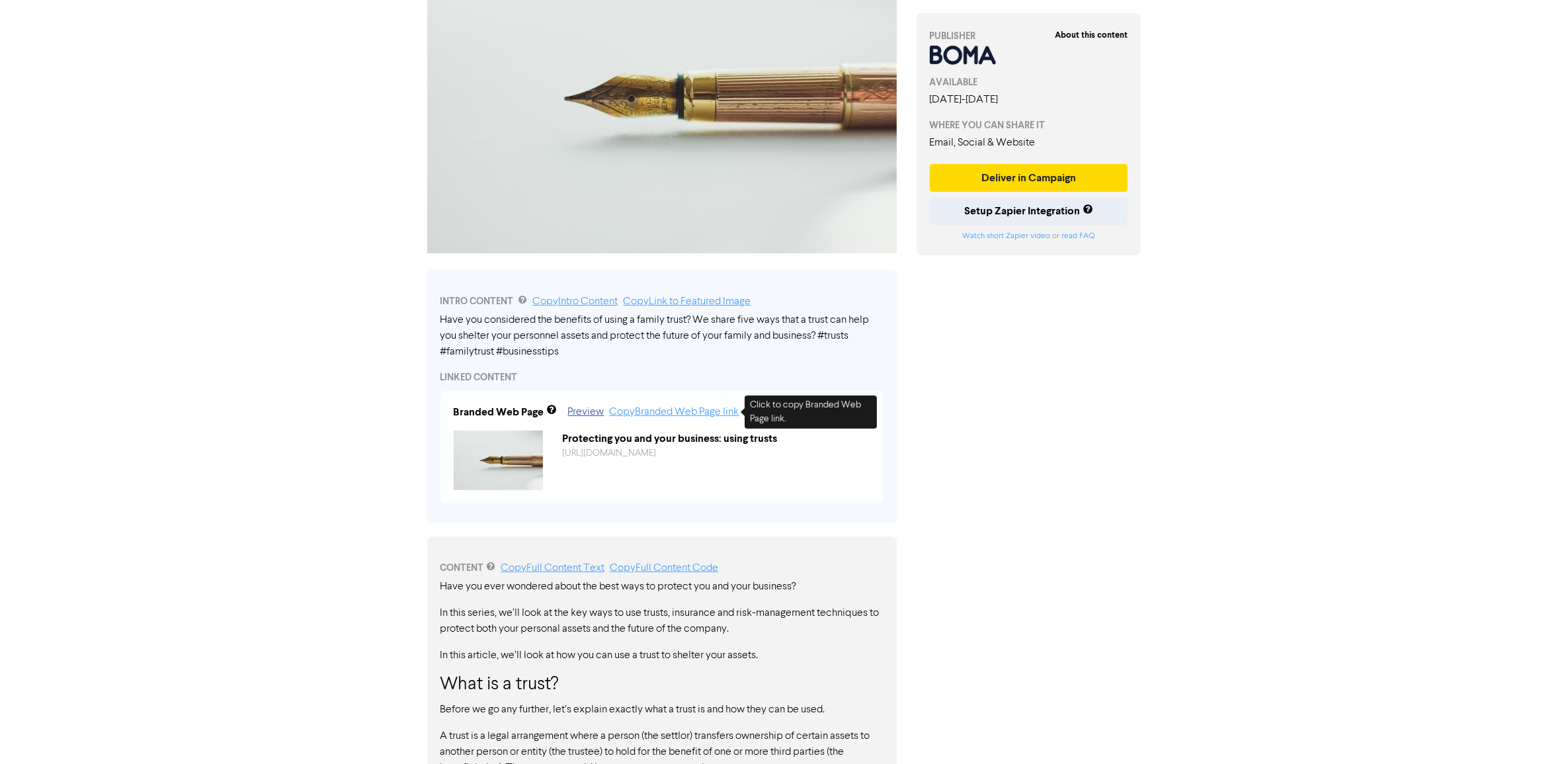
scroll to position [0, 0]
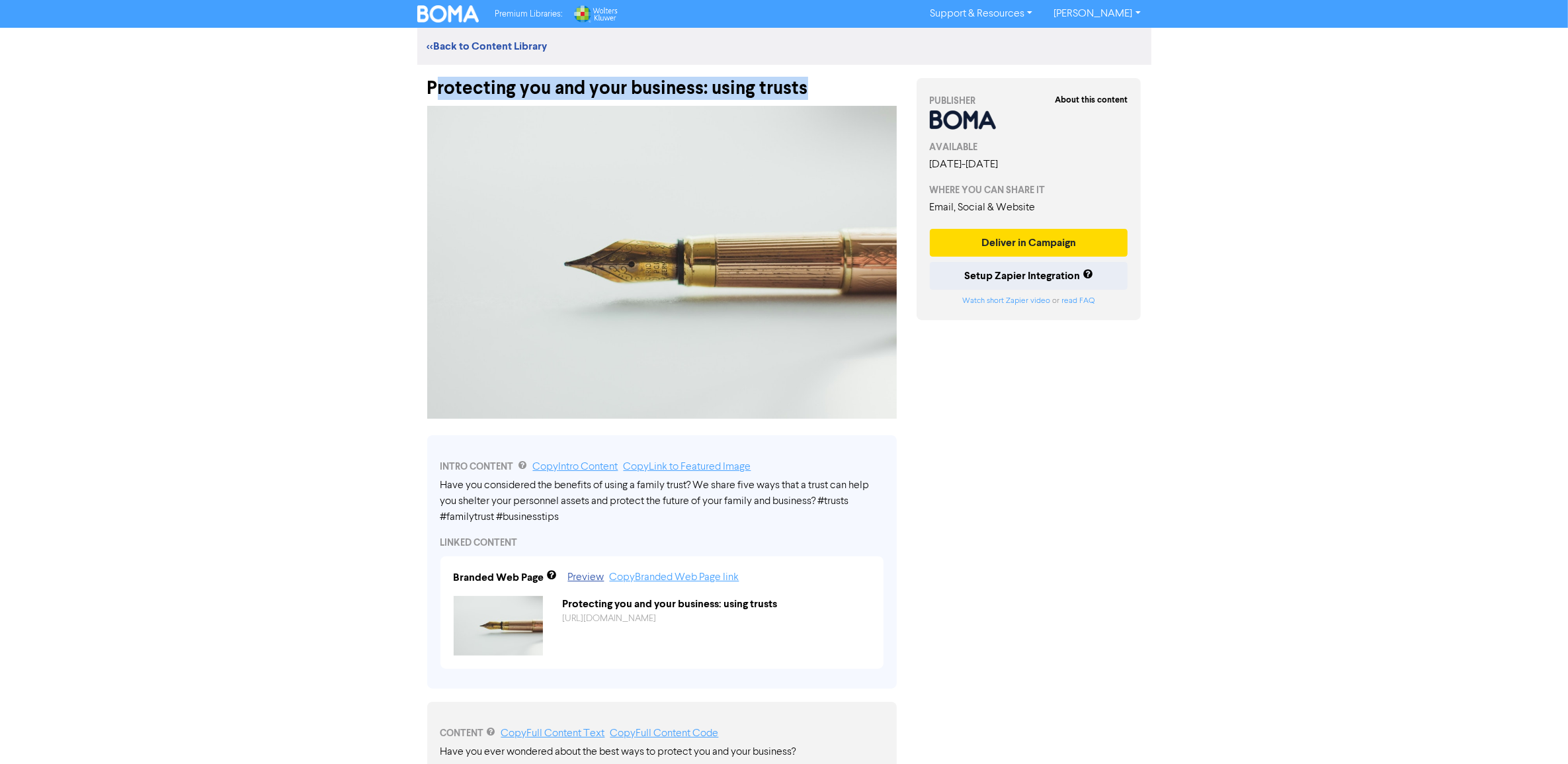
drag, startPoint x: 524, startPoint y: 85, endPoint x: 805, endPoint y: 91, distance: 281.1
click at [805, 91] on div "Protecting you and your business: using trusts" at bounding box center [662, 81] width 469 height 34
click at [804, 88] on div "Protecting you and your business: using trusts" at bounding box center [662, 81] width 469 height 34
drag, startPoint x: 669, startPoint y: 93, endPoint x: 420, endPoint y: 83, distance: 249.2
click at [420, 83] on div "Protecting you and your business: using trusts" at bounding box center [662, 81] width 489 height 34
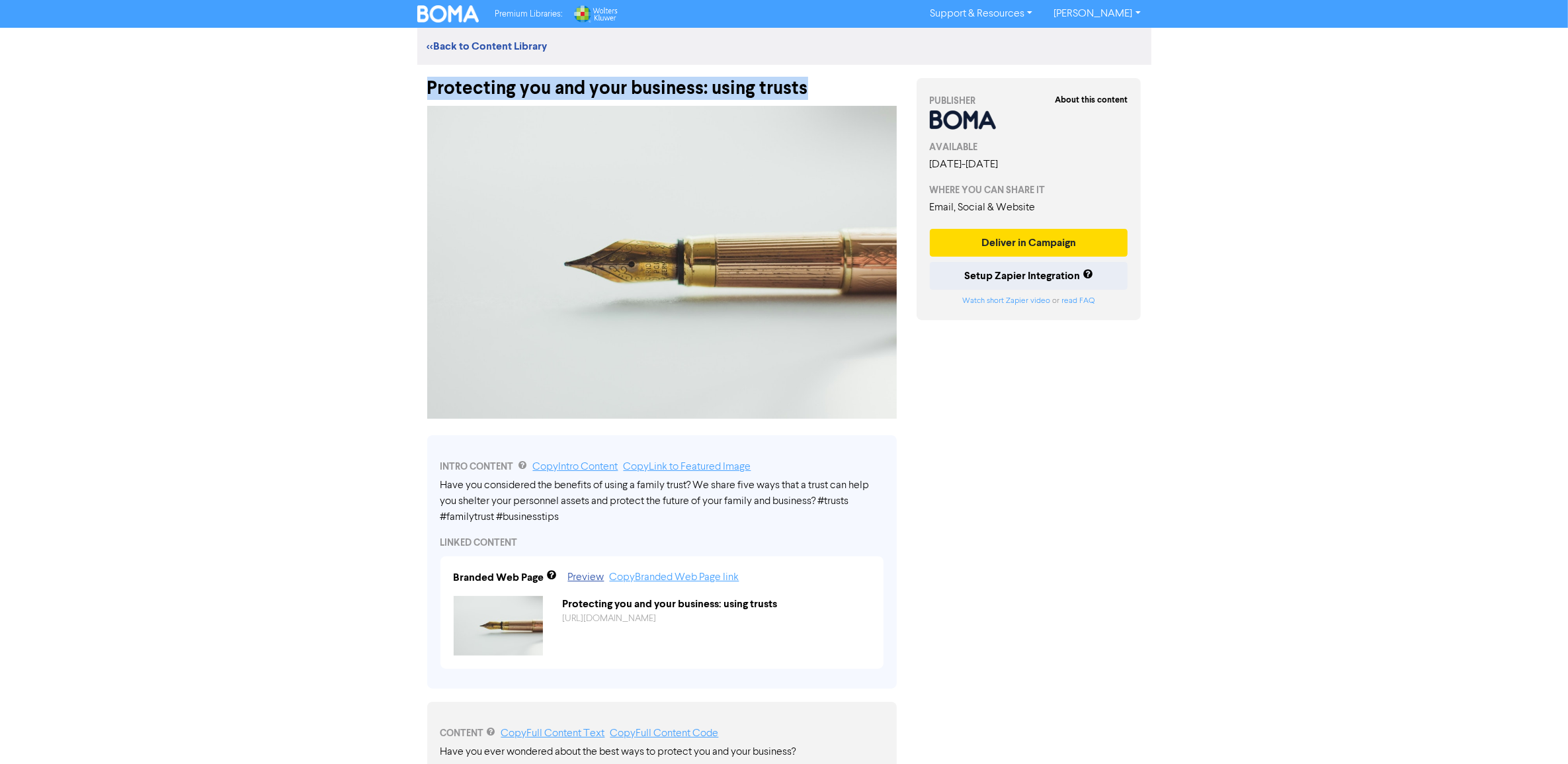
drag, startPoint x: 420, startPoint y: 83, endPoint x: 480, endPoint y: 79, distance: 60.1
